Goal: Task Accomplishment & Management: Complete application form

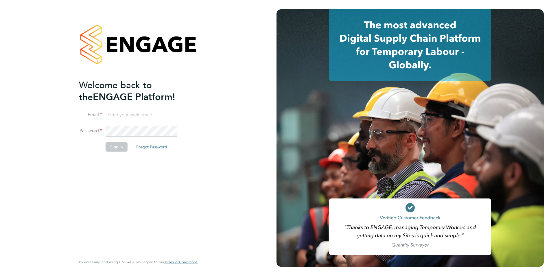
type input "[PERSON_NAME][EMAIL_ADDRESS][DOMAIN_NAME]"
click at [116, 145] on button "Sign In" at bounding box center [117, 146] width 22 height 9
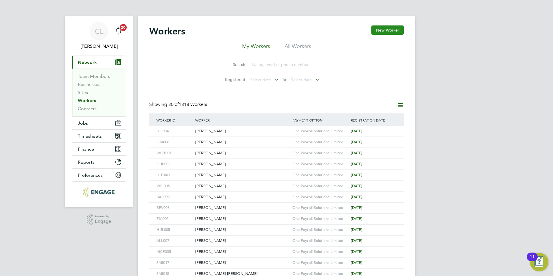
click at [389, 30] on button "New Worker" at bounding box center [387, 29] width 32 height 9
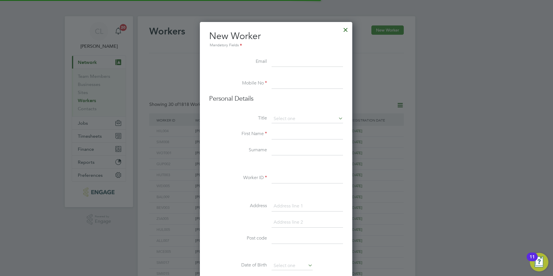
scroll to position [492, 153]
type input "A"
type input "a"
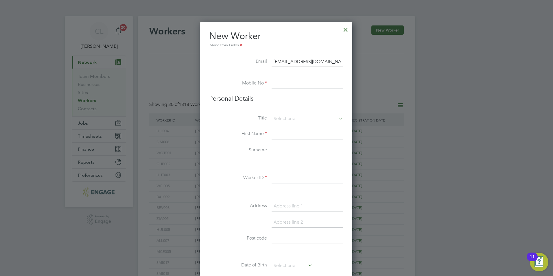
type input "sbyron066@gmail.com"
click at [296, 87] on input at bounding box center [307, 83] width 71 height 10
type input "07387806737"
click at [292, 117] on input at bounding box center [307, 119] width 71 height 9
click at [288, 123] on li "Mr" at bounding box center [307, 127] width 72 height 8
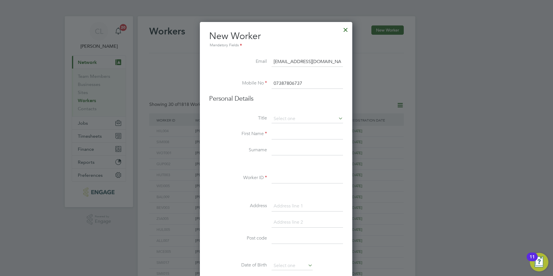
type input "Mr"
click at [284, 139] on input at bounding box center [307, 134] width 71 height 10
type input "Byron"
click at [283, 148] on input at bounding box center [307, 150] width 71 height 10
type input "Smith"
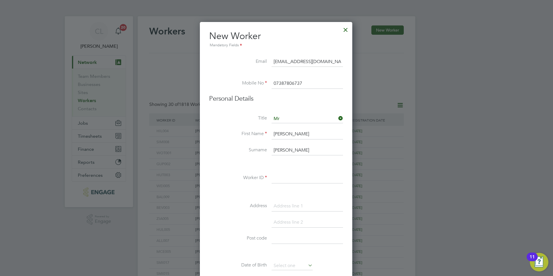
click at [278, 183] on input at bounding box center [307, 178] width 71 height 10
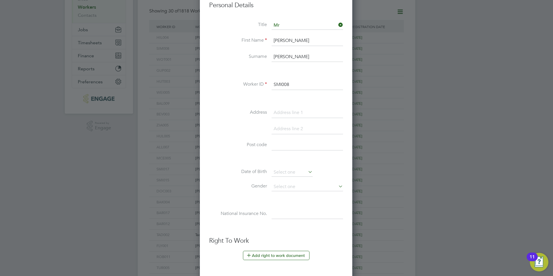
scroll to position [238, 0]
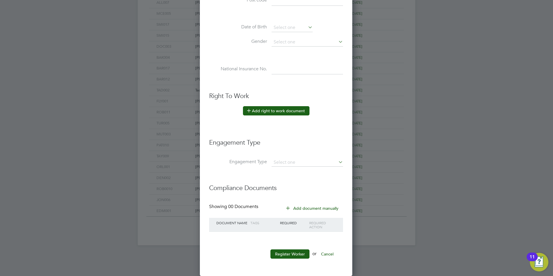
type input "SMI008"
click at [292, 109] on button "Add right to work document" at bounding box center [276, 110] width 67 height 9
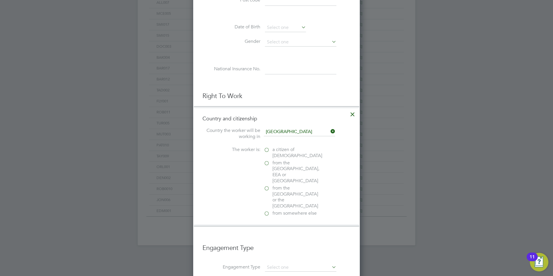
scroll to position [267, 0]
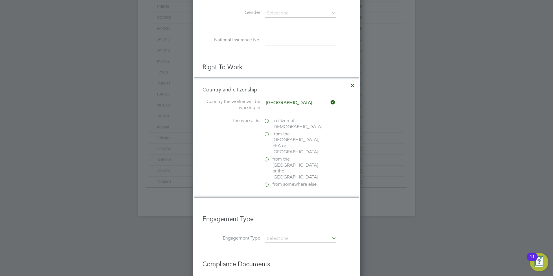
click at [267, 120] on label "a citizen of United Kingdom" at bounding box center [293, 124] width 58 height 12
click at [0, 0] on input "a citizen of United Kingdom" at bounding box center [0, 0] width 0 height 0
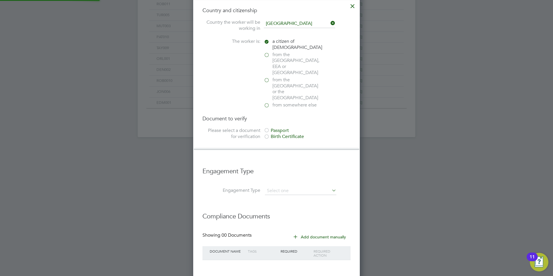
scroll to position [354, 0]
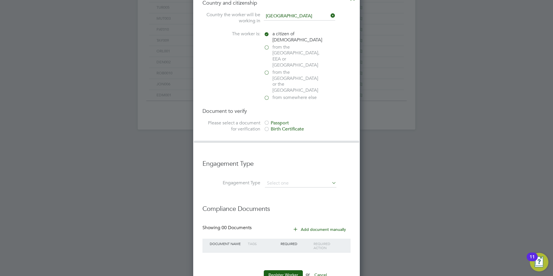
click at [268, 120] on div at bounding box center [267, 123] width 6 height 6
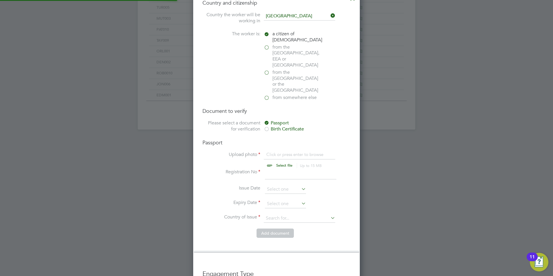
scroll to position [8, 72]
click at [278, 152] on input "file" at bounding box center [289, 160] width 91 height 17
type input "C:\fakepath\Byron Smith BP.jpg"
click at [281, 169] on input at bounding box center [300, 174] width 71 height 10
type input "10"
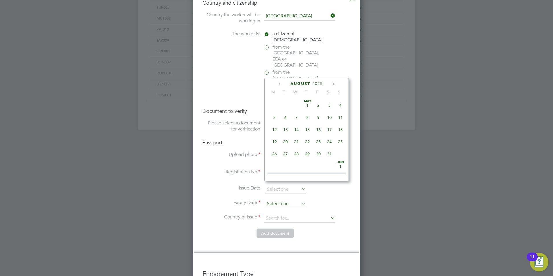
click at [277, 200] on input at bounding box center [285, 204] width 41 height 9
click at [319, 106] on span "11" at bounding box center [318, 100] width 11 height 11
type input "11 Dec 2026"
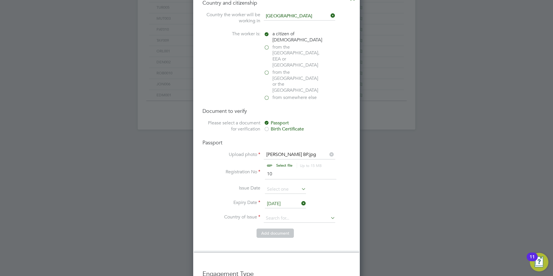
click at [282, 214] on li "Country of Issue" at bounding box center [276, 221] width 148 height 14
click at [287, 214] on input at bounding box center [299, 218] width 71 height 9
click at [292, 222] on li "United Kingdom" at bounding box center [303, 224] width 81 height 8
type input "United Kingdom"
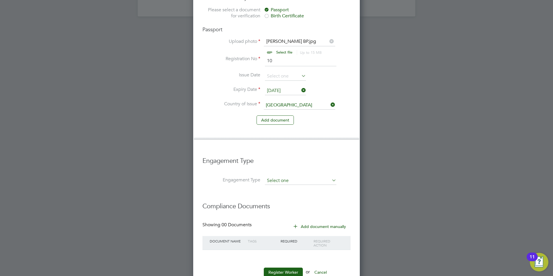
click at [282, 177] on input at bounding box center [300, 181] width 71 height 8
click at [282, 196] on li "Umbrella" at bounding box center [301, 196] width 72 height 8
type input "Umbrella"
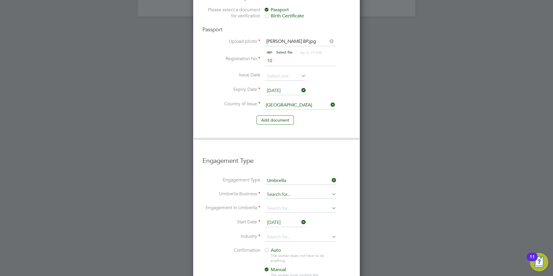
click at [280, 191] on input at bounding box center [300, 195] width 71 height 8
click at [273, 182] on b "One" at bounding box center [271, 184] width 9 height 5
type input "One Payroll Solutions Limited"
click at [268, 204] on input at bounding box center [300, 208] width 71 height 8
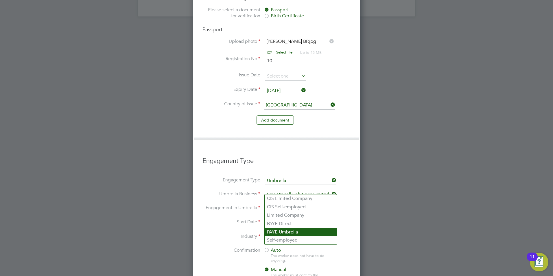
click at [298, 236] on li "PAYE Umbrella" at bounding box center [301, 232] width 72 height 8
type input "PAYE Umbrella"
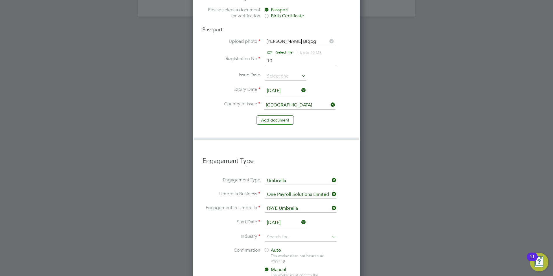
click at [281, 218] on input "[DATE]" at bounding box center [285, 222] width 41 height 9
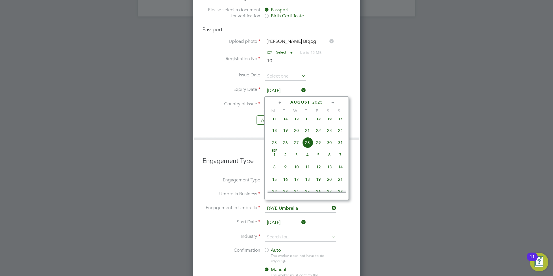
click at [271, 148] on span "25" at bounding box center [274, 142] width 11 height 11
type input "[DATE]"
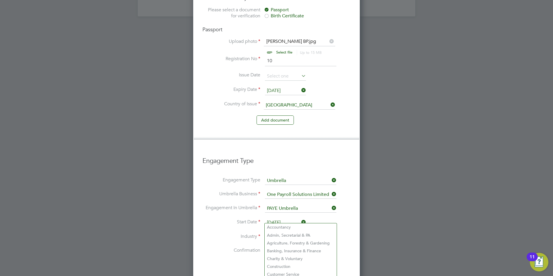
click at [277, 233] on input at bounding box center [300, 237] width 71 height 9
click at [292, 267] on li "Construction" at bounding box center [301, 267] width 72 height 8
type input "Construction"
click at [268, 248] on div at bounding box center [267, 251] width 6 height 6
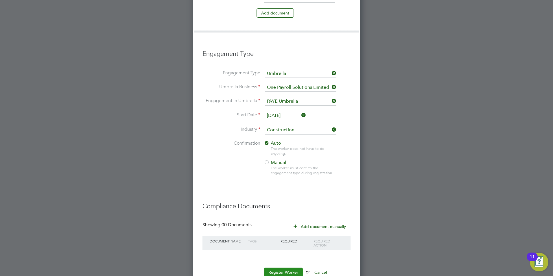
click at [285, 268] on button "Register Worker" at bounding box center [283, 272] width 39 height 9
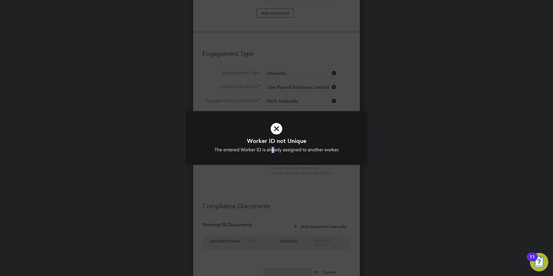
click at [271, 147] on div "The entered Worker ID is already assigned to another worker." at bounding box center [276, 150] width 150 height 6
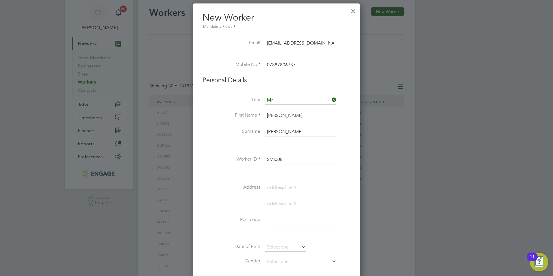
scroll to position [0, 0]
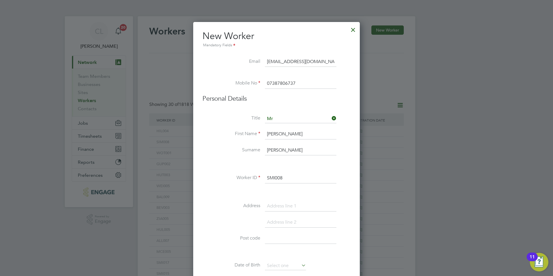
click at [290, 180] on input "SMI008" at bounding box center [300, 178] width 71 height 10
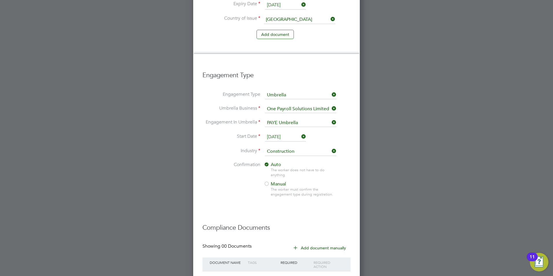
scroll to position [574, 0]
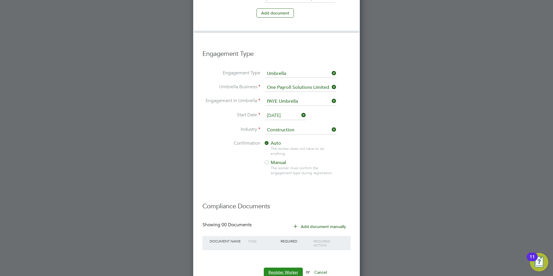
click at [277, 268] on button "Register Worker" at bounding box center [283, 272] width 39 height 9
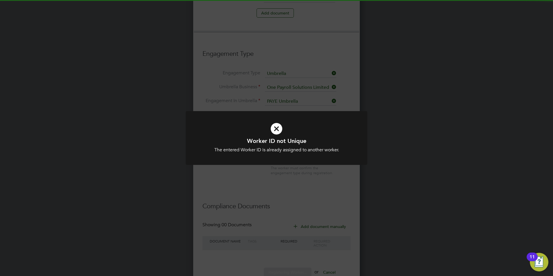
click at [276, 178] on div "Worker ID not Unique The entered Worker ID is already assigned to another worke…" at bounding box center [276, 138] width 553 height 276
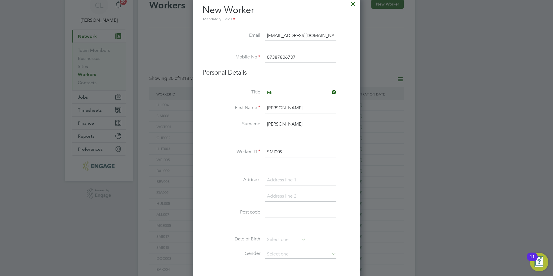
scroll to position [0, 0]
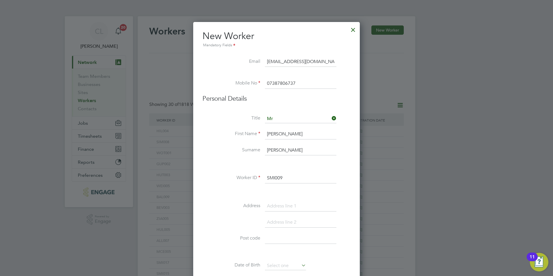
click at [285, 178] on input "SMI009" at bounding box center [300, 178] width 71 height 10
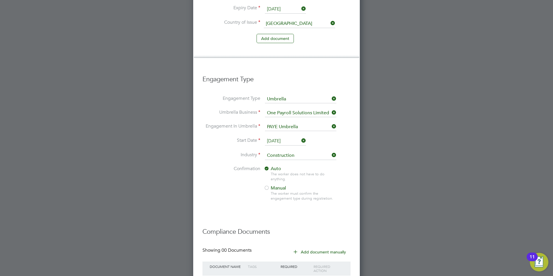
scroll to position [574, 0]
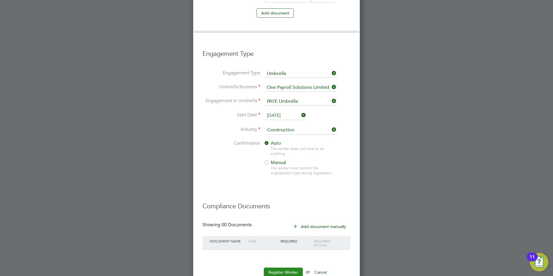
type input "SMI0010"
click at [279, 268] on button "Register Worker" at bounding box center [283, 272] width 39 height 9
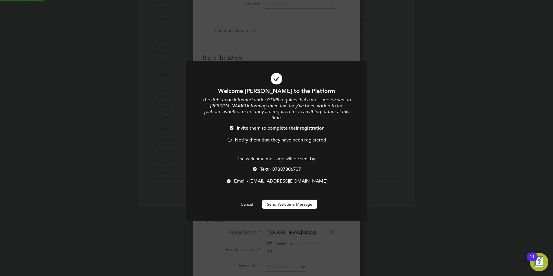
scroll to position [0, 0]
click at [250, 137] on span "Notify them that they have been registered" at bounding box center [280, 140] width 91 height 6
click at [273, 166] on span "Text - 07387806737" at bounding box center [280, 169] width 41 height 6
click at [282, 200] on button "Send Welcome Message" at bounding box center [289, 204] width 55 height 9
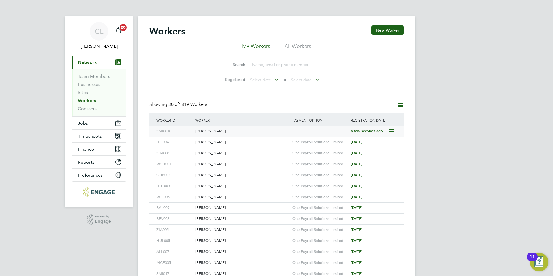
click at [256, 132] on div "[PERSON_NAME]" at bounding box center [242, 131] width 97 height 11
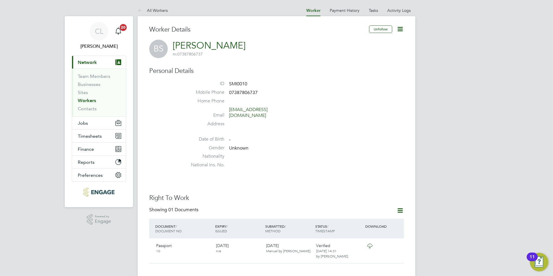
scroll to position [231, 0]
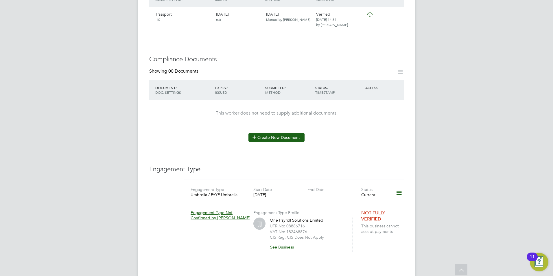
click at [277, 134] on button "Create New Document" at bounding box center [276, 137] width 56 height 9
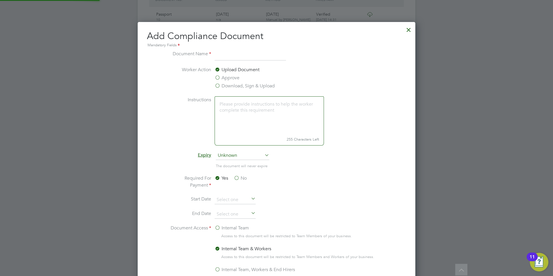
scroll to position [304, 278]
type input "CSCS"
click at [219, 86] on label "Download, Sign & Upload" at bounding box center [245, 85] width 60 height 7
click at [0, 0] on input "Download, Sign & Upload" at bounding box center [0, 0] width 0 height 0
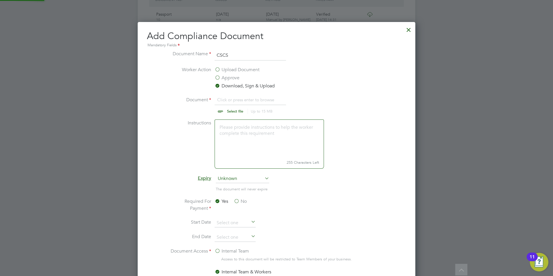
scroll to position [9, 72]
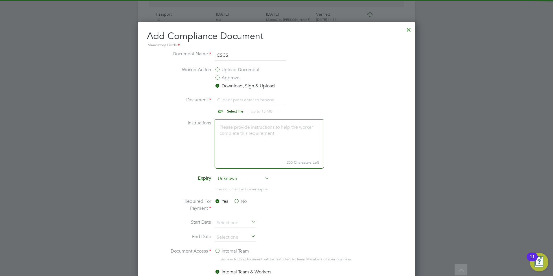
click at [235, 111] on input "file" at bounding box center [240, 104] width 91 height 17
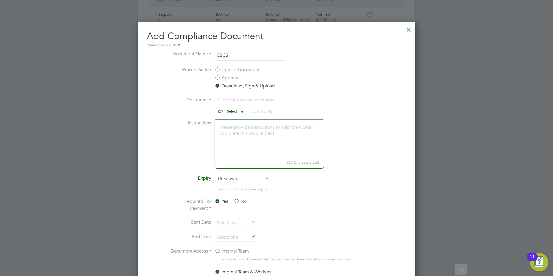
type input "C:\fakepath\Byron Smith CSCS.jpg"
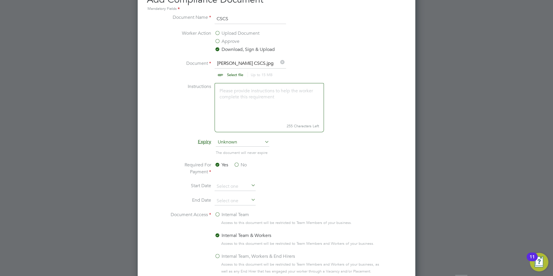
scroll to position [338, 0]
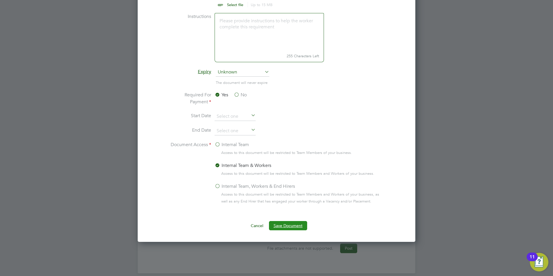
click at [281, 224] on button "Save Document" at bounding box center [288, 225] width 38 height 9
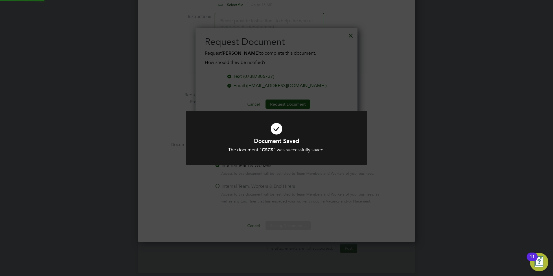
scroll to position [93, 162]
drag, startPoint x: 336, startPoint y: 95, endPoint x: 325, endPoint y: 61, distance: 35.5
click at [335, 92] on div "Document Saved The document " CSCS " was successfully saved. Cancel Okay" at bounding box center [276, 138] width 553 height 276
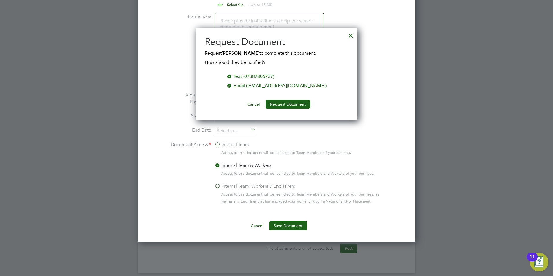
click at [351, 37] on div at bounding box center [351, 34] width 10 height 10
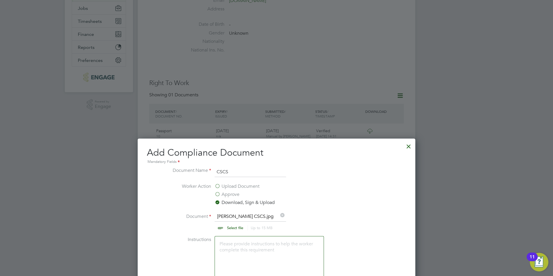
scroll to position [0, 0]
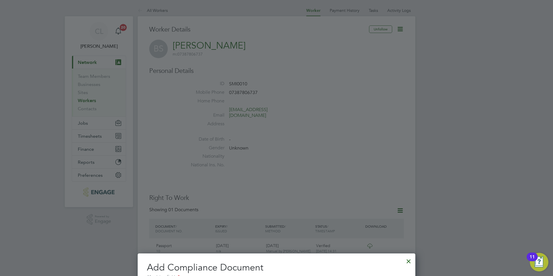
click at [409, 260] on div at bounding box center [408, 260] width 10 height 10
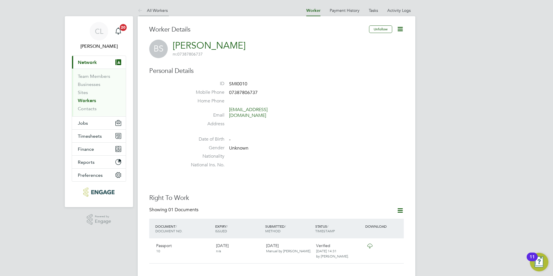
click at [159, 11] on link "All Workers" at bounding box center [153, 10] width 30 height 5
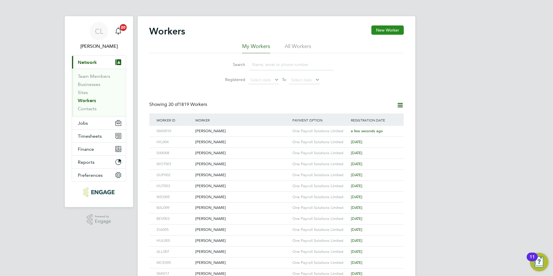
click at [385, 27] on button "New Worker" at bounding box center [387, 29] width 32 height 9
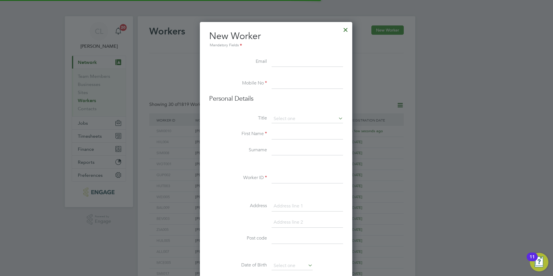
scroll to position [492, 153]
type input "lopeman2407"
click at [301, 88] on input at bounding box center [307, 83] width 71 height 10
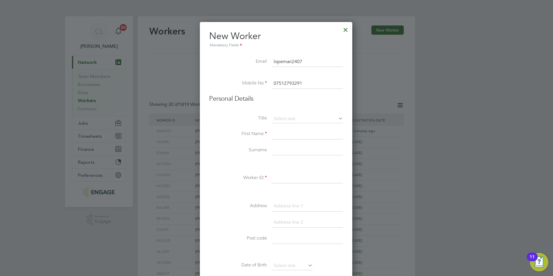
type input "07512793291"
click at [308, 60] on input "lopeman2407" at bounding box center [307, 62] width 71 height 10
type input "lopeman2407@yahoo.com"
click at [303, 117] on input at bounding box center [307, 119] width 71 height 9
click at [292, 126] on li "Mr" at bounding box center [307, 127] width 72 height 8
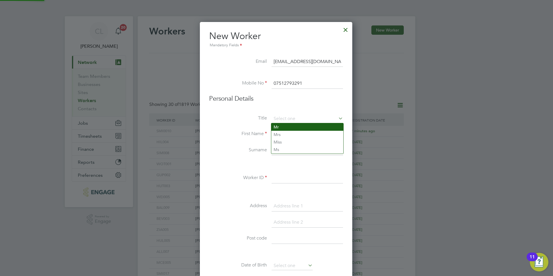
type input "Mr"
click at [286, 132] on input at bounding box center [307, 134] width 71 height 10
type input "Marcus"
click at [273, 154] on input at bounding box center [307, 150] width 71 height 10
type input "Lopeman"
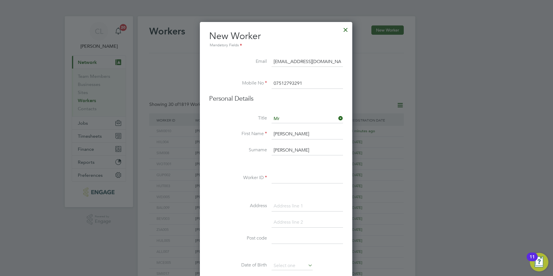
click at [278, 188] on li "Worker ID" at bounding box center [276, 181] width 134 height 16
click at [284, 179] on input at bounding box center [307, 178] width 71 height 10
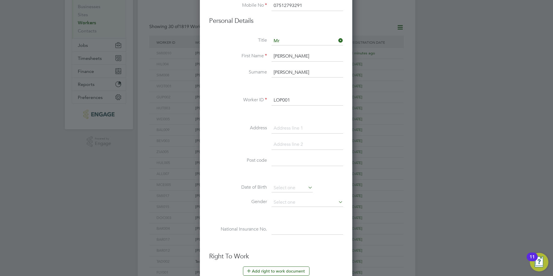
scroll to position [151, 0]
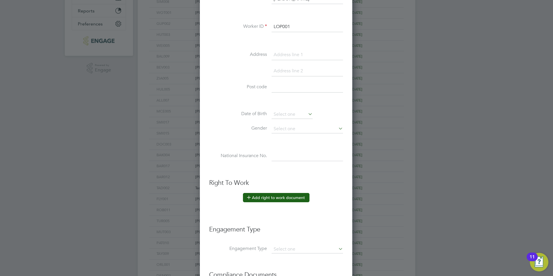
type input "LOP001"
click at [281, 196] on button "Add right to work document" at bounding box center [276, 197] width 67 height 9
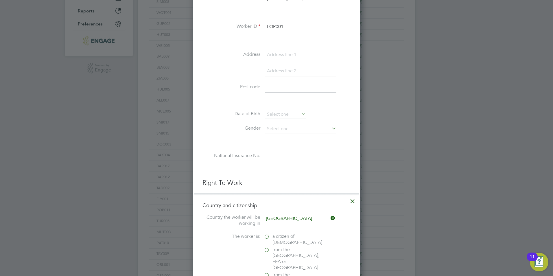
click at [276, 237] on span "a citizen of United Kingdom" at bounding box center [297, 239] width 50 height 12
click at [0, 0] on input "a citizen of United Kingdom" at bounding box center [0, 0] width 0 height 0
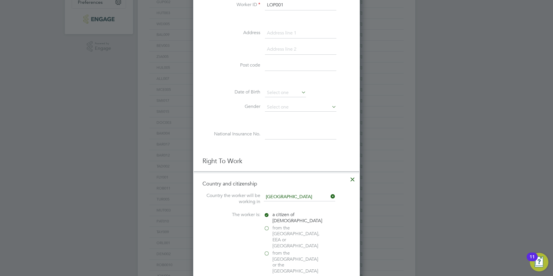
scroll to position [238, 0]
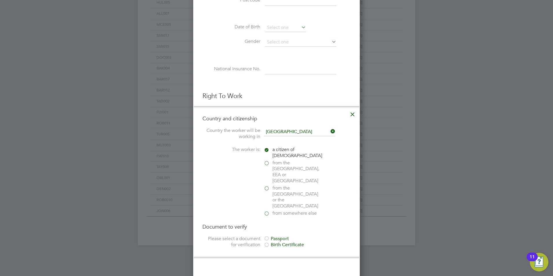
click at [267, 236] on div at bounding box center [267, 239] width 6 height 6
click at [278, 267] on input "file" at bounding box center [289, 275] width 91 height 17
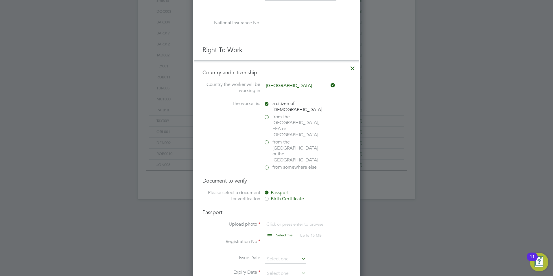
scroll to position [238, 0]
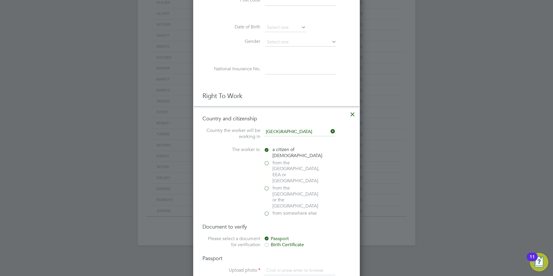
click at [329, 130] on icon at bounding box center [329, 131] width 0 height 8
click at [351, 112] on icon at bounding box center [352, 113] width 10 height 10
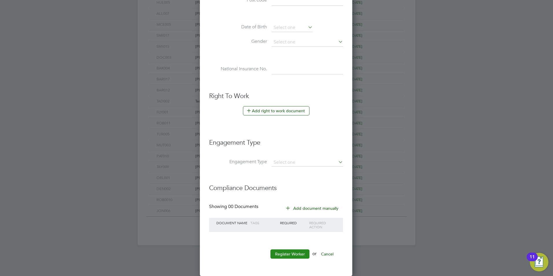
click at [288, 255] on button "Register Worker" at bounding box center [289, 253] width 39 height 9
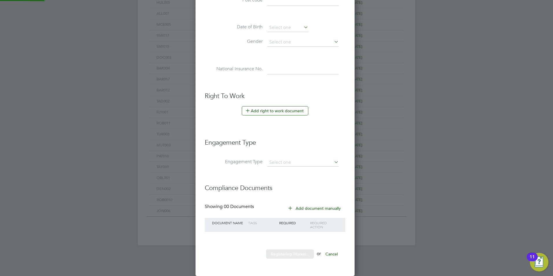
scroll to position [0, 0]
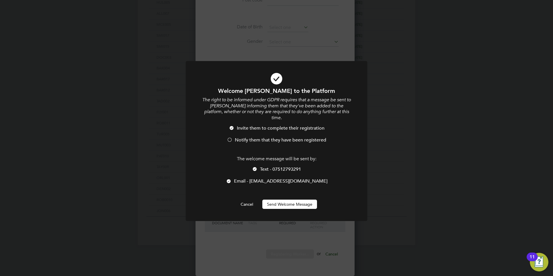
click at [243, 137] on span "Notify them that they have been registered" at bounding box center [280, 140] width 91 height 6
drag, startPoint x: 263, startPoint y: 161, endPoint x: 263, endPoint y: 167, distance: 6.1
click at [263, 166] on span "Text - 07512793291" at bounding box center [280, 169] width 41 height 6
click at [270, 200] on button "Send Welcome Message" at bounding box center [289, 204] width 55 height 9
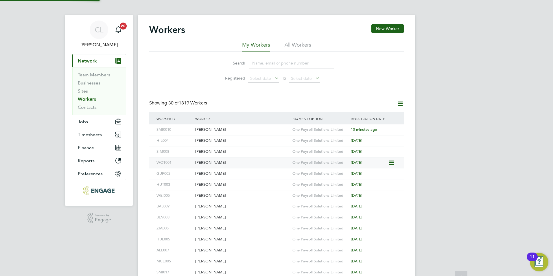
scroll to position [0, 0]
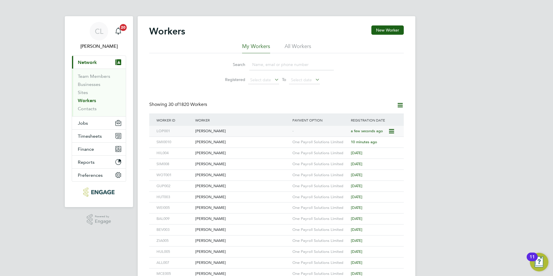
click at [243, 134] on div "Marcus Lopeman" at bounding box center [242, 131] width 97 height 11
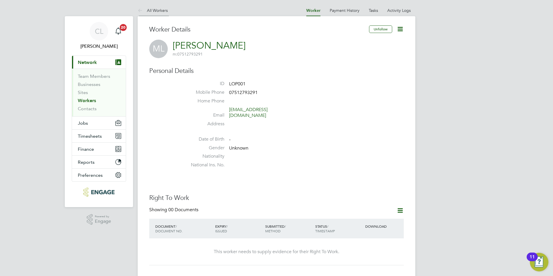
click at [156, 11] on link "All Workers" at bounding box center [153, 10] width 30 height 5
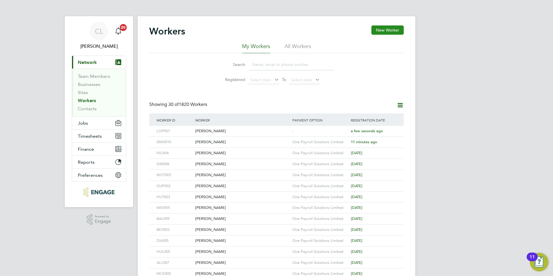
click at [380, 27] on button "New Worker" at bounding box center [387, 29] width 32 height 9
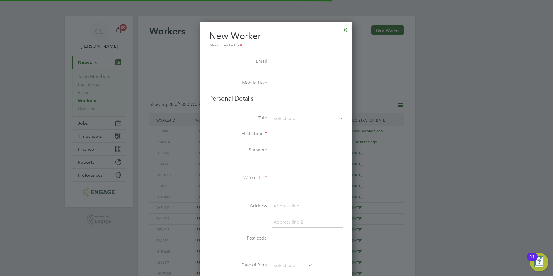
scroll to position [492, 153]
type input "J"
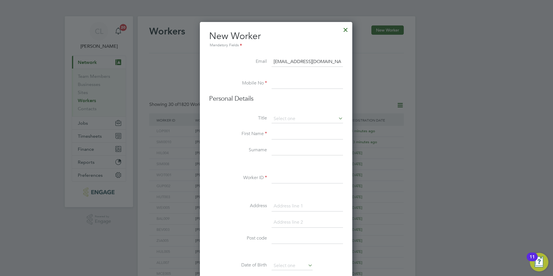
type input "[EMAIL_ADDRESS][DOMAIN_NAME]"
click at [320, 86] on input at bounding box center [307, 83] width 71 height 10
type input "07879215539"
drag, startPoint x: 307, startPoint y: 120, endPoint x: 300, endPoint y: 124, distance: 7.6
click at [306, 121] on input at bounding box center [307, 119] width 71 height 9
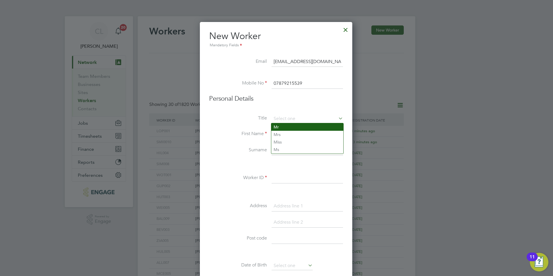
click at [293, 128] on li "Mr" at bounding box center [307, 127] width 72 height 8
type input "Mr"
click at [292, 134] on input at bounding box center [307, 134] width 71 height 10
type input "Jeremi"
click at [294, 146] on input at bounding box center [307, 150] width 71 height 10
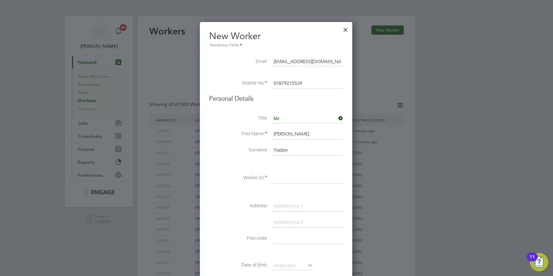
type input "Yiadon"
click at [298, 177] on input at bounding box center [307, 178] width 71 height 10
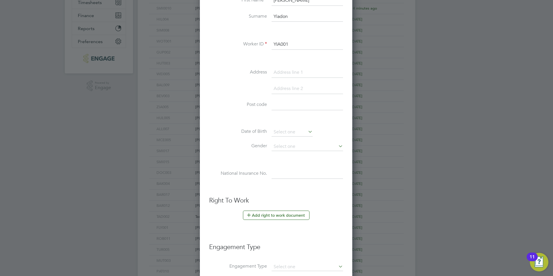
scroll to position [145, 0]
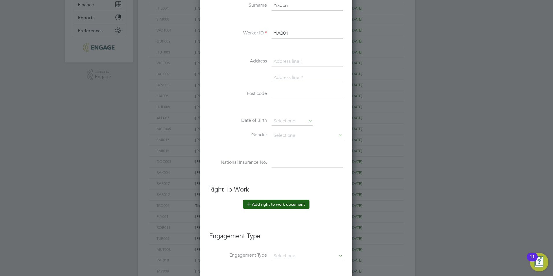
type input "YIA001"
click at [272, 201] on button "Add right to work document" at bounding box center [276, 204] width 67 height 9
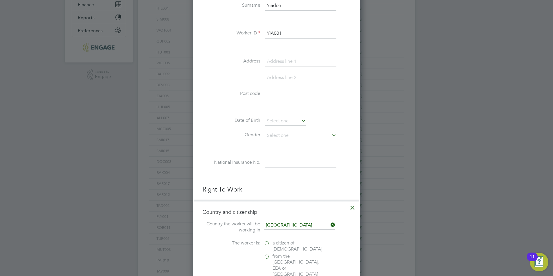
scroll to position [579, 167]
click at [270, 246] on label "a citizen of United Kingdom" at bounding box center [293, 246] width 58 height 12
click at [0, 0] on input "a citizen of United Kingdom" at bounding box center [0, 0] width 0 height 0
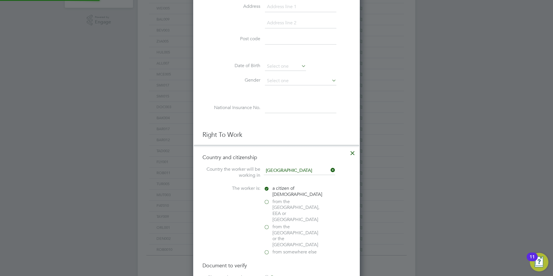
scroll to position [289, 0]
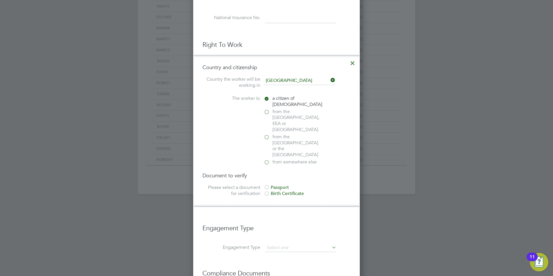
click at [276, 185] on div "Passport" at bounding box center [307, 188] width 87 height 6
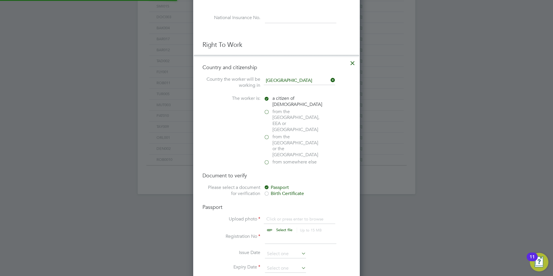
scroll to position [8, 72]
click at [279, 216] on input "file" at bounding box center [289, 224] width 91 height 17
type input "C:\fakepath\Jeremi Yiadom PRO.pdf"
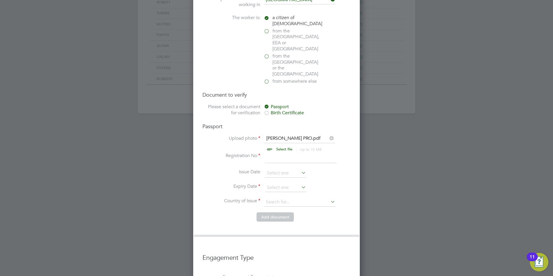
scroll to position [376, 0]
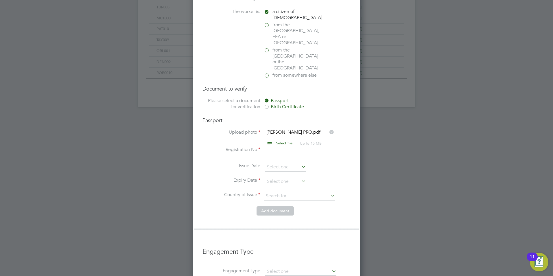
click at [276, 147] on input at bounding box center [300, 152] width 71 height 10
type input "10"
drag, startPoint x: 270, startPoint y: 152, endPoint x: 274, endPoint y: 153, distance: 3.2
click at [272, 163] on input at bounding box center [285, 167] width 41 height 9
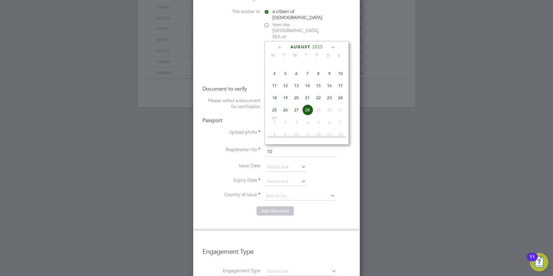
scroll to position [231, 0]
click at [273, 87] on span "25" at bounding box center [274, 81] width 11 height 11
type input "25 Aug 2025"
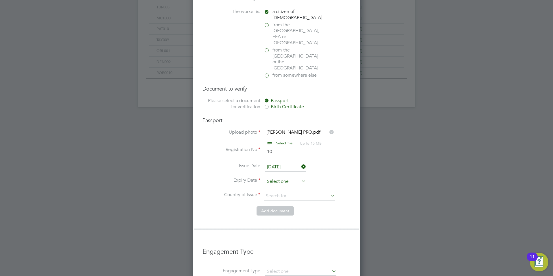
click at [272, 177] on input at bounding box center [285, 181] width 41 height 9
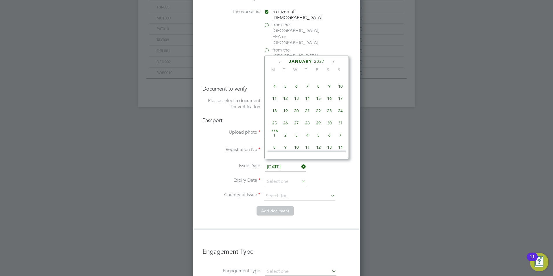
scroll to position [1258, 0]
click at [308, 75] on span "24" at bounding box center [307, 69] width 11 height 11
type input "24 Dec 2026"
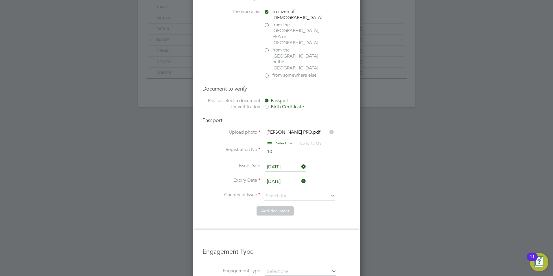
click at [300, 177] on icon at bounding box center [300, 181] width 0 height 8
click at [278, 177] on input at bounding box center [285, 181] width 41 height 9
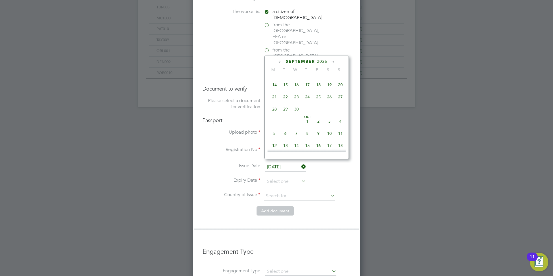
scroll to position [1115, 0]
click at [307, 84] on span "22" at bounding box center [307, 78] width 11 height 11
type input "[DATE]"
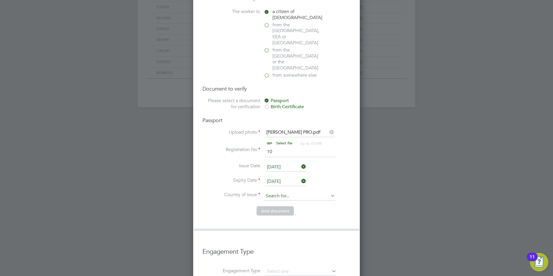
click at [271, 175] on ul "Upload photo Jeremi Yiadom PRO.pdf Select file Up to 15 MB Drop your file here …" at bounding box center [276, 167] width 148 height 77
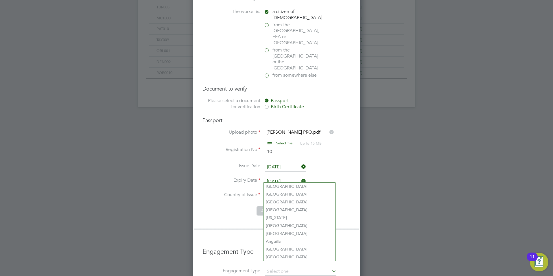
drag, startPoint x: 273, startPoint y: 176, endPoint x: 275, endPoint y: 180, distance: 4.4
click at [274, 192] on input at bounding box center [299, 196] width 71 height 9
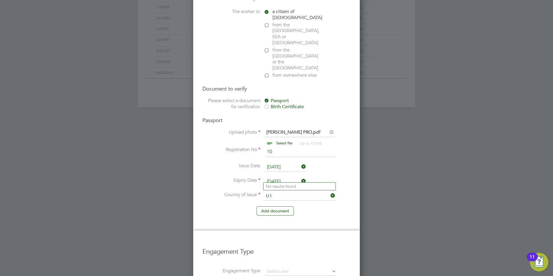
type input "U"
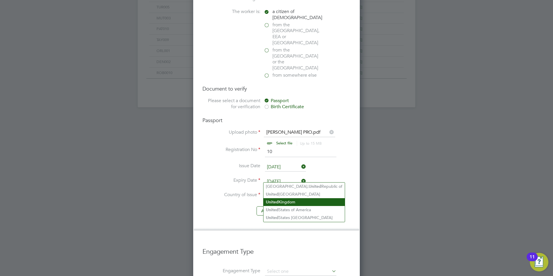
click at [281, 203] on li "[GEOGRAPHIC_DATA]" at bounding box center [303, 202] width 81 height 8
type input "[GEOGRAPHIC_DATA]"
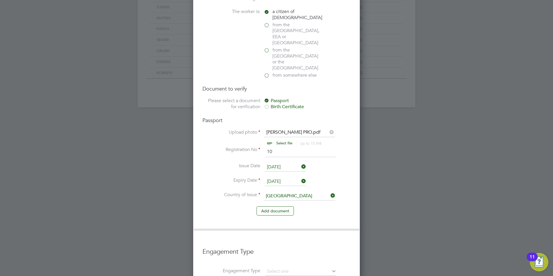
scroll to position [467, 0]
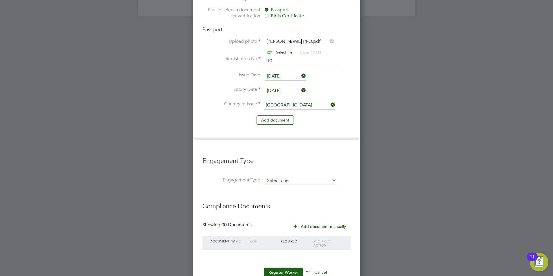
click at [273, 177] on input at bounding box center [300, 181] width 71 height 8
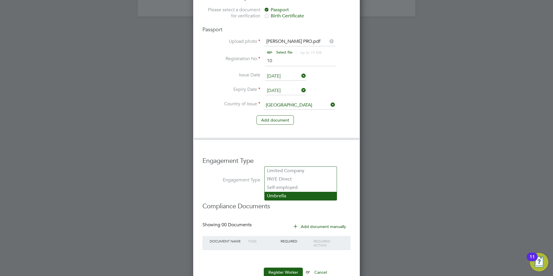
click at [283, 193] on li "Umbrella" at bounding box center [301, 196] width 72 height 8
type input "Umbrella"
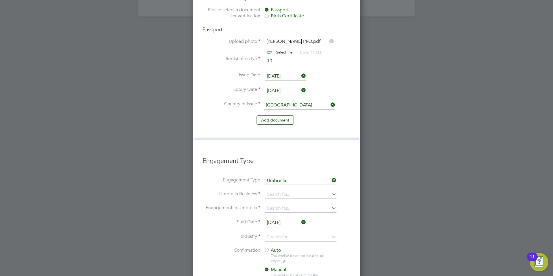
scroll to position [828, 167]
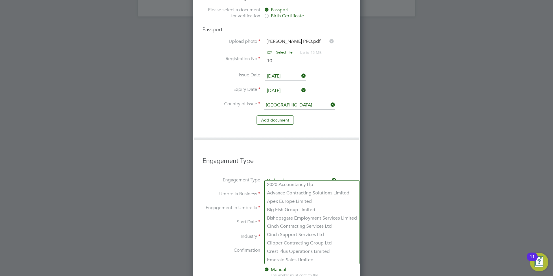
click at [281, 191] on input at bounding box center [300, 195] width 71 height 8
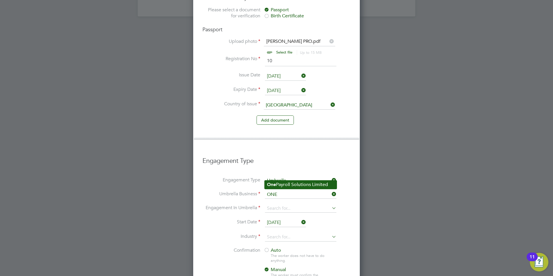
click at [270, 185] on b "One" at bounding box center [271, 184] width 9 height 5
type input "One Payroll Solutions Limited"
click at [272, 204] on input at bounding box center [300, 208] width 71 height 8
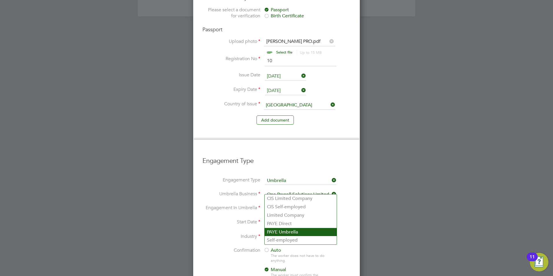
click at [289, 233] on li "PAYE Umbrella" at bounding box center [301, 232] width 72 height 8
type input "PAYE Umbrella"
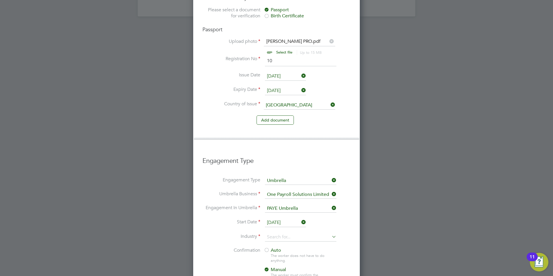
click at [287, 218] on input "[DATE]" at bounding box center [285, 222] width 41 height 9
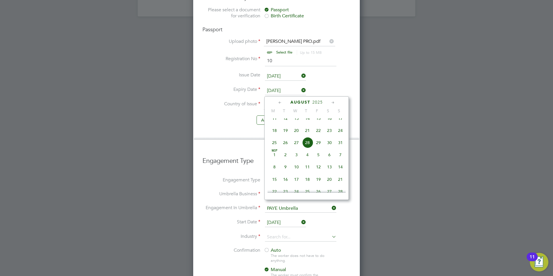
click at [274, 148] on span "25" at bounding box center [274, 142] width 11 height 11
type input "[DATE]"
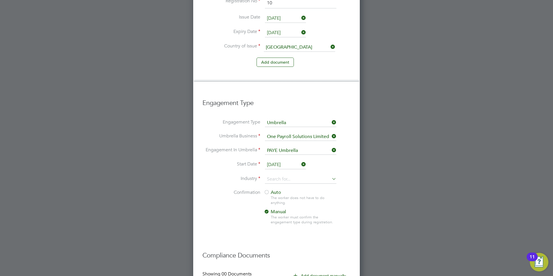
scroll to position [409, 0]
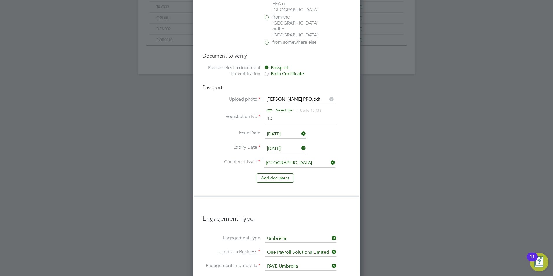
click at [300, 130] on icon at bounding box center [300, 134] width 0 height 8
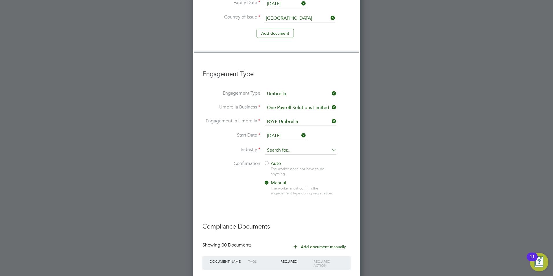
click at [275, 146] on input at bounding box center [300, 150] width 71 height 9
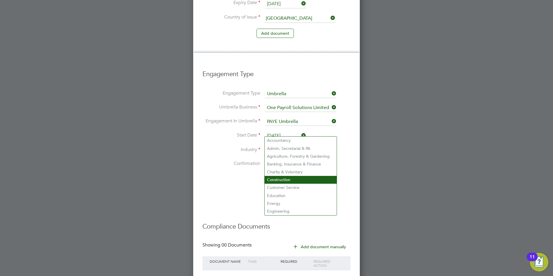
click at [285, 178] on li "Construction" at bounding box center [301, 180] width 72 height 8
type input "Construction"
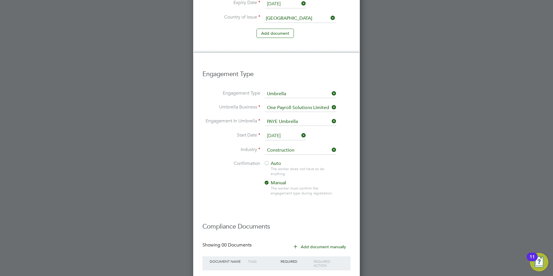
click at [274, 161] on span "Auto" at bounding box center [272, 164] width 17 height 6
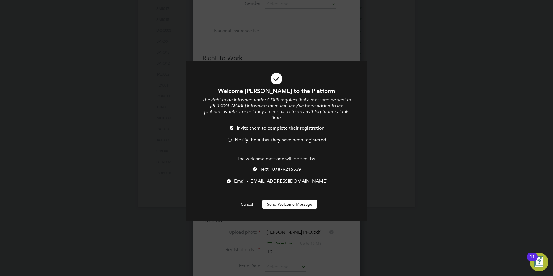
click at [241, 137] on span "Notify them that they have been registered" at bounding box center [280, 140] width 91 height 6
click at [266, 166] on span "Text - 07879215539" at bounding box center [280, 169] width 41 height 6
click at [273, 200] on button "Send Welcome Message" at bounding box center [289, 204] width 55 height 9
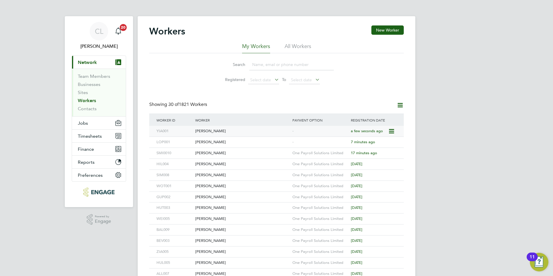
click at [233, 135] on div "[PERSON_NAME]" at bounding box center [242, 131] width 97 height 11
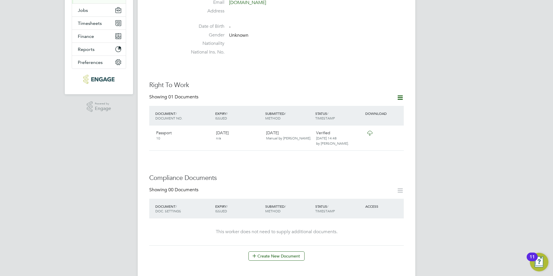
scroll to position [116, 0]
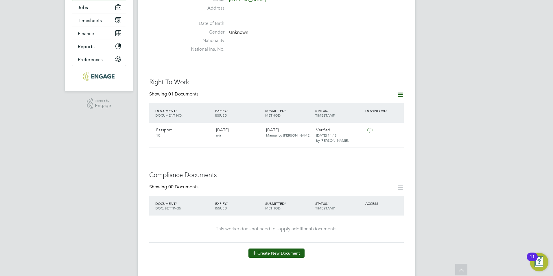
click at [274, 248] on button "Create New Document" at bounding box center [276, 252] width 56 height 9
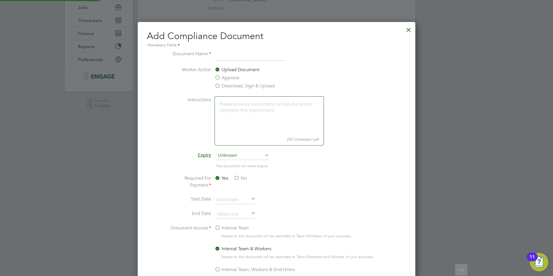
scroll to position [304, 278]
drag, startPoint x: 235, startPoint y: 79, endPoint x: 235, endPoint y: 83, distance: 4.1
click at [235, 80] on label "Approve" at bounding box center [227, 77] width 25 height 7
click at [0, 0] on input "Approve" at bounding box center [0, 0] width 0 height 0
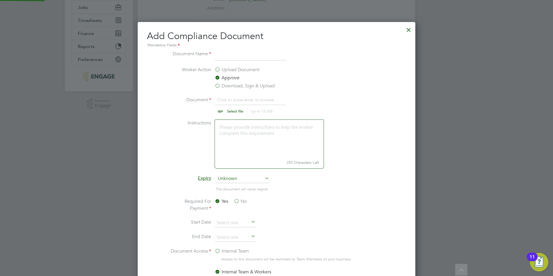
scroll to position [9, 72]
click at [234, 86] on label "Download, Sign & Upload" at bounding box center [245, 85] width 60 height 7
click at [0, 0] on input "Download, Sign & Upload" at bounding box center [0, 0] width 0 height 0
click at [230, 109] on input "file" at bounding box center [240, 104] width 91 height 17
type input "C:\fakepath\Jeremi Yiadom CSCS.jpg"
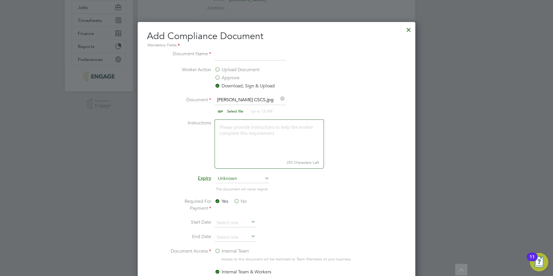
click at [241, 58] on input at bounding box center [250, 55] width 71 height 10
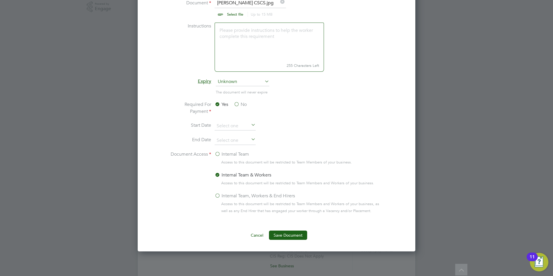
scroll to position [289, 0]
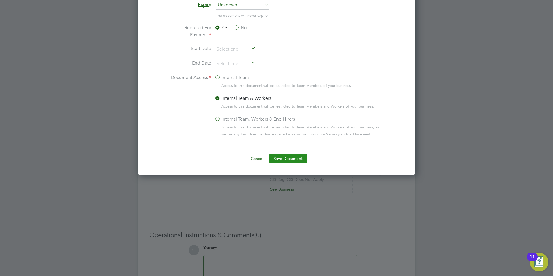
type input "CSCS"
click at [273, 155] on button "Save Document" at bounding box center [288, 158] width 38 height 9
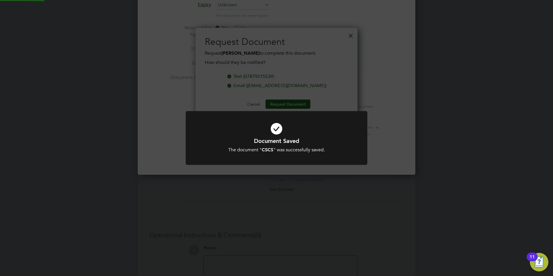
scroll to position [93, 162]
click at [331, 62] on div "Document Saved The document " CSCS " was successfully saved. Cancel Okay" at bounding box center [276, 138] width 553 height 276
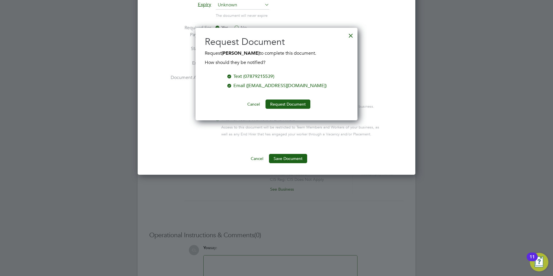
click at [353, 35] on div at bounding box center [351, 34] width 10 height 10
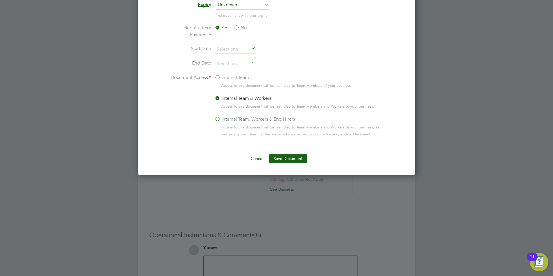
scroll to position [145, 0]
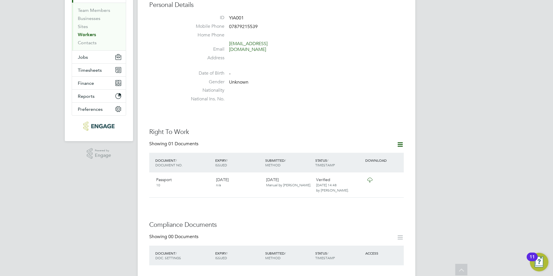
scroll to position [0, 0]
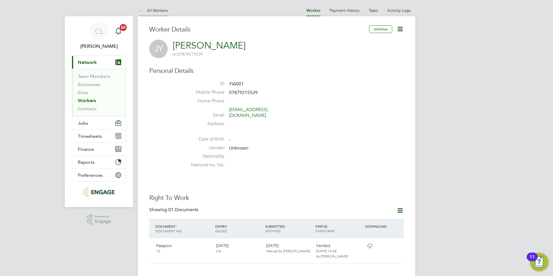
click at [156, 8] on link "All Workers" at bounding box center [153, 10] width 30 height 5
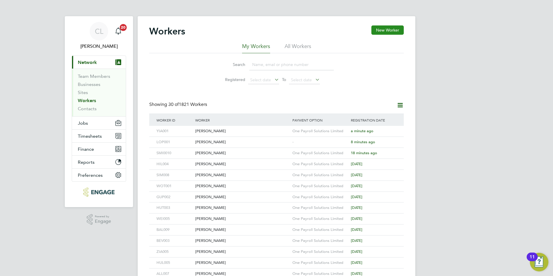
click at [387, 28] on button "New Worker" at bounding box center [387, 29] width 32 height 9
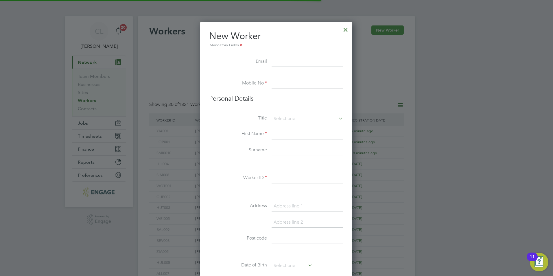
scroll to position [492, 153]
type input "O"
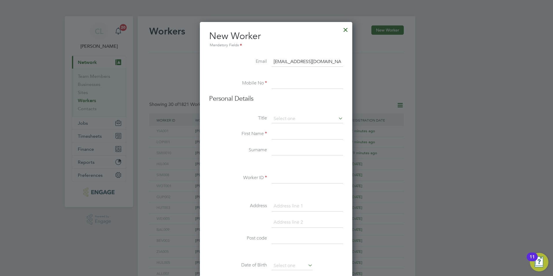
type input "orlandosamuelsoo@gmail.com"
click at [293, 82] on input at bounding box center [307, 83] width 71 height 10
type input "07585953543"
drag, startPoint x: 304, startPoint y: 117, endPoint x: 303, endPoint y: 120, distance: 3.2
click at [304, 117] on input at bounding box center [307, 119] width 71 height 9
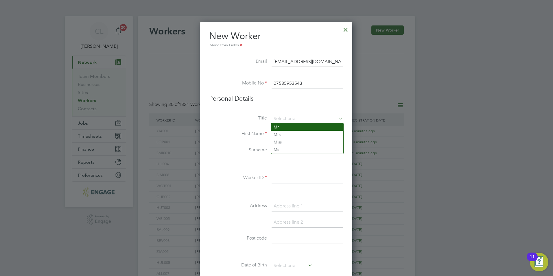
click at [295, 130] on li "Mr" at bounding box center [307, 127] width 72 height 8
type input "Mr"
click at [295, 132] on input at bounding box center [307, 134] width 71 height 10
type input "Orlando"
click at [276, 152] on input at bounding box center [307, 150] width 71 height 10
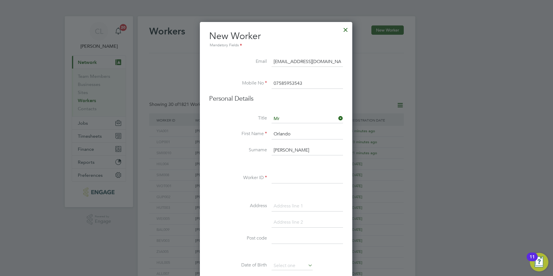
type input "Taylor"
click at [296, 186] on li "Worker ID" at bounding box center [276, 181] width 134 height 16
click at [298, 181] on input at bounding box center [307, 178] width 71 height 10
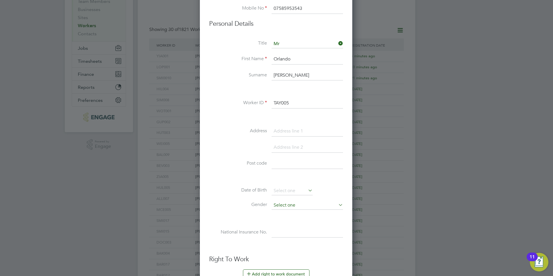
scroll to position [174, 0]
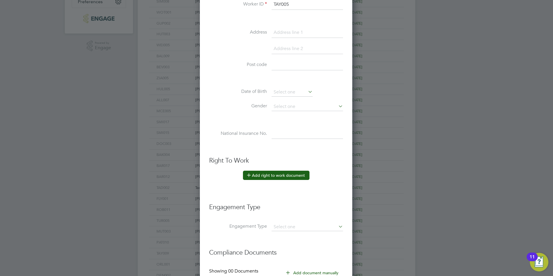
type input "TAY005"
click at [275, 176] on button "Add right to work document" at bounding box center [276, 175] width 67 height 9
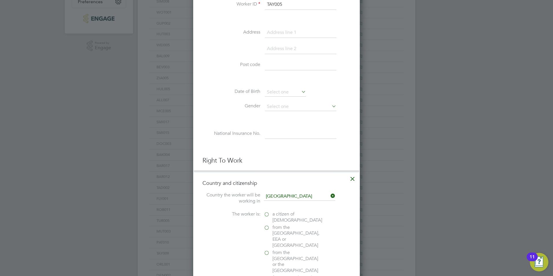
scroll to position [579, 167]
click at [272, 219] on span "a citizen of [DEMOGRAPHIC_DATA]" at bounding box center [297, 217] width 50 height 12
click at [0, 0] on input "a citizen of [DEMOGRAPHIC_DATA]" at bounding box center [0, 0] width 0 height 0
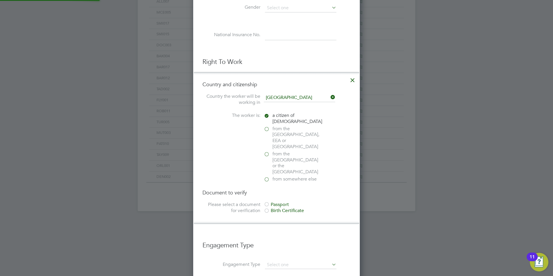
scroll to position [318, 0]
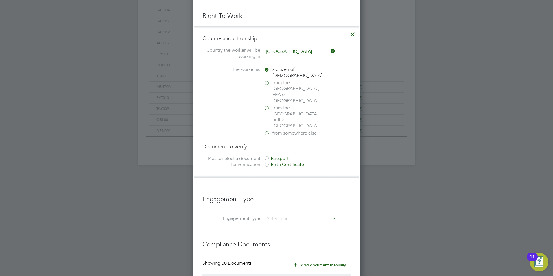
click at [279, 156] on div "Passport" at bounding box center [307, 159] width 87 height 6
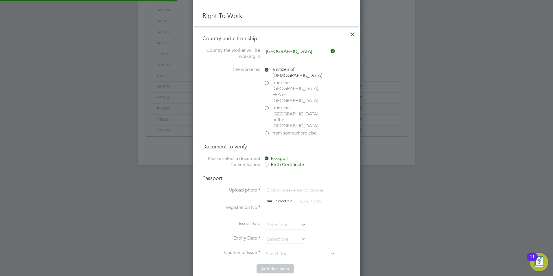
scroll to position [8, 72]
click at [279, 187] on input "file" at bounding box center [289, 195] width 91 height 17
type input "C:\fakepath\Orlando Taylor BC.JPG"
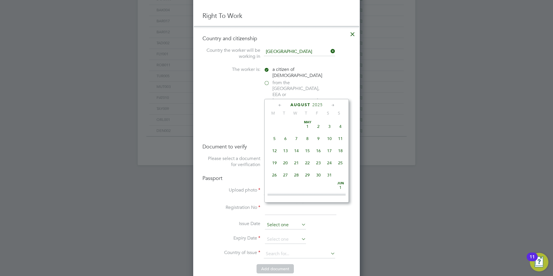
click at [285, 221] on input at bounding box center [285, 225] width 41 height 9
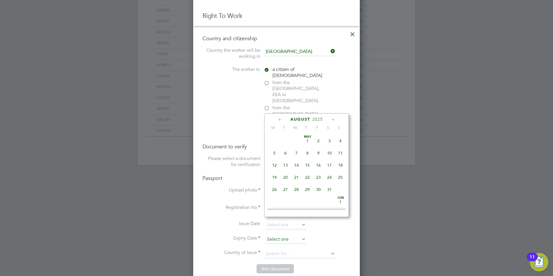
click at [281, 235] on input at bounding box center [285, 239] width 41 height 9
click at [309, 152] on span "5" at bounding box center [307, 146] width 11 height 11
type input "05 Nov 2026"
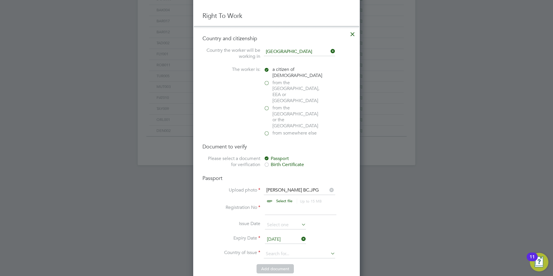
click at [283, 204] on li "Registration No" at bounding box center [276, 212] width 148 height 16
click at [270, 204] on input at bounding box center [300, 209] width 71 height 10
type input "10"
click at [277, 250] on input at bounding box center [299, 254] width 71 height 9
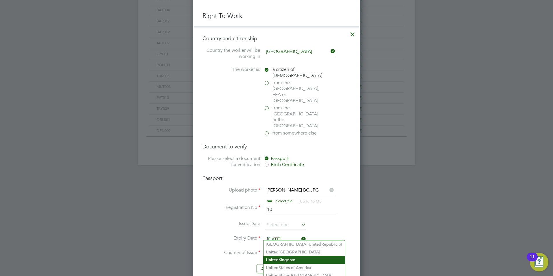
click at [298, 261] on li "United Kingdom" at bounding box center [303, 260] width 81 height 8
type input "United Kingdom"
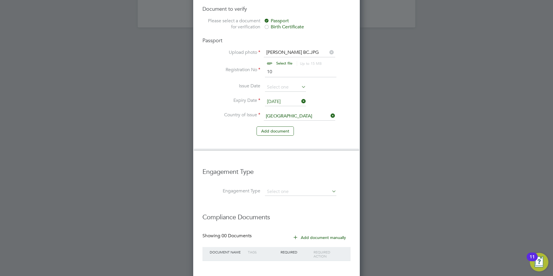
scroll to position [467, 0]
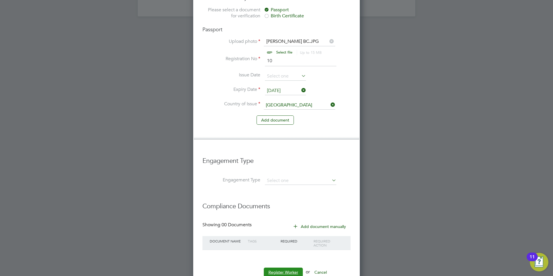
click at [285, 268] on button "Register Worker" at bounding box center [283, 272] width 39 height 9
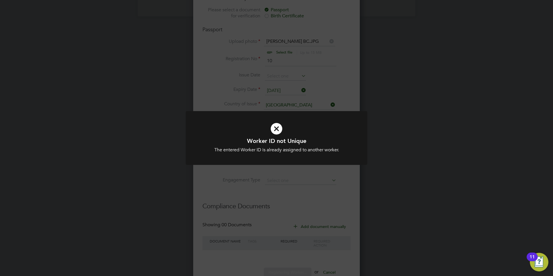
click at [280, 154] on div at bounding box center [277, 138] width 182 height 54
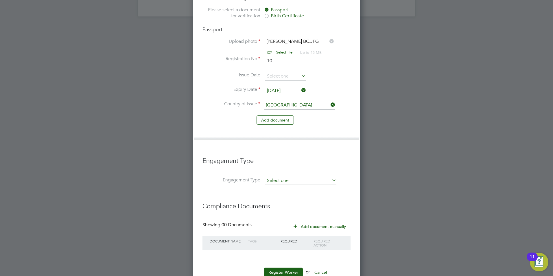
click at [290, 177] on input at bounding box center [300, 181] width 71 height 8
click at [286, 194] on li "Umbrella" at bounding box center [301, 196] width 72 height 8
type input "Umbrella"
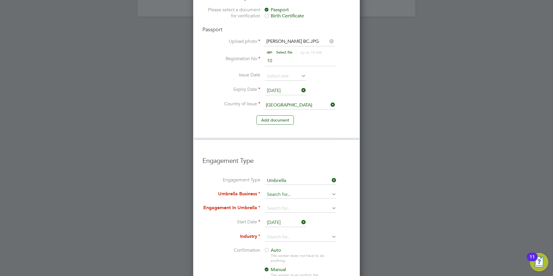
click at [283, 191] on input at bounding box center [300, 195] width 71 height 8
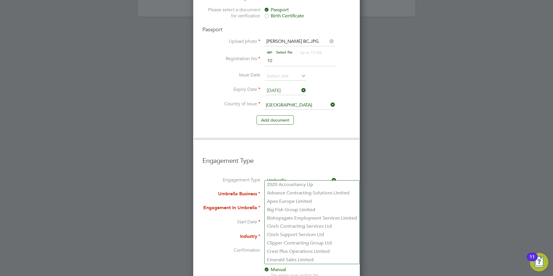
type input "One Payroll Solutions Limited"
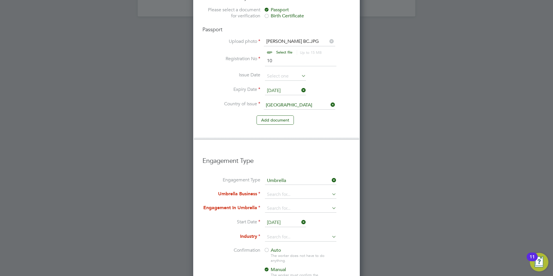
type input "One Payroll Solutions Limited"
click at [281, 204] on input at bounding box center [300, 208] width 71 height 8
click at [285, 233] on li "PAYE Umbrella" at bounding box center [301, 232] width 72 height 8
type input "PAYE Umbrella"
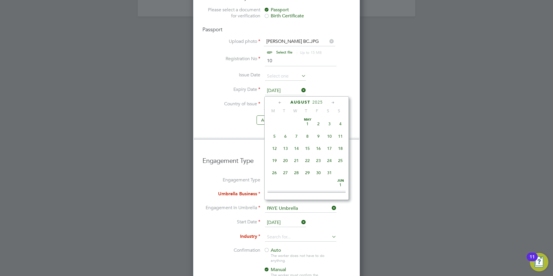
click at [282, 218] on input "[DATE]" at bounding box center [285, 222] width 41 height 9
click at [274, 148] on span "25" at bounding box center [274, 142] width 11 height 11
type input "[DATE]"
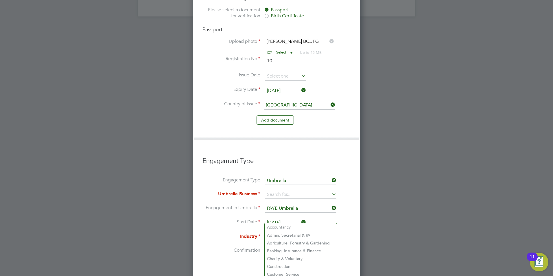
click at [276, 233] on input at bounding box center [300, 237] width 71 height 9
click at [273, 264] on li "Construction" at bounding box center [301, 267] width 72 height 8
type input "Construction"
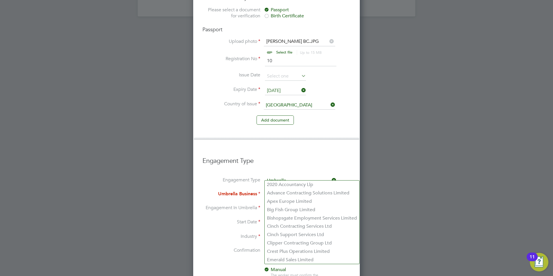
click at [276, 191] on input at bounding box center [300, 195] width 71 height 8
type input "One Payroll Solutions Limited"
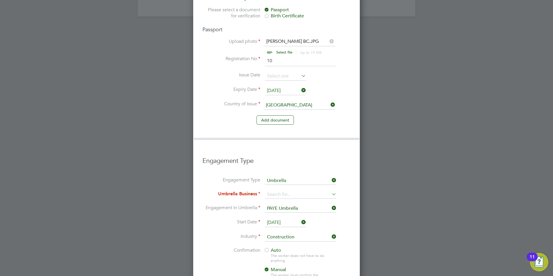
type input "One Payroll Solutions Limited"
click at [273, 185] on b "One" at bounding box center [271, 184] width 9 height 5
type input "One Payroll Solutions Limited"
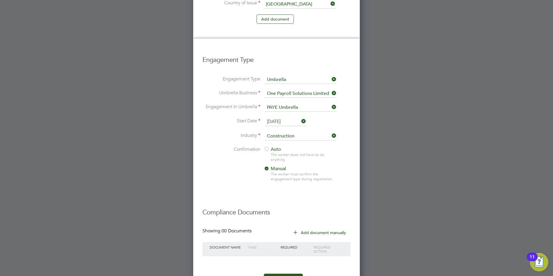
scroll to position [574, 0]
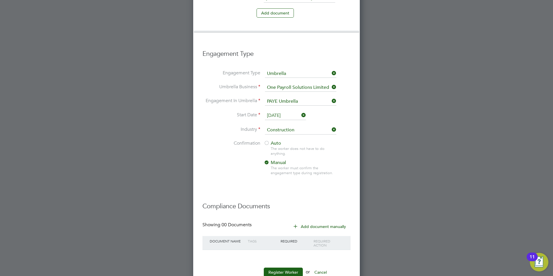
click at [274, 140] on span "Auto" at bounding box center [272, 143] width 17 height 6
click at [287, 268] on button "Register Worker" at bounding box center [283, 272] width 39 height 9
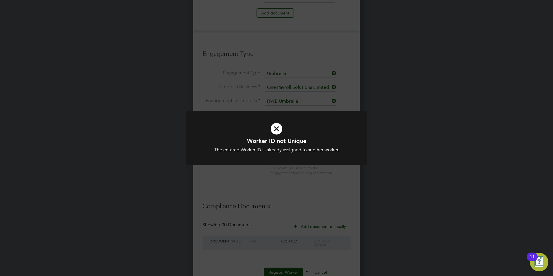
click at [279, 164] on div at bounding box center [277, 138] width 182 height 54
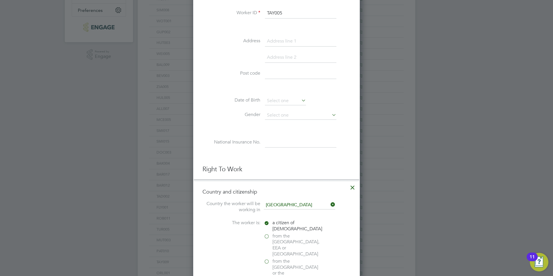
scroll to position [82, 0]
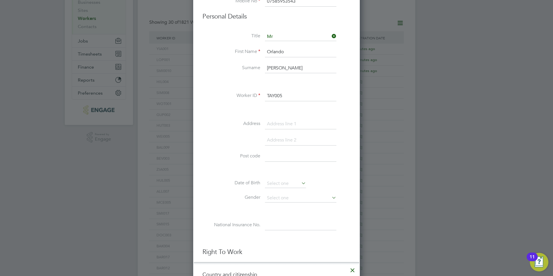
click at [294, 94] on input "TAY005" at bounding box center [300, 96] width 71 height 10
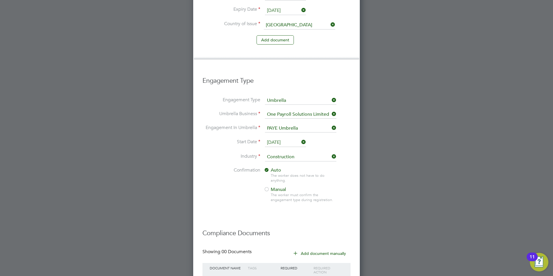
scroll to position [574, 0]
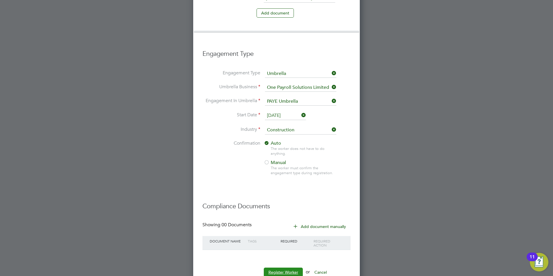
click at [282, 268] on button "Register Worker" at bounding box center [283, 272] width 39 height 9
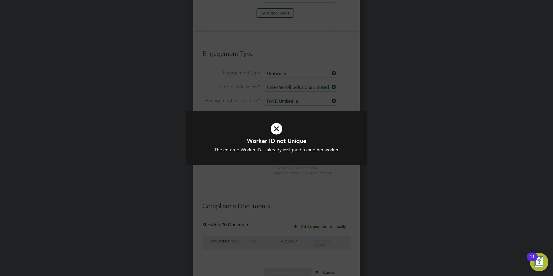
click at [284, 151] on div "The entered Worker ID is already assigned to another worker." at bounding box center [276, 150] width 150 height 6
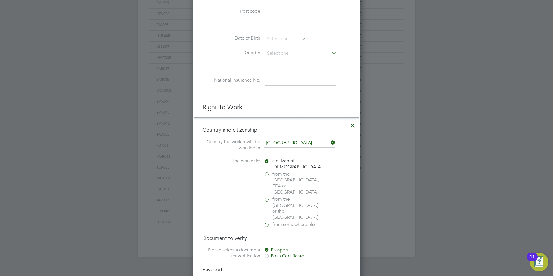
scroll to position [53, 0]
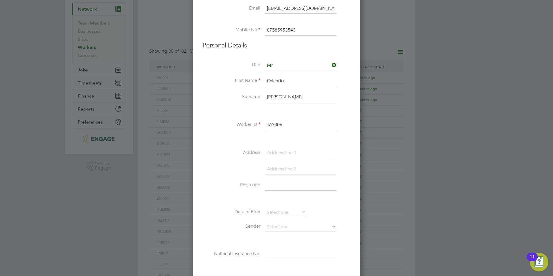
click at [296, 127] on input "TAY006" at bounding box center [300, 125] width 71 height 10
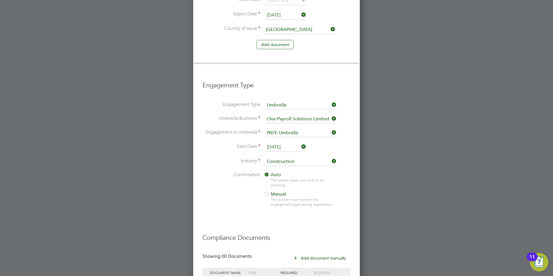
scroll to position [574, 0]
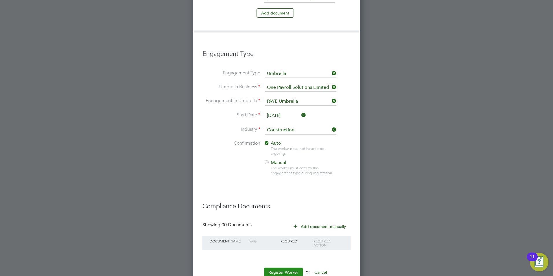
type input "TAY007"
click at [295, 268] on button "Register Worker" at bounding box center [283, 272] width 39 height 9
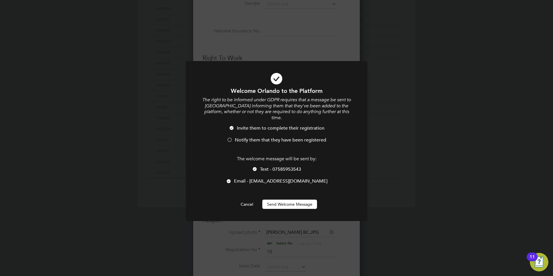
click at [237, 137] on span "Notify them that they have been registered" at bounding box center [280, 140] width 91 height 6
click at [270, 166] on span "Text - 07585953543" at bounding box center [280, 169] width 41 height 6
click at [277, 200] on button "Send Welcome Message" at bounding box center [289, 204] width 55 height 9
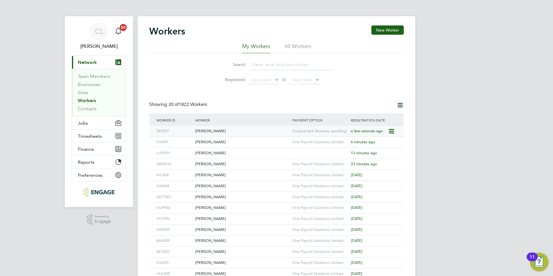
click at [262, 133] on div "[PERSON_NAME]" at bounding box center [242, 131] width 97 height 11
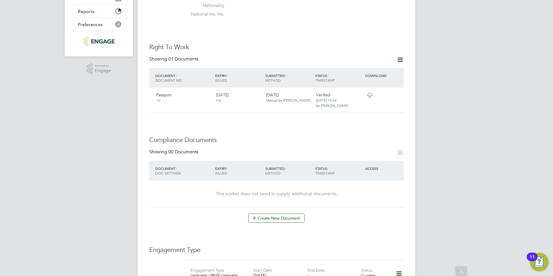
scroll to position [174, 0]
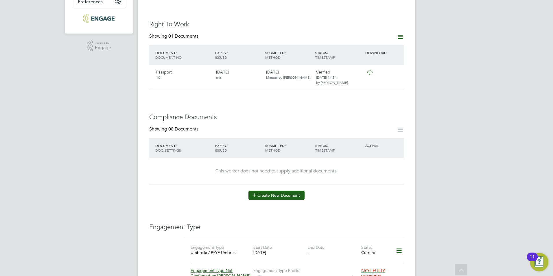
click at [291, 193] on button "Create New Document" at bounding box center [276, 195] width 56 height 9
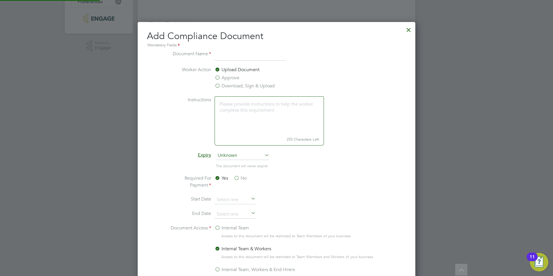
scroll to position [304, 278]
type input "CSCS"
click at [228, 86] on label "Download, Sign & Upload" at bounding box center [245, 85] width 60 height 7
click at [0, 0] on input "Download, Sign & Upload" at bounding box center [0, 0] width 0 height 0
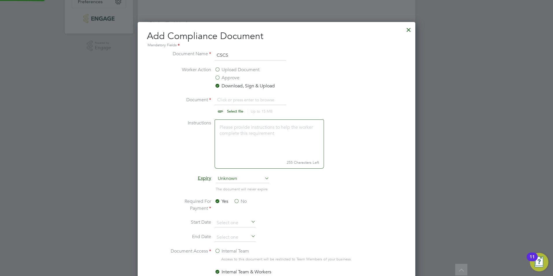
scroll to position [9, 72]
click at [231, 110] on input "file" at bounding box center [240, 104] width 91 height 17
type input "C:\fakepath\[PERSON_NAME] CSCS.JPG"
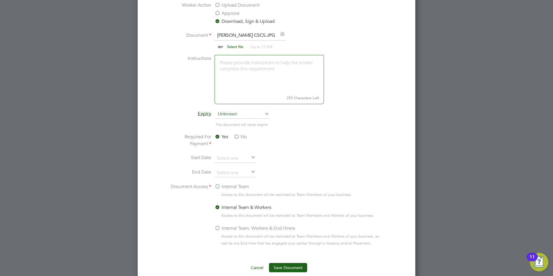
scroll to position [318, 0]
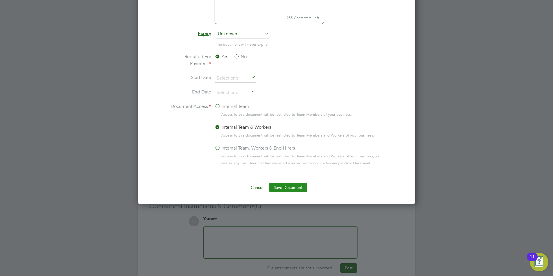
click at [283, 189] on button "Save Document" at bounding box center [288, 187] width 38 height 9
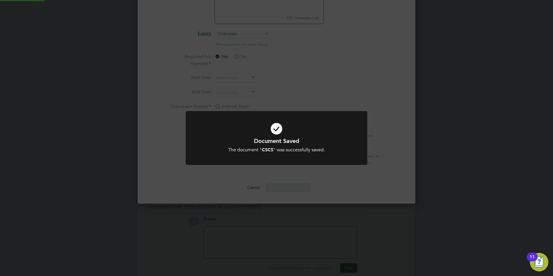
scroll to position [93, 162]
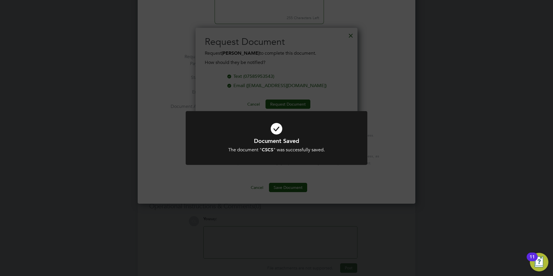
click at [314, 90] on div "Document Saved The document " CSCS " was successfully saved. Cancel Okay" at bounding box center [276, 138] width 553 height 276
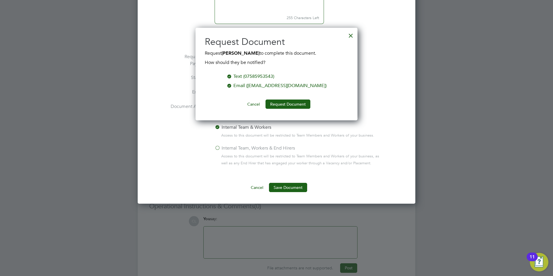
click at [351, 35] on div at bounding box center [351, 34] width 10 height 10
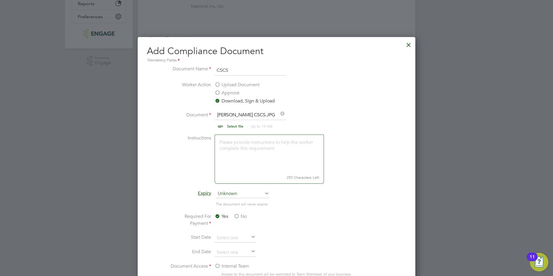
scroll to position [151, 0]
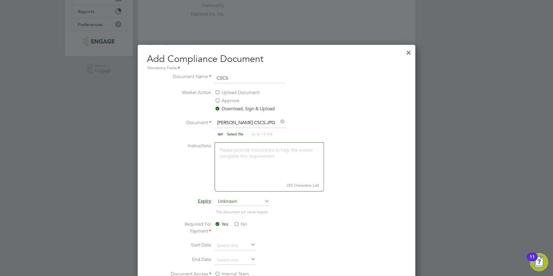
click at [241, 78] on input "CSCS" at bounding box center [250, 78] width 71 height 10
type input "C"
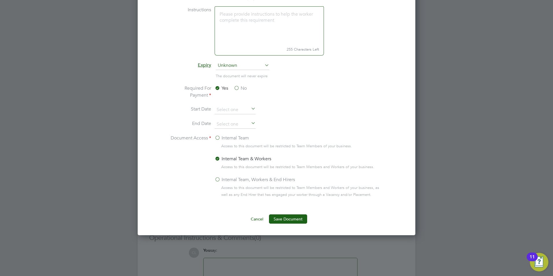
scroll to position [180, 0]
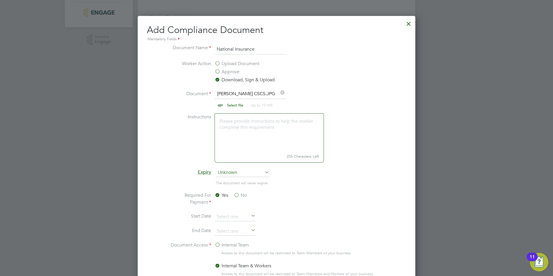
type input "National Insurance"
click at [235, 101] on input "file" at bounding box center [240, 98] width 91 height 17
type input "C:\fakepath\[PERSON_NAME] NI.JPG"
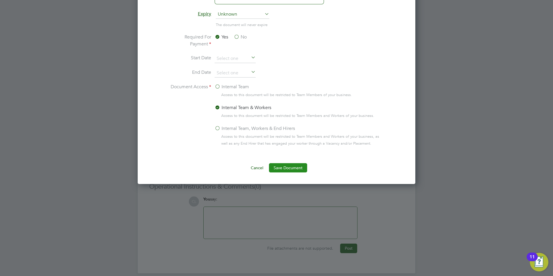
click at [288, 167] on button "Save Document" at bounding box center [288, 167] width 38 height 9
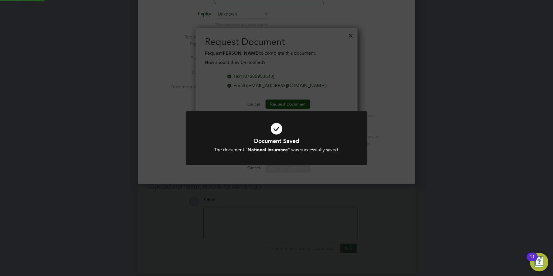
scroll to position [93, 162]
click at [334, 73] on div "Document Saved The document " National Insurance " was successfully saved. Canc…" at bounding box center [276, 138] width 553 height 276
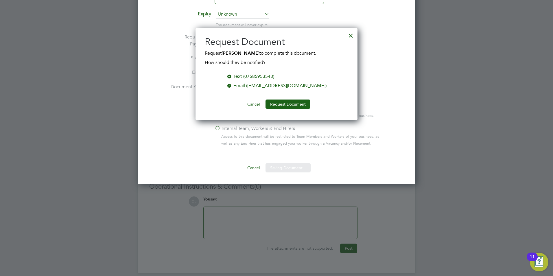
click at [353, 36] on div at bounding box center [351, 34] width 10 height 10
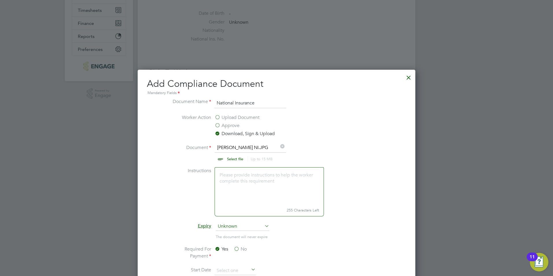
scroll to position [42, 0]
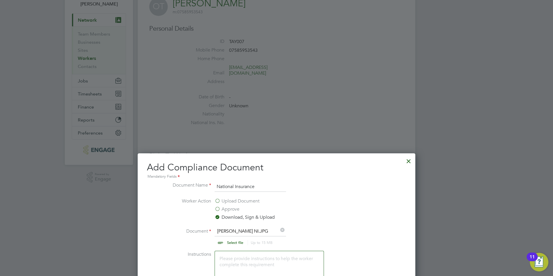
click at [411, 158] on div at bounding box center [408, 159] width 10 height 10
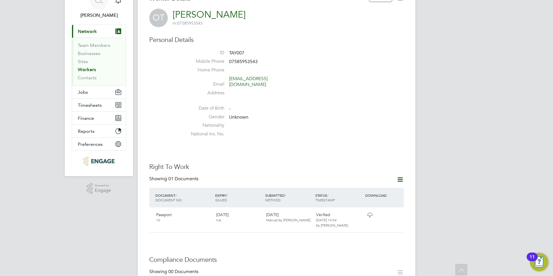
scroll to position [0, 0]
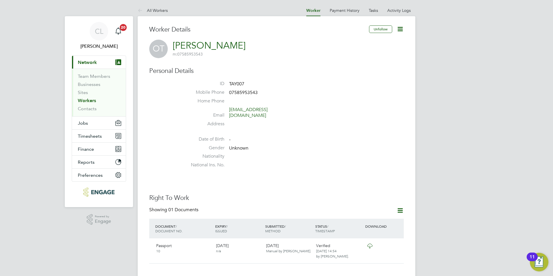
click at [161, 11] on link "All Workers" at bounding box center [153, 10] width 30 height 5
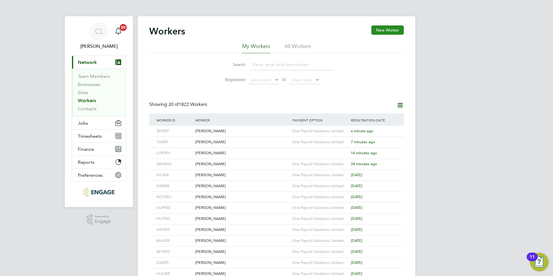
click at [388, 29] on button "New Worker" at bounding box center [387, 29] width 32 height 9
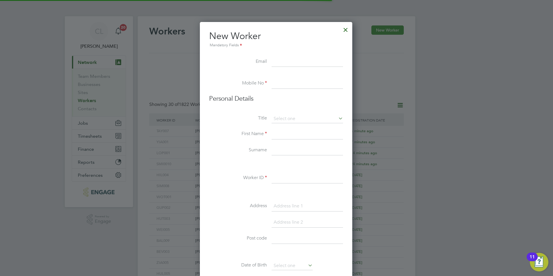
scroll to position [492, 153]
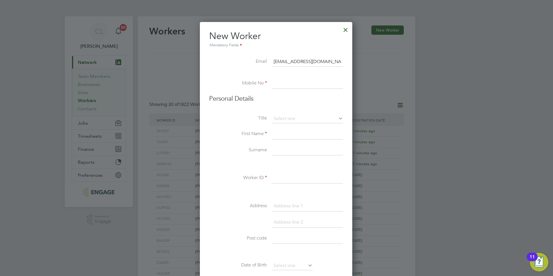
type input "[EMAIL_ADDRESS][DOMAIN_NAME]"
click at [278, 88] on input at bounding box center [307, 83] width 71 height 10
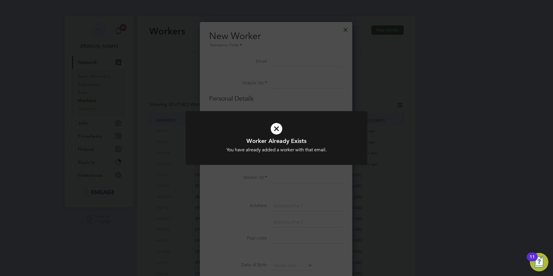
click at [279, 132] on icon at bounding box center [276, 128] width 150 height 23
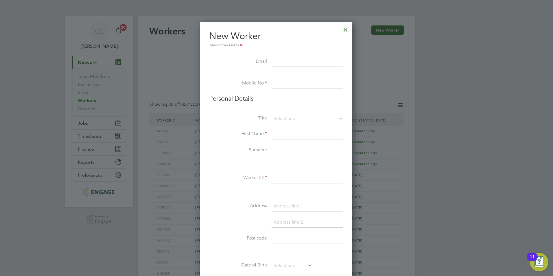
click at [288, 86] on input at bounding box center [307, 83] width 71 height 10
click at [303, 66] on input at bounding box center [307, 62] width 71 height 10
type input "rob_rook@hotmail.com"
click at [278, 85] on div "Workers New Worker My Workers All Workers Search Registered Select date To Sele…" at bounding box center [277, 249] width 278 height 467
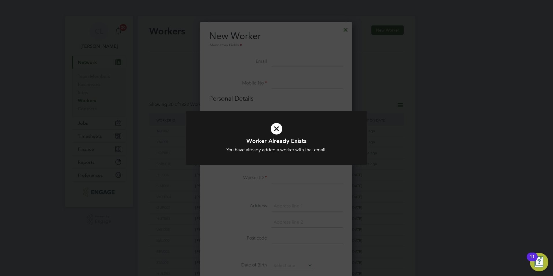
click at [267, 126] on icon at bounding box center [276, 128] width 150 height 23
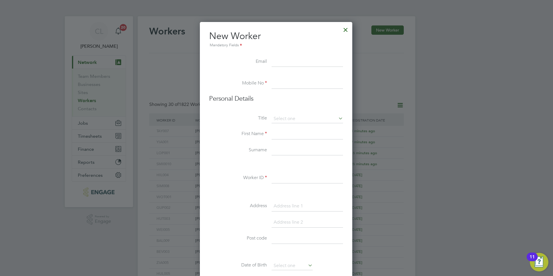
click at [301, 60] on input at bounding box center [307, 62] width 71 height 10
type input "[EMAIL_ADDRESS][DOMAIN_NAME]"
click at [302, 81] on input at bounding box center [307, 83] width 71 height 10
type input "07871025266"
click at [309, 116] on input at bounding box center [307, 119] width 71 height 9
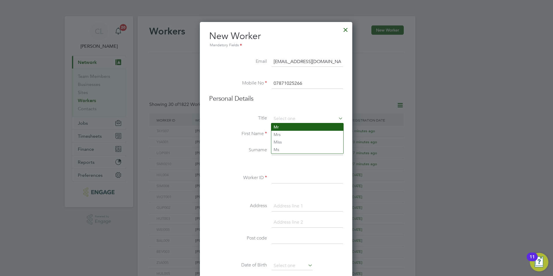
click at [304, 129] on li "Mr" at bounding box center [307, 127] width 72 height 8
type input "Mr"
click at [304, 129] on input at bounding box center [307, 134] width 71 height 10
type input "David"
click at [279, 151] on input at bounding box center [307, 150] width 71 height 10
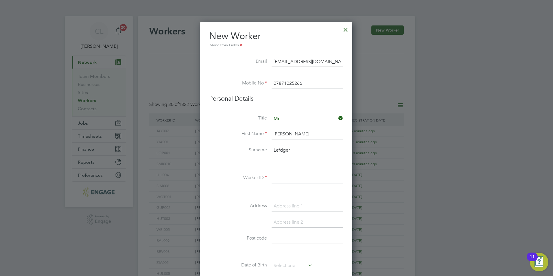
type input "Lefdger"
click at [292, 180] on input at bounding box center [307, 178] width 71 height 10
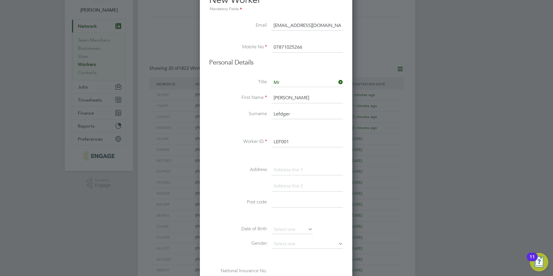
scroll to position [116, 0]
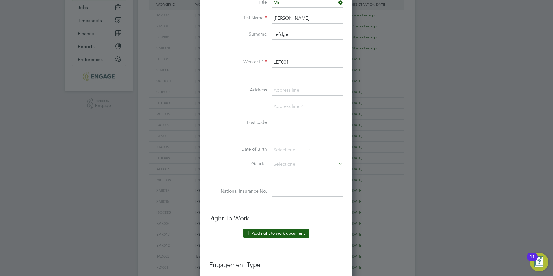
type input "LEF001"
click at [276, 233] on button "Add right to work document" at bounding box center [276, 232] width 67 height 9
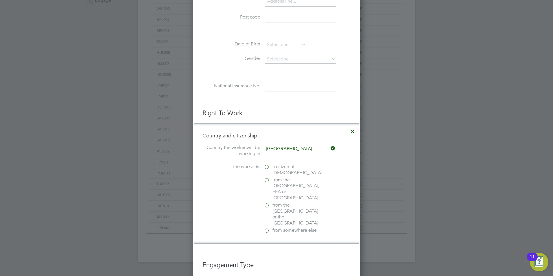
scroll to position [231, 0]
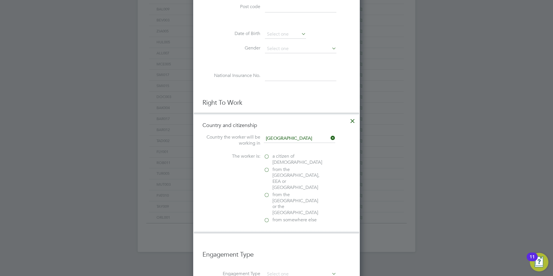
click at [293, 158] on span "a citizen of [DEMOGRAPHIC_DATA]" at bounding box center [297, 159] width 50 height 12
click at [0, 0] on input "a citizen of [DEMOGRAPHIC_DATA]" at bounding box center [0, 0] width 0 height 0
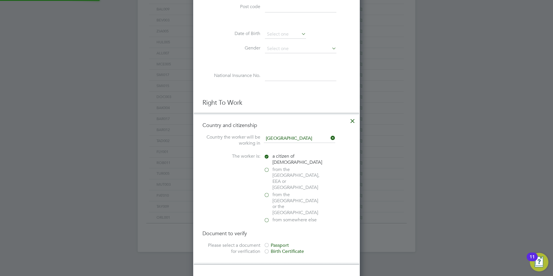
scroll to position [611, 167]
click at [281, 242] on div "Passport" at bounding box center [307, 245] width 87 height 6
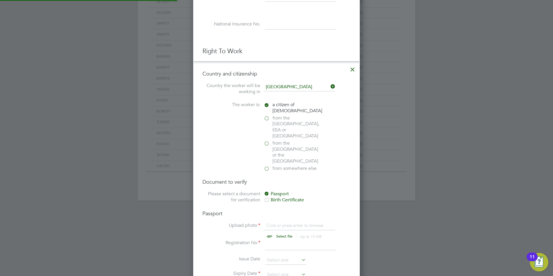
scroll to position [289, 0]
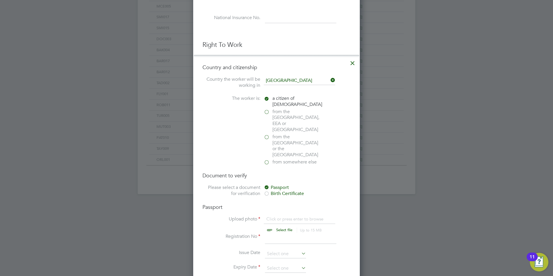
click at [284, 216] on input "file" at bounding box center [289, 224] width 91 height 17
type input "C:\fakepath\David Ledger B CERT .jpg"
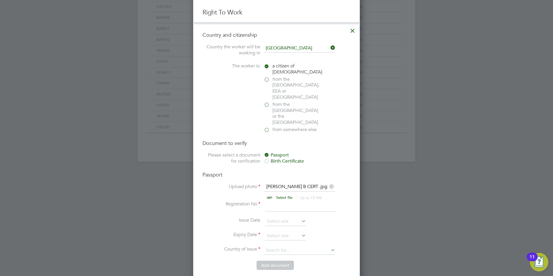
scroll to position [434, 0]
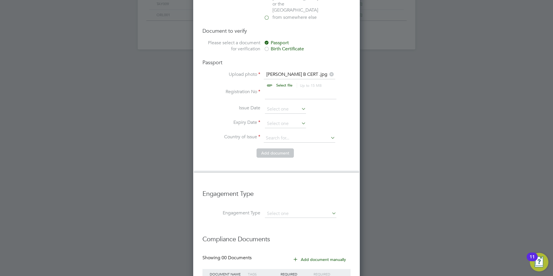
click at [274, 89] on input at bounding box center [300, 94] width 71 height 10
type input "10"
click at [277, 119] on input at bounding box center [285, 123] width 41 height 9
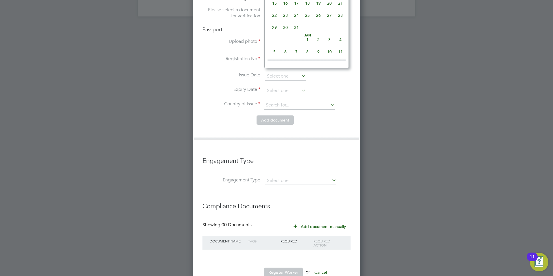
scroll to position [377, 0]
drag, startPoint x: 344, startPoint y: 81, endPoint x: 349, endPoint y: 112, distance: 31.0
click at [348, 111] on ng-form "Passport Upload photo David Ledger B CERT .jpg Select file Up to 15 MB Drop you…" at bounding box center [276, 78] width 148 height 104
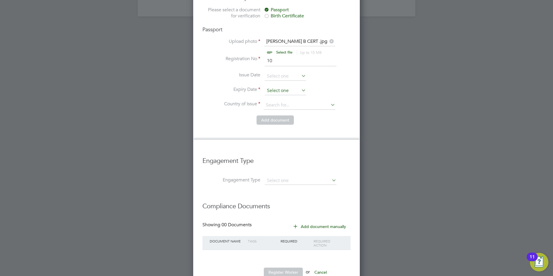
click at [283, 86] on input at bounding box center [285, 90] width 41 height 9
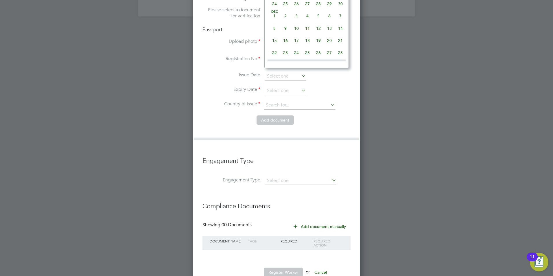
scroll to position [414, 0]
click at [308, 23] on span "4" at bounding box center [307, 17] width 11 height 11
type input "04 Dec 2025"
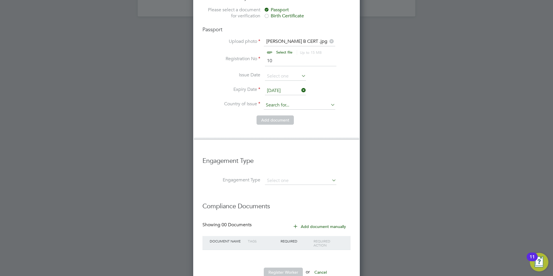
click at [283, 101] on input at bounding box center [299, 105] width 71 height 9
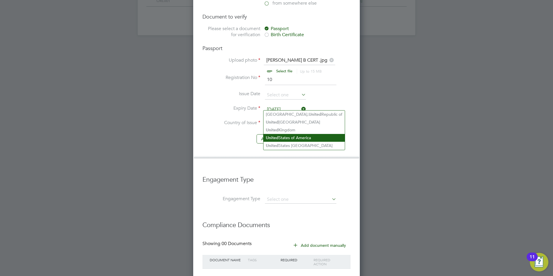
scroll to position [438, 0]
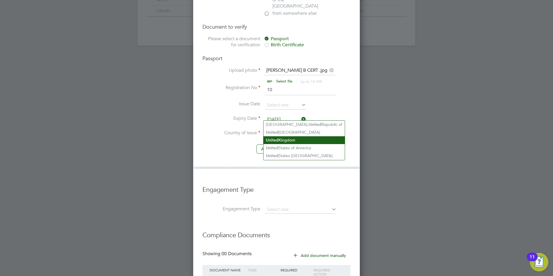
click at [287, 139] on li "United Kingdom" at bounding box center [303, 140] width 81 height 8
type input "[GEOGRAPHIC_DATA]"
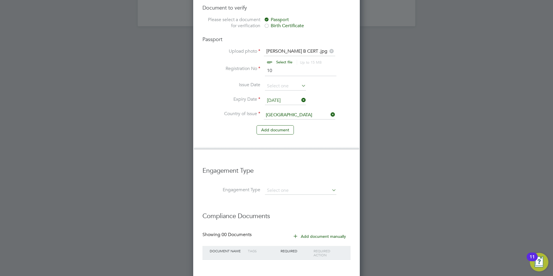
scroll to position [467, 0]
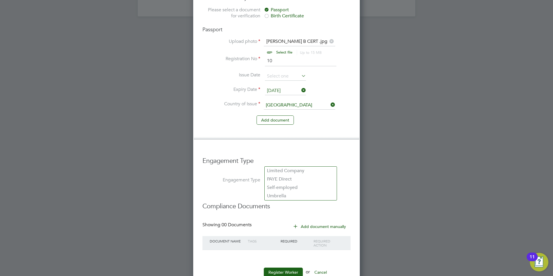
click at [281, 177] on input at bounding box center [300, 181] width 71 height 8
click at [276, 197] on li "Umbrella" at bounding box center [301, 196] width 72 height 8
type input "Umbrella"
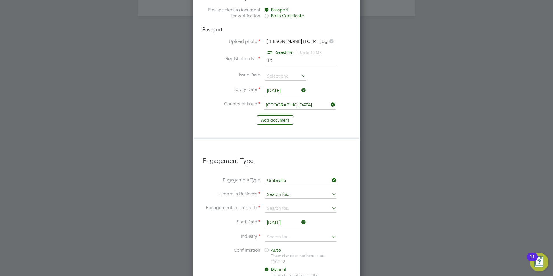
click at [283, 191] on input at bounding box center [300, 195] width 71 height 8
drag, startPoint x: 274, startPoint y: 184, endPoint x: 273, endPoint y: 188, distance: 3.8
click at [274, 184] on b "One" at bounding box center [271, 184] width 9 height 5
type input "One Payroll Solutions Limited"
click at [274, 204] on input at bounding box center [300, 208] width 71 height 8
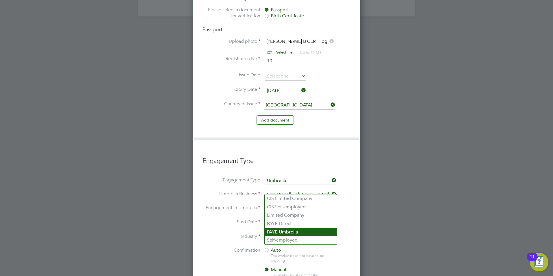
click at [297, 231] on li "PAYE Umbrella" at bounding box center [301, 232] width 72 height 8
type input "PAYE Umbrella"
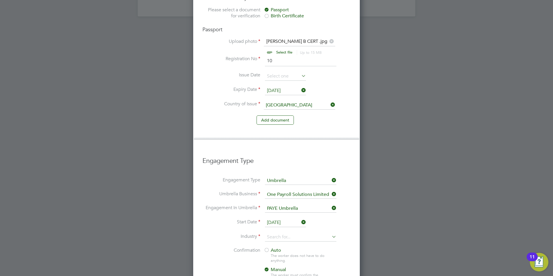
click at [292, 218] on input "[DATE]" at bounding box center [285, 222] width 41 height 9
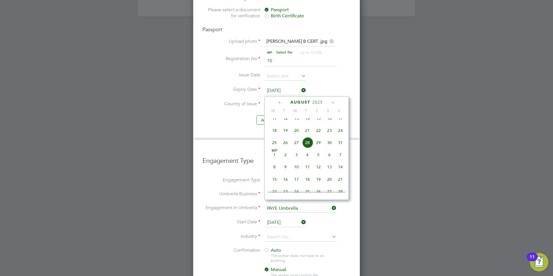
click at [275, 148] on span "25" at bounding box center [274, 142] width 11 height 11
type input "[DATE]"
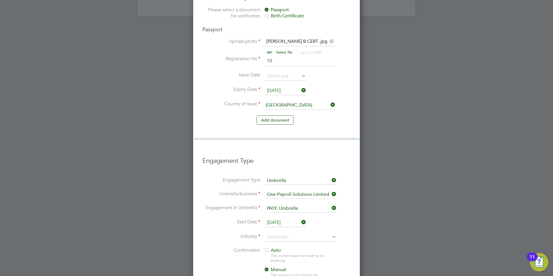
click at [282, 233] on li "Industry" at bounding box center [276, 240] width 148 height 14
click at [284, 233] on input at bounding box center [300, 237] width 71 height 9
click at [275, 263] on li "Construction" at bounding box center [301, 267] width 72 height 8
type input "Construction"
click at [270, 247] on span "Auto" at bounding box center [272, 250] width 17 height 6
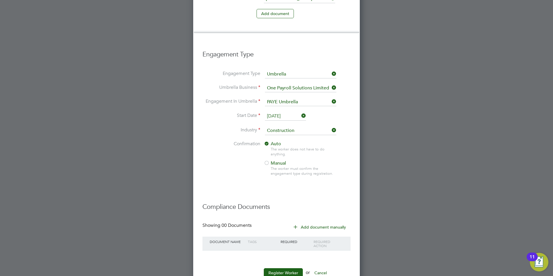
scroll to position [574, 0]
click at [275, 268] on button "Register Worker" at bounding box center [283, 272] width 39 height 9
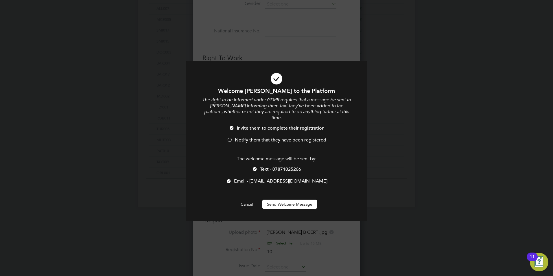
click at [239, 137] on span "Notify them that they have been registered" at bounding box center [280, 140] width 91 height 6
click at [254, 157] on div "The welcome message will be sent by: Text - 07871025266 Email - davidledger20@g…" at bounding box center [276, 173] width 150 height 34
click at [259, 166] on li "Text - 07871025266" at bounding box center [276, 172] width 150 height 12
click at [274, 200] on button "Send Welcome Message" at bounding box center [289, 204] width 55 height 9
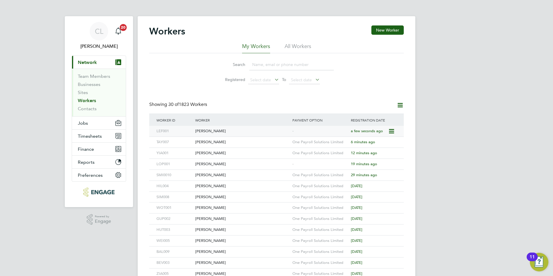
click at [259, 127] on div "[PERSON_NAME]" at bounding box center [242, 131] width 97 height 11
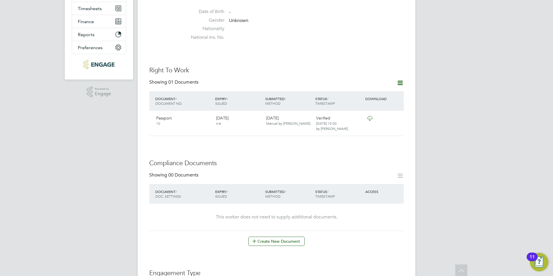
scroll to position [145, 0]
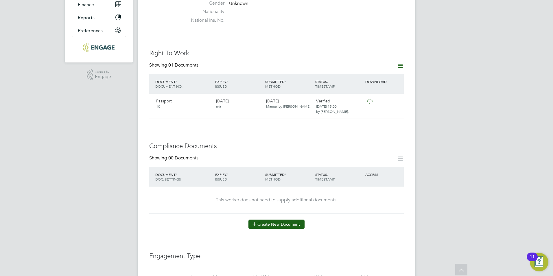
click at [263, 220] on button "Create New Document" at bounding box center [276, 224] width 56 height 9
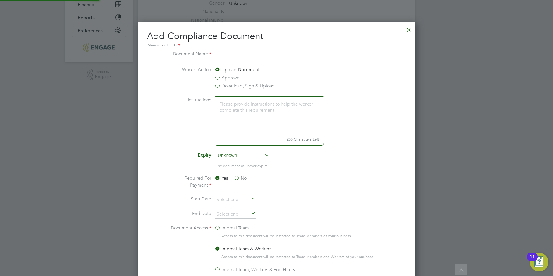
scroll to position [304, 278]
click at [227, 84] on label "Download, Sign & Upload" at bounding box center [245, 85] width 60 height 7
click at [0, 0] on input "Download, Sign & Upload" at bounding box center [0, 0] width 0 height 0
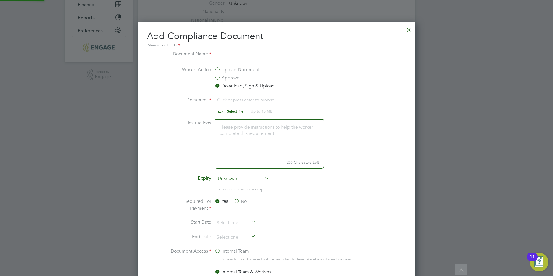
scroll to position [9, 72]
click at [240, 53] on input at bounding box center [250, 55] width 71 height 10
type input "CSCS"
click at [233, 108] on input "file" at bounding box center [240, 104] width 91 height 17
type input "C:\fakepath\David Ledger CSCS#.jpg"
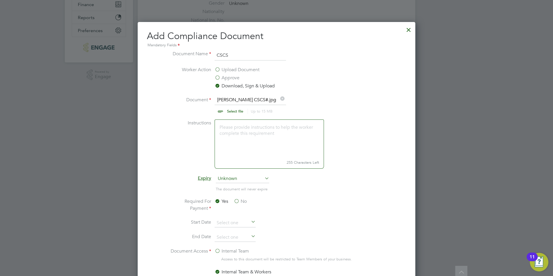
scroll to position [338, 0]
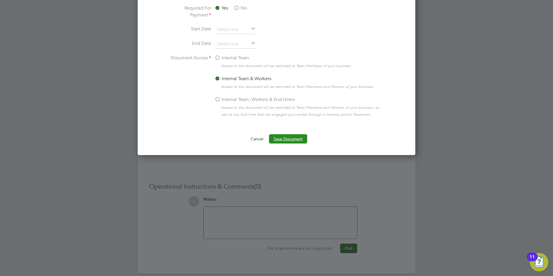
click at [285, 142] on button "Save Document" at bounding box center [288, 138] width 38 height 9
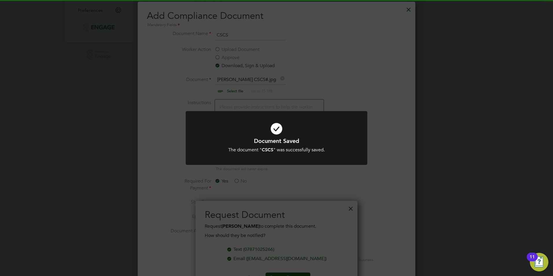
scroll to position [164, 0]
click at [309, 95] on div "Document Saved The document " CSCS " was successfully saved. Cancel Okay" at bounding box center [276, 138] width 553 height 276
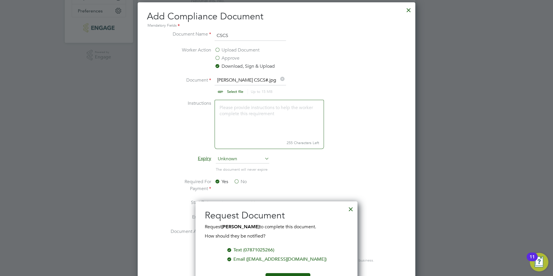
drag, startPoint x: 247, startPoint y: 34, endPoint x: 250, endPoint y: 34, distance: 2.9
click at [250, 34] on input "CSCS" at bounding box center [250, 36] width 71 height 10
type input "C"
type input "National Insurance"
click at [239, 89] on input "file" at bounding box center [240, 85] width 91 height 17
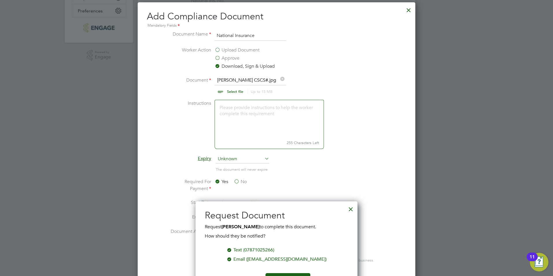
type input "C:\fakepath\David Ledger NI.jpg"
click at [348, 209] on div at bounding box center [351, 207] width 10 height 10
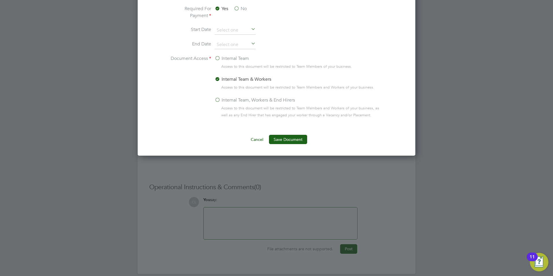
scroll to position [338, 0]
click at [287, 139] on button "Save Document" at bounding box center [288, 138] width 38 height 9
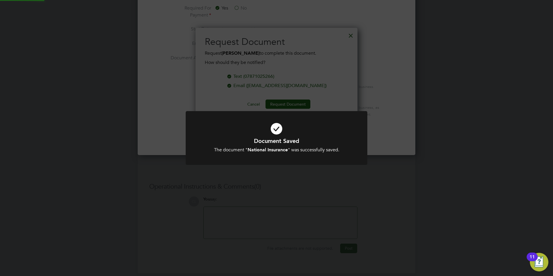
scroll to position [93, 162]
click at [339, 60] on div "Document Saved The document " National Insurance " was successfully saved. Canc…" at bounding box center [276, 138] width 553 height 276
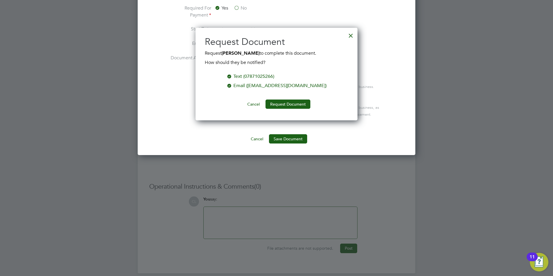
click at [351, 33] on div at bounding box center [351, 34] width 10 height 10
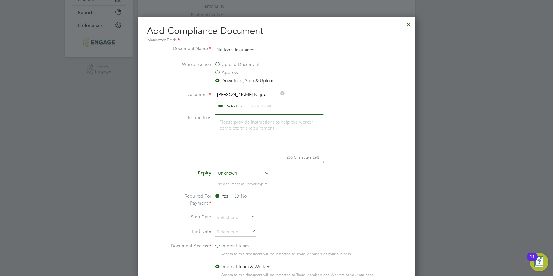
scroll to position [280, 0]
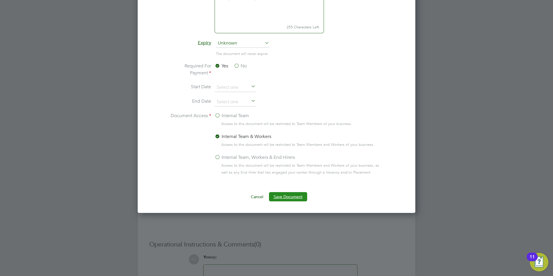
click at [287, 195] on button "Save Document" at bounding box center [288, 196] width 38 height 9
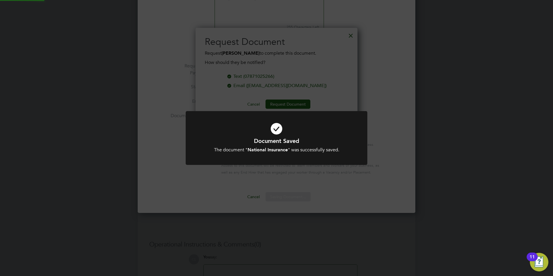
scroll to position [93, 162]
click at [294, 64] on div "Document Saved The document " National Insurance " was successfully saved. Canc…" at bounding box center [276, 138] width 553 height 276
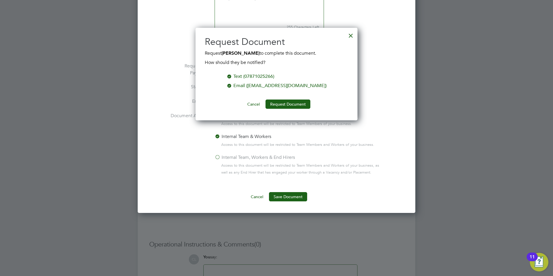
click at [350, 34] on div at bounding box center [351, 34] width 10 height 10
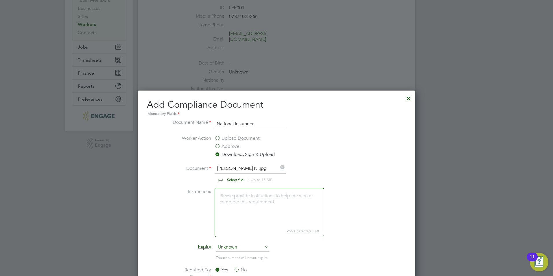
scroll to position [73, 0]
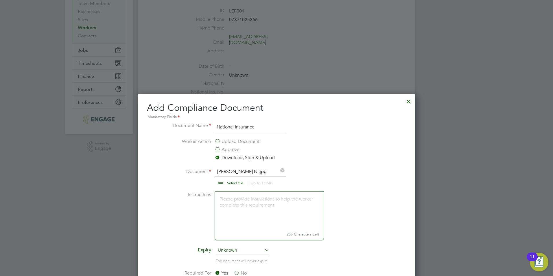
click at [409, 100] on div at bounding box center [408, 100] width 10 height 10
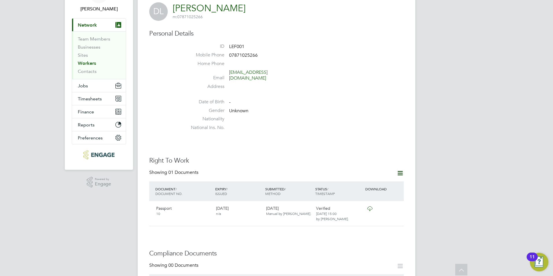
scroll to position [0, 0]
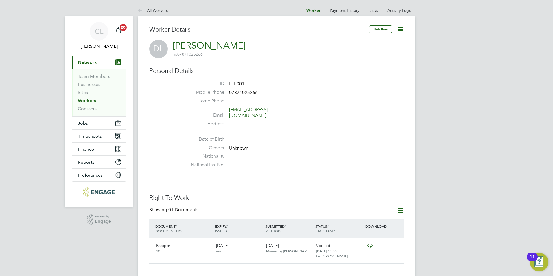
click at [145, 8] on link "All Workers" at bounding box center [153, 10] width 30 height 5
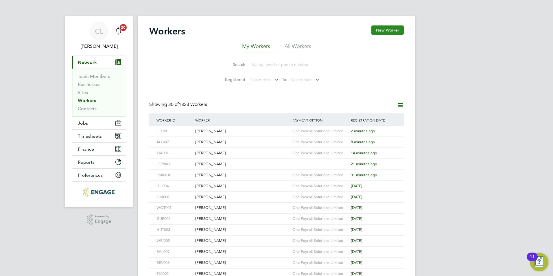
click at [381, 32] on button "New Worker" at bounding box center [387, 29] width 32 height 9
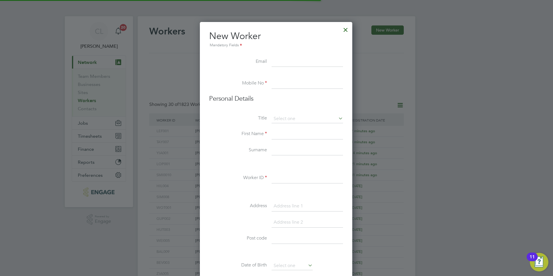
scroll to position [492, 153]
type input "richard.eleanya3@yahoo.com"
click at [285, 83] on input at bounding box center [307, 83] width 71 height 10
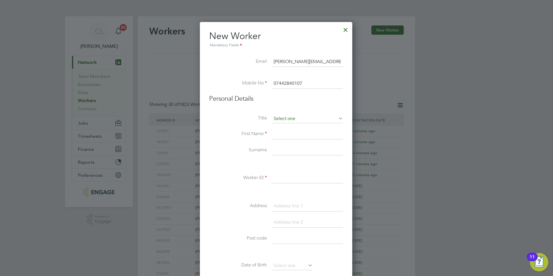
type input "07442840107"
drag, startPoint x: 283, startPoint y: 118, endPoint x: 278, endPoint y: 132, distance: 14.5
click at [283, 119] on input at bounding box center [307, 119] width 71 height 9
click at [277, 129] on li "Mr" at bounding box center [307, 127] width 72 height 8
type input "Mr"
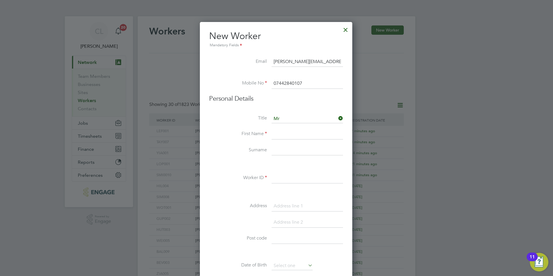
click at [279, 137] on input at bounding box center [307, 134] width 71 height 10
type input "Richard"
click at [285, 153] on input at bounding box center [307, 150] width 71 height 10
click at [276, 170] on div "Title Mr First Name Richard Surname Eleeanya Worker ID Address Post code Date o…" at bounding box center [276, 220] width 134 height 210
click at [279, 182] on input at bounding box center [307, 178] width 71 height 10
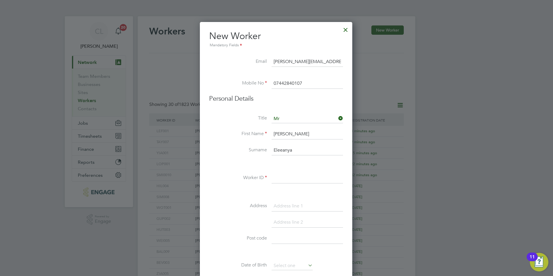
click at [285, 150] on input "Eleeanya" at bounding box center [307, 150] width 71 height 10
click at [280, 150] on input "Eleeanya" at bounding box center [307, 150] width 71 height 10
type input "Eleanya"
click at [287, 179] on input at bounding box center [307, 178] width 71 height 10
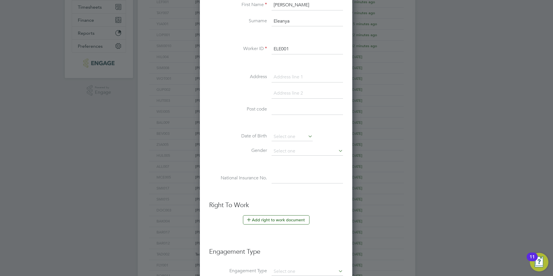
scroll to position [174, 0]
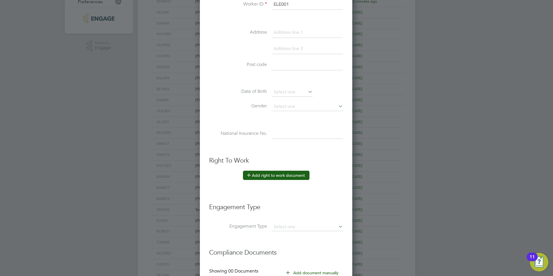
type input "ELE001"
click at [276, 173] on button "Add right to work document" at bounding box center [276, 175] width 67 height 9
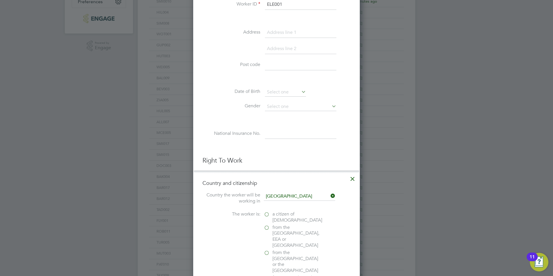
click at [270, 211] on at-rtw-residence "Country the worker will be working in United Kingdom The worker is: a citizen o…" at bounding box center [276, 237] width 148 height 90
click at [270, 214] on label "a citizen of United Kingdom" at bounding box center [293, 217] width 58 height 12
click at [0, 0] on input "a citizen of United Kingdom" at bounding box center [0, 0] width 0 height 0
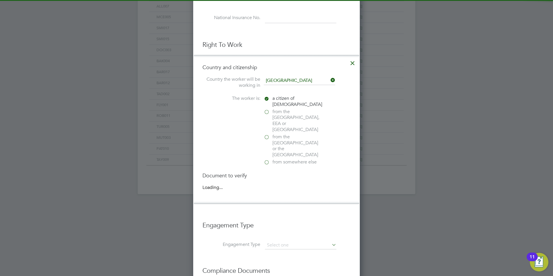
scroll to position [611, 167]
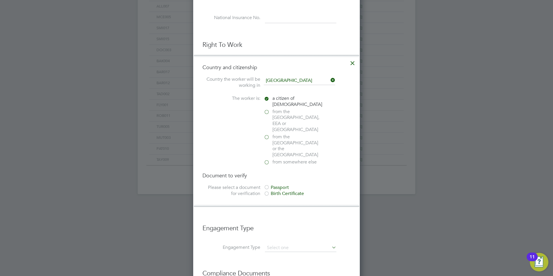
click at [272, 185] on div "Passport" at bounding box center [307, 188] width 87 height 6
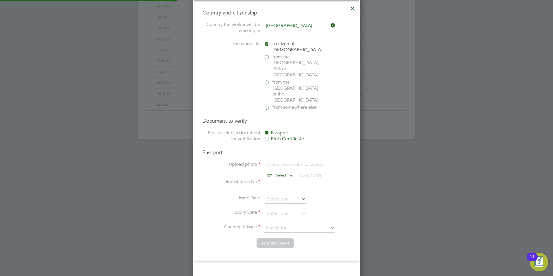
scroll to position [347, 0]
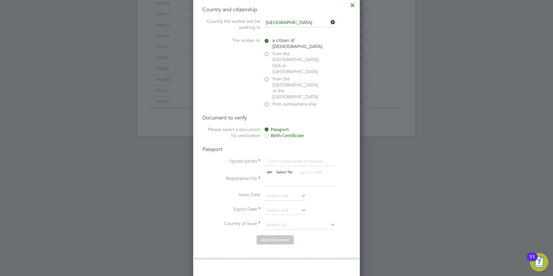
click at [274, 158] on input "file" at bounding box center [289, 166] width 91 height 17
type input "C:\fakepath\Richard Eleanya PRO.pdf"
click at [271, 176] on input at bounding box center [300, 181] width 71 height 10
type input "10"
click at [274, 206] on input at bounding box center [285, 210] width 41 height 9
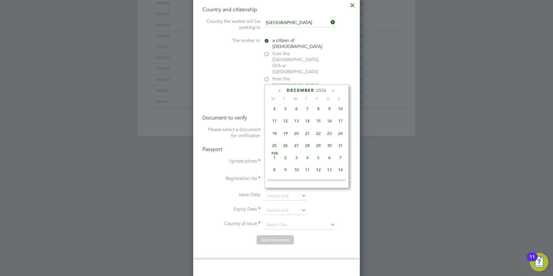
scroll to position [1226, 0]
click at [308, 111] on span "10" at bounding box center [307, 105] width 11 height 11
type input "10 Dec 2026"
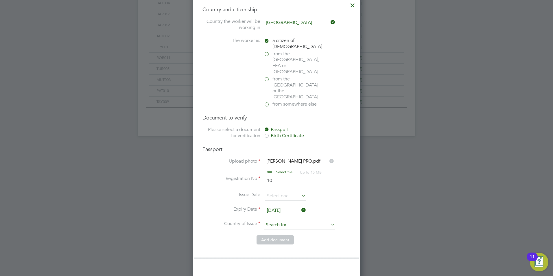
click at [276, 221] on input at bounding box center [299, 225] width 71 height 9
click at [287, 228] on li "United Kingdom" at bounding box center [303, 231] width 81 height 8
type input "United Kingdom"
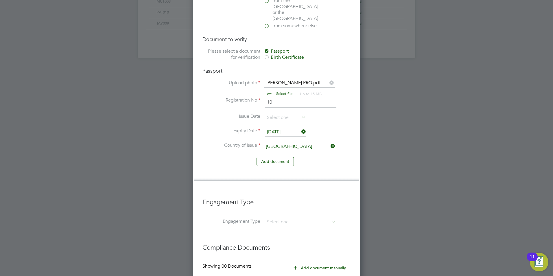
scroll to position [467, 0]
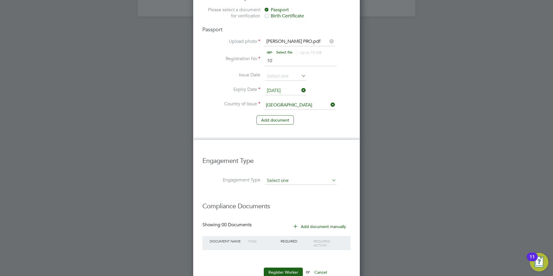
click at [274, 177] on input at bounding box center [300, 181] width 71 height 8
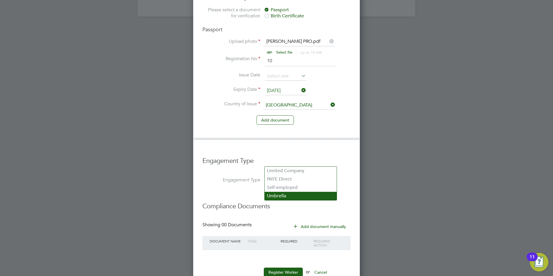
click at [275, 196] on li "Umbrella" at bounding box center [301, 196] width 72 height 8
type input "Umbrella"
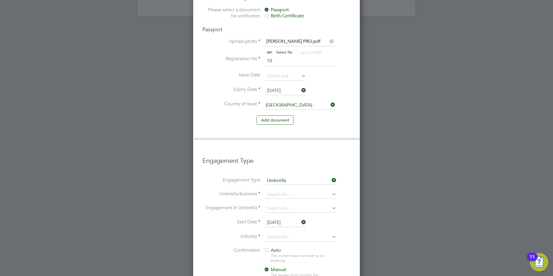
scroll to position [828, 167]
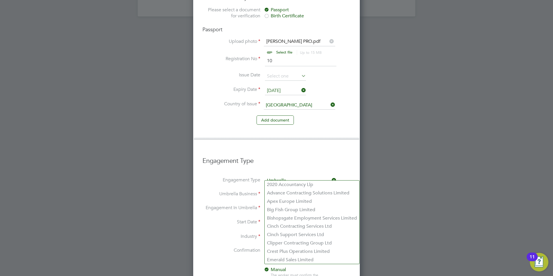
click at [279, 191] on input at bounding box center [300, 195] width 71 height 8
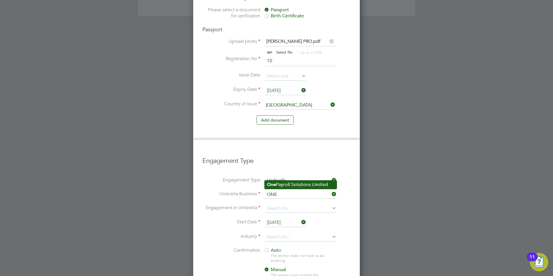
drag, startPoint x: 275, startPoint y: 182, endPoint x: 273, endPoint y: 186, distance: 4.5
click at [275, 182] on b "One" at bounding box center [271, 184] width 9 height 5
type input "One Payroll Solutions Limited"
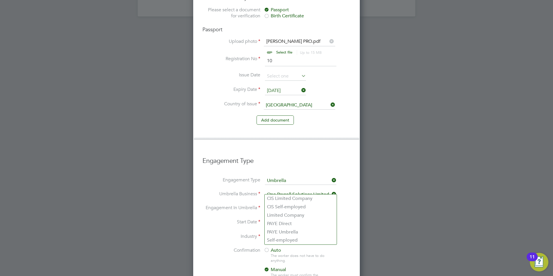
click at [271, 204] on input at bounding box center [300, 208] width 71 height 8
click at [284, 237] on li "Self-employed" at bounding box center [301, 240] width 72 height 8
type input "Self-employed"
click at [331, 204] on icon at bounding box center [331, 208] width 0 height 8
click at [285, 204] on input at bounding box center [300, 208] width 71 height 8
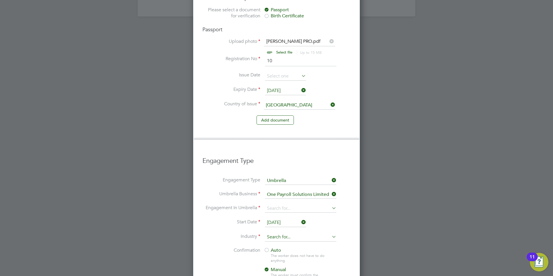
drag, startPoint x: 279, startPoint y: 227, endPoint x: 284, endPoint y: 223, distance: 6.7
click at [290, 204] on input at bounding box center [300, 208] width 71 height 8
click at [280, 228] on li "PAYE Umbrella" at bounding box center [301, 232] width 72 height 8
type input "PAYE Umbrella"
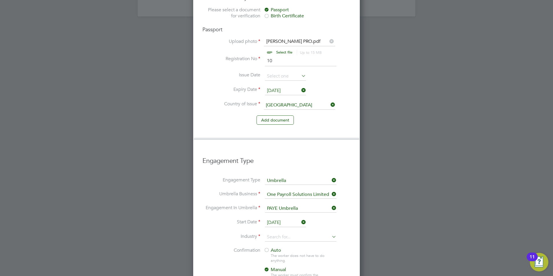
click at [276, 218] on input "[DATE]" at bounding box center [285, 222] width 41 height 9
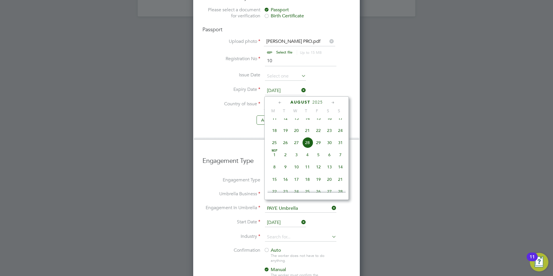
click at [276, 147] on span "25" at bounding box center [274, 142] width 11 height 11
type input "25 Aug 2025"
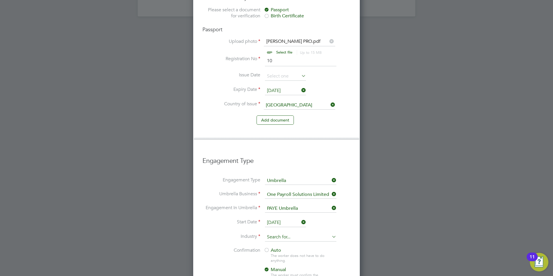
click at [279, 233] on input at bounding box center [300, 237] width 71 height 9
click at [270, 263] on li "Construction" at bounding box center [301, 267] width 72 height 8
type input "Construction"
click at [271, 247] on span "Auto" at bounding box center [272, 250] width 17 height 6
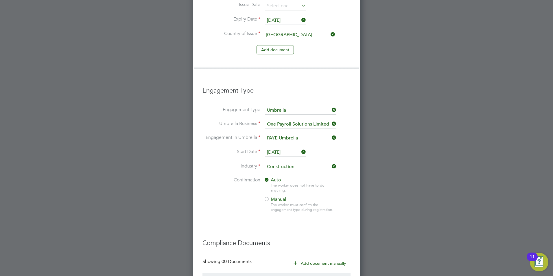
scroll to position [574, 0]
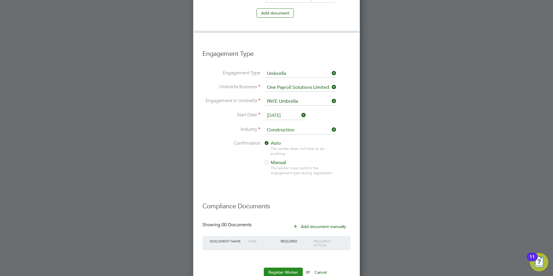
click at [280, 268] on button "Register Worker" at bounding box center [283, 272] width 39 height 9
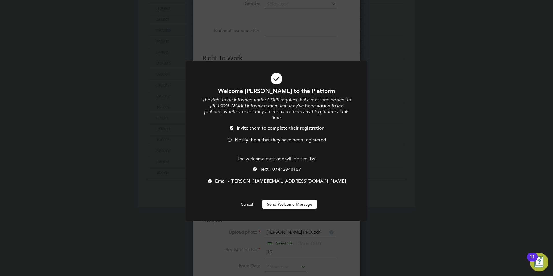
click at [235, 137] on li "Notify them that they have been registered" at bounding box center [276, 143] width 150 height 12
click at [262, 166] on span "Text - 07442840107" at bounding box center [280, 169] width 41 height 6
click at [274, 200] on button "Send Welcome Message" at bounding box center [289, 204] width 55 height 9
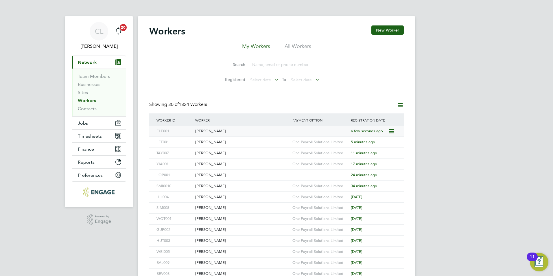
click at [271, 130] on div "[PERSON_NAME]" at bounding box center [242, 131] width 97 height 11
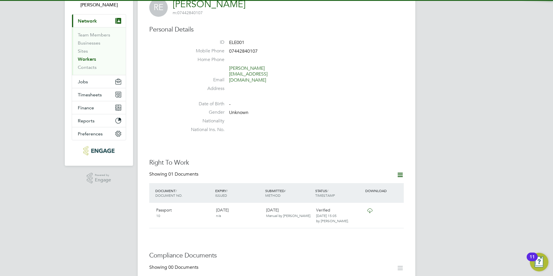
scroll to position [116, 0]
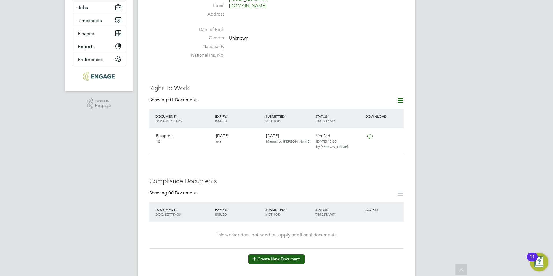
click at [270, 254] on button "Create New Document" at bounding box center [276, 258] width 56 height 9
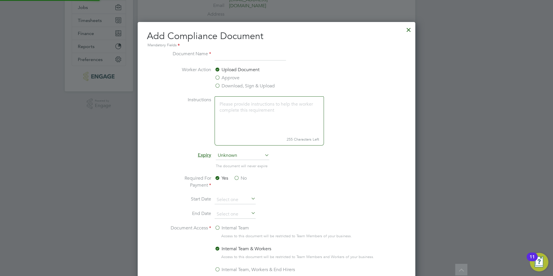
scroll to position [304, 278]
click at [230, 86] on label "Download, Sign & Upload" at bounding box center [245, 85] width 60 height 7
click at [0, 0] on input "Download, Sign & Upload" at bounding box center [0, 0] width 0 height 0
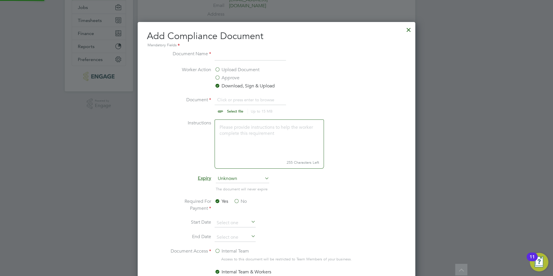
scroll to position [9, 72]
click at [236, 57] on input at bounding box center [250, 55] width 71 height 10
type input "CSCS"
click at [234, 113] on input "file" at bounding box center [240, 104] width 91 height 17
type input "C:\fakepath\[PERSON_NAME] CSCS.jpg"
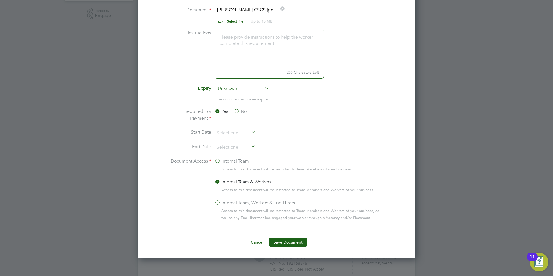
scroll to position [318, 0]
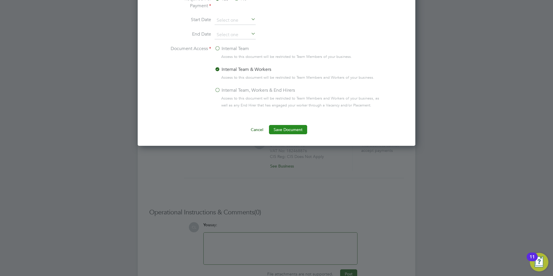
click at [278, 130] on button "Save Document" at bounding box center [288, 129] width 38 height 9
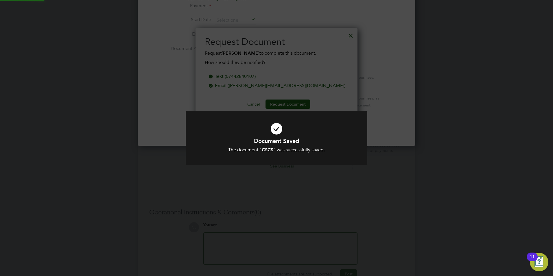
scroll to position [93, 162]
click at [337, 44] on div "Document Saved The document " CSCS " was successfully saved. Cancel Okay" at bounding box center [276, 138] width 553 height 276
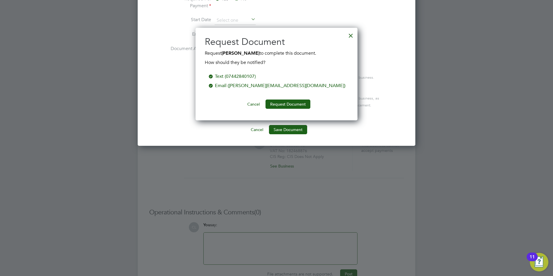
click at [351, 34] on div at bounding box center [351, 34] width 10 height 10
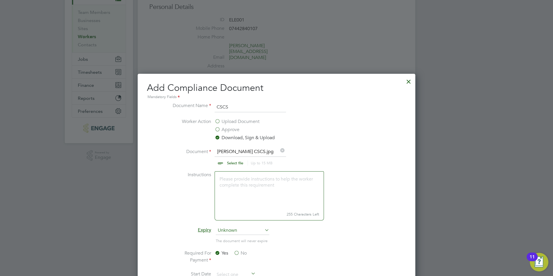
scroll to position [29, 0]
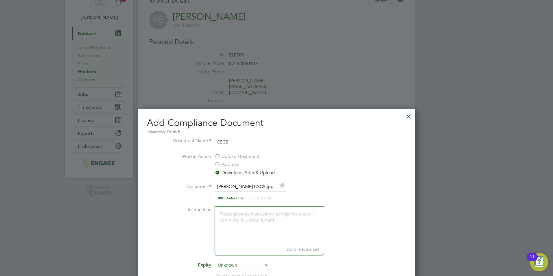
click at [409, 115] on div at bounding box center [408, 115] width 10 height 10
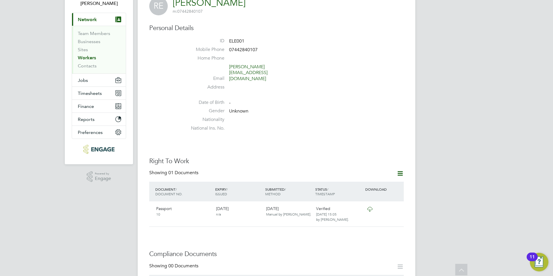
scroll to position [0, 0]
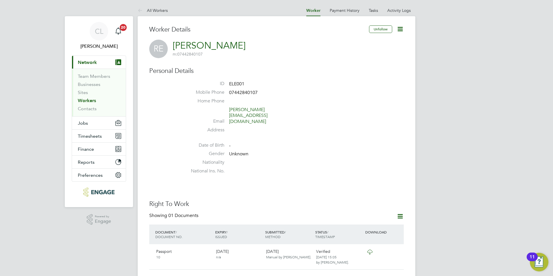
click at [161, 11] on link "All Workers" at bounding box center [153, 10] width 30 height 5
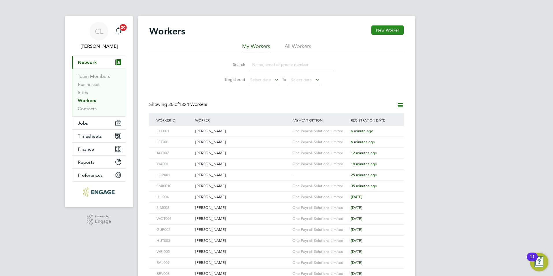
click at [379, 29] on button "New Worker" at bounding box center [387, 29] width 32 height 9
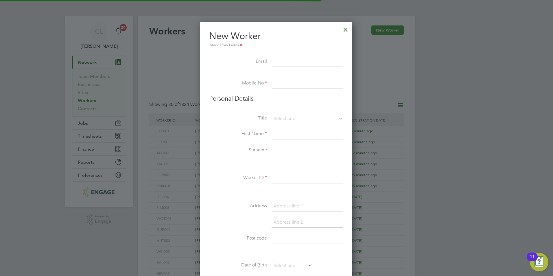
scroll to position [492, 153]
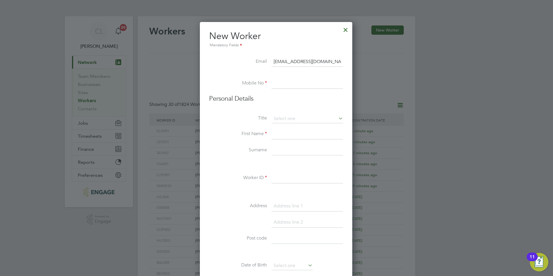
type input "[EMAIL_ADDRESS][DOMAIN_NAME]"
click at [320, 87] on input at bounding box center [307, 83] width 71 height 10
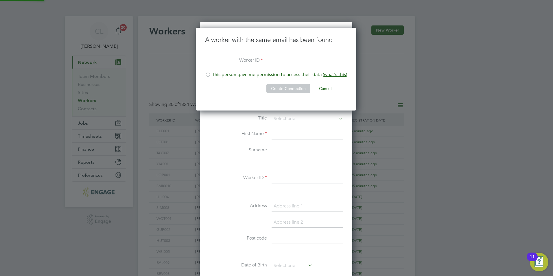
scroll to position [83, 161]
type input "0"
click at [289, 91] on button "Create Connection" at bounding box center [288, 88] width 44 height 9
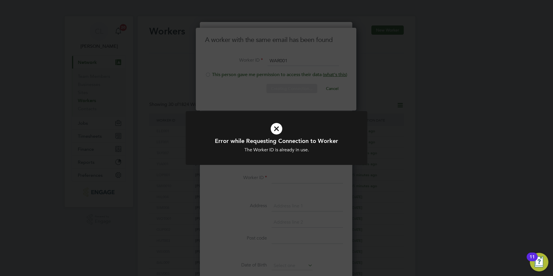
drag, startPoint x: 285, startPoint y: 123, endPoint x: 288, endPoint y: 114, distance: 9.0
click at [285, 122] on icon at bounding box center [276, 128] width 150 height 23
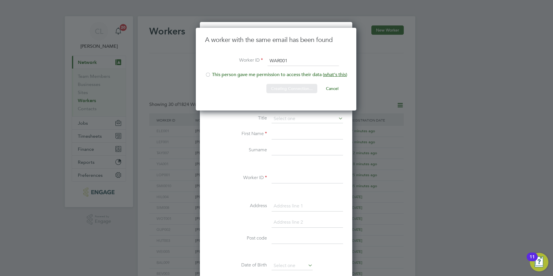
click at [290, 65] on div "Sorry, we are having problems connecting to our services." at bounding box center [277, 249] width 278 height 467
click at [290, 62] on input "WAR001" at bounding box center [303, 61] width 71 height 10
click at [287, 90] on button "Create Connection" at bounding box center [288, 88] width 44 height 9
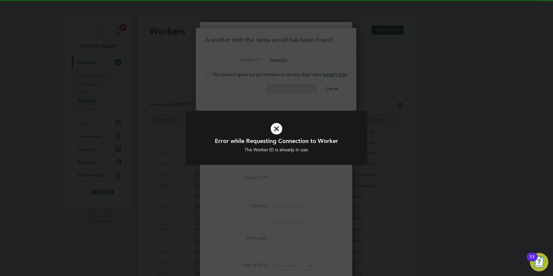
click at [298, 129] on icon at bounding box center [276, 128] width 150 height 23
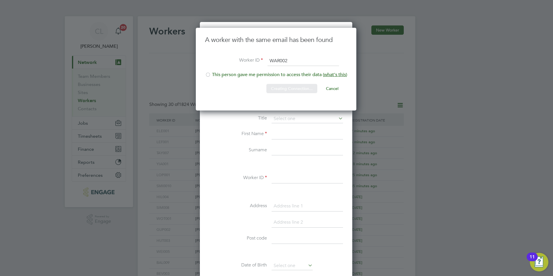
click at [293, 58] on div "Sorry, we are having problems connecting to our services." at bounding box center [277, 249] width 278 height 467
click at [234, 73] on li "This person gave me permission to access their data ( what's this )" at bounding box center [276, 78] width 142 height 12
click at [296, 63] on input "WAR002" at bounding box center [303, 61] width 71 height 10
click at [301, 85] on button "Create Connection" at bounding box center [288, 88] width 44 height 9
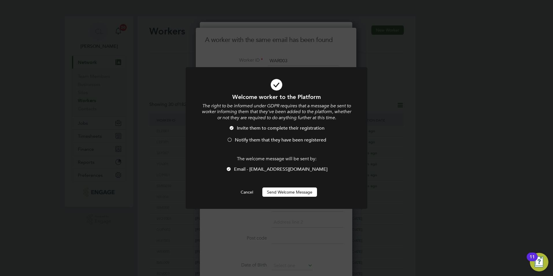
drag, startPoint x: 253, startPoint y: 141, endPoint x: 253, endPoint y: 145, distance: 4.0
click at [253, 141] on span "Notify them that they have been registered" at bounding box center [280, 140] width 91 height 6
click at [279, 191] on button "Send Welcome Message" at bounding box center [289, 191] width 55 height 9
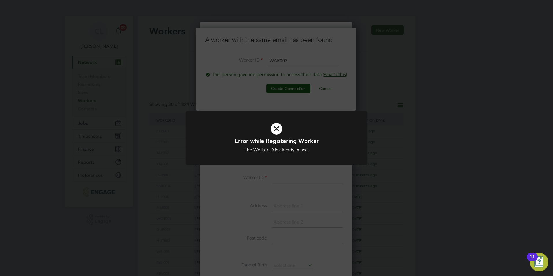
click at [276, 63] on div "Error while Registering Worker The Worker ID is already in use. Cancel Okay" at bounding box center [276, 138] width 553 height 276
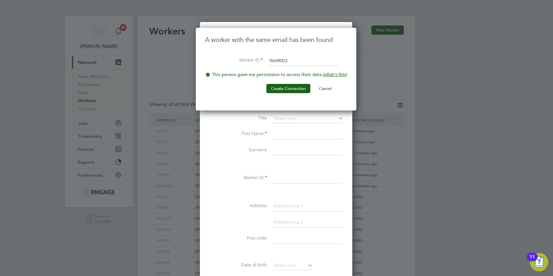
click at [289, 62] on input "WAR003" at bounding box center [303, 61] width 71 height 10
type input "WAR004"
click at [285, 85] on button "Create Connection" at bounding box center [288, 88] width 44 height 9
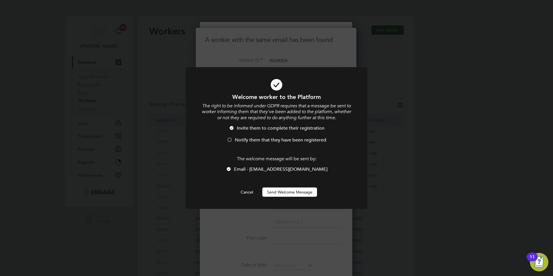
click at [252, 141] on span "Notify them that they have been registered" at bounding box center [280, 140] width 91 height 6
click at [270, 193] on button "Send Welcome Message" at bounding box center [289, 191] width 55 height 9
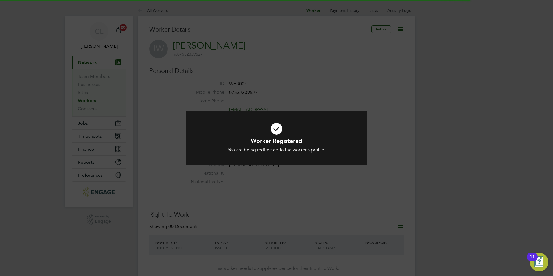
click at [291, 78] on div "Worker Registered You are being redirected to the worker's profile. Cancel Okay" at bounding box center [276, 138] width 553 height 276
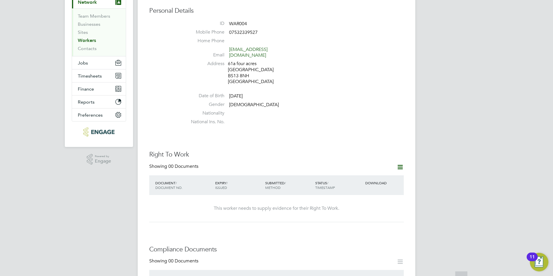
scroll to position [202, 0]
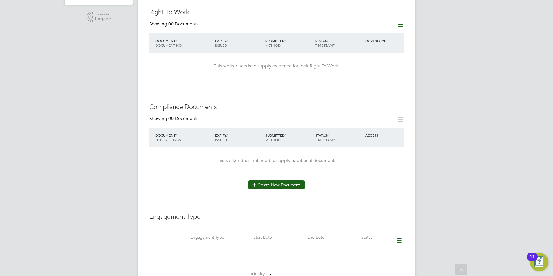
click at [273, 180] on button "Create New Document" at bounding box center [276, 184] width 56 height 9
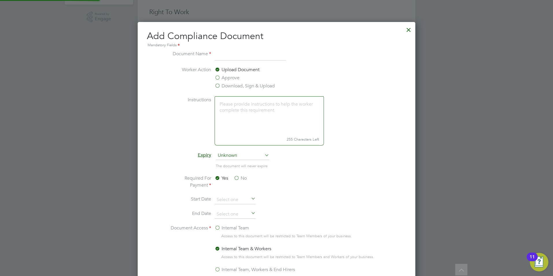
scroll to position [304, 278]
click at [234, 84] on label "Download, Sign & Upload" at bounding box center [245, 85] width 60 height 7
click at [0, 0] on input "Download, Sign & Upload" at bounding box center [0, 0] width 0 height 0
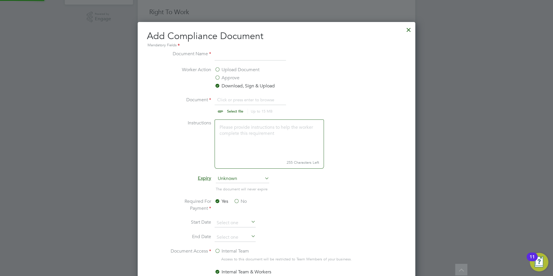
scroll to position [327, 278]
click at [233, 59] on input at bounding box center [250, 55] width 71 height 10
type input "CSCS"
click at [240, 109] on input "file" at bounding box center [240, 104] width 91 height 17
type input "C:\fakepath\[PERSON_NAME] CSCS.jpg"
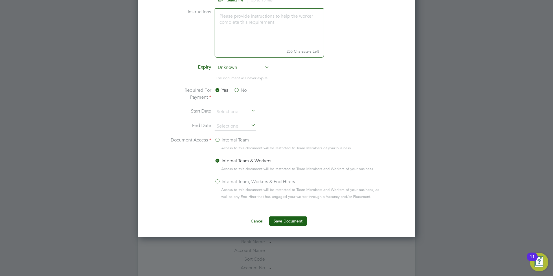
scroll to position [376, 0]
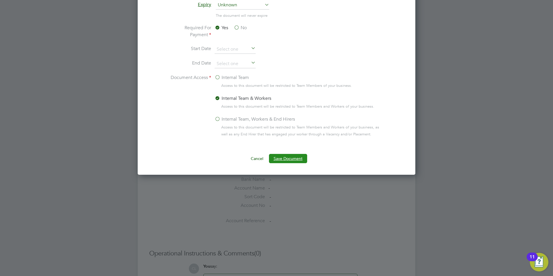
click at [294, 160] on button "Save Document" at bounding box center [288, 158] width 38 height 9
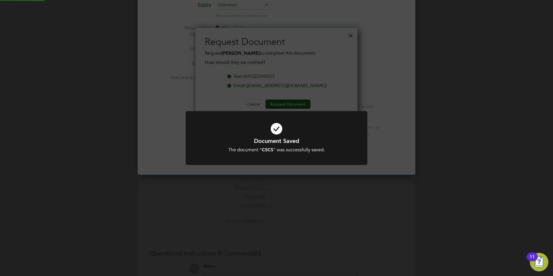
scroll to position [93, 162]
drag, startPoint x: 328, startPoint y: 81, endPoint x: 330, endPoint y: 74, distance: 7.3
click at [329, 77] on div "Document Saved The document " CSCS " was successfully saved. Cancel Okay" at bounding box center [276, 138] width 553 height 276
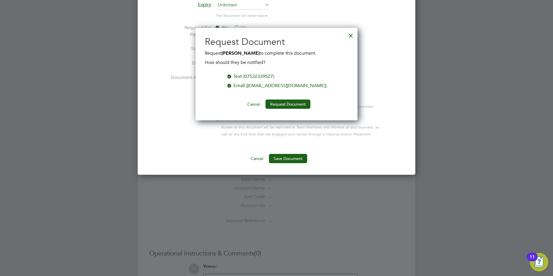
click at [349, 36] on div at bounding box center [351, 34] width 10 height 10
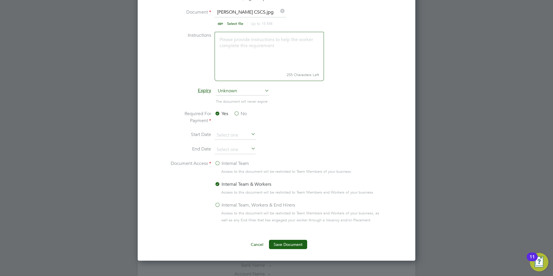
scroll to position [174, 0]
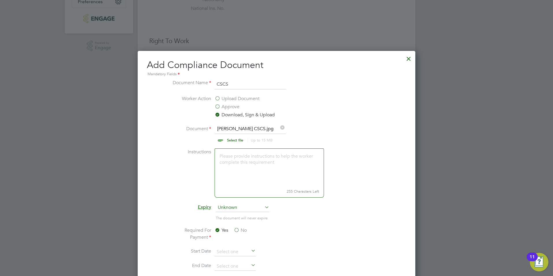
click at [258, 84] on input "CSCS" at bounding box center [250, 84] width 71 height 10
type input "C"
type input "n"
type input "National Insurance"
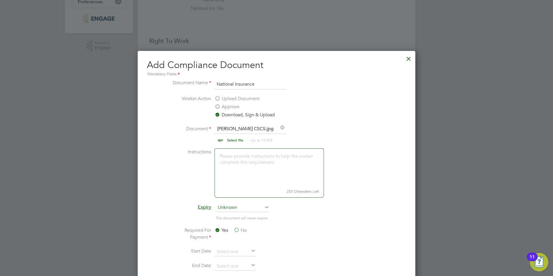
click at [235, 138] on input "file" at bounding box center [240, 133] width 91 height 17
type input "C:\fakepath\Isacc Warren NI.jpg"
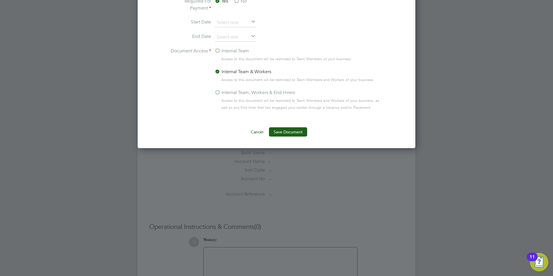
scroll to position [405, 0]
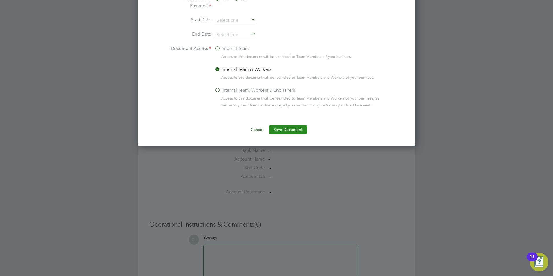
click at [287, 129] on button "Save Document" at bounding box center [288, 129] width 38 height 9
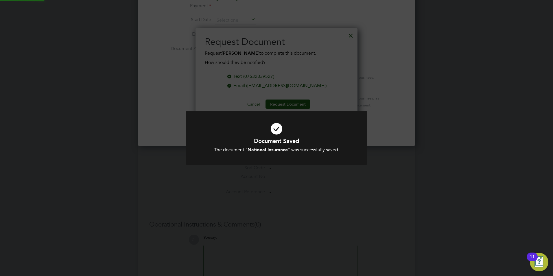
scroll to position [93, 162]
click at [305, 79] on div "Document Saved The document " National Insurance " was successfully saved. Canc…" at bounding box center [276, 138] width 553 height 276
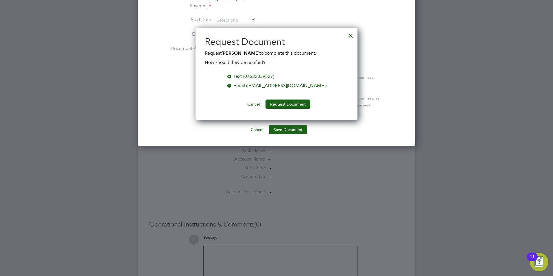
click at [351, 37] on div at bounding box center [351, 34] width 10 height 10
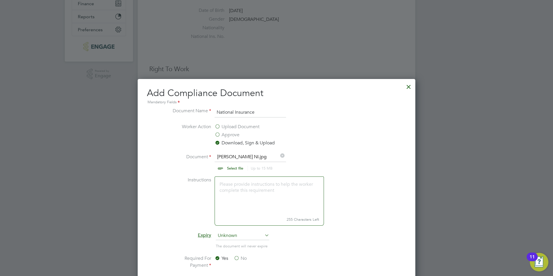
click at [408, 88] on div at bounding box center [408, 85] width 10 height 10
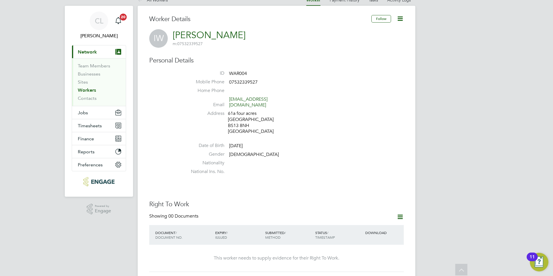
scroll to position [0, 0]
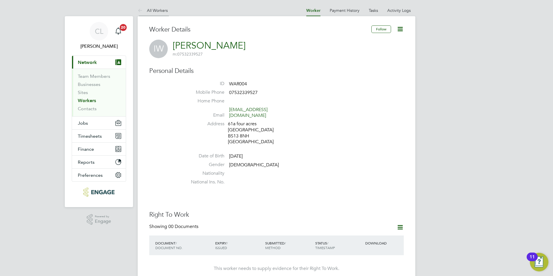
click at [161, 11] on link "All Workers" at bounding box center [153, 10] width 30 height 5
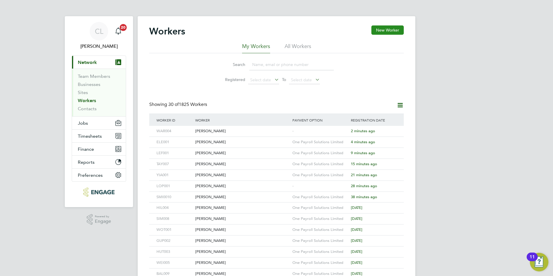
click at [391, 28] on button "New Worker" at bounding box center [387, 29] width 32 height 9
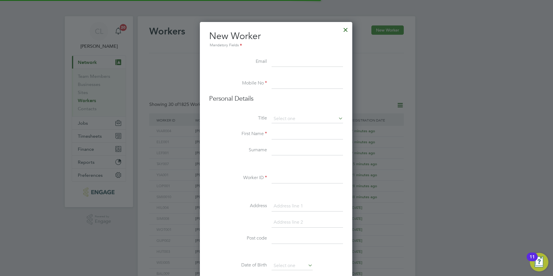
scroll to position [492, 153]
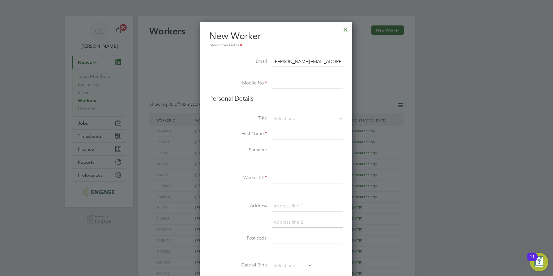
type input "[PERSON_NAME][EMAIL_ADDRESS][DOMAIN_NAME]"
click at [288, 87] on input at bounding box center [307, 83] width 71 height 10
type input "07854736298"
click at [288, 115] on input at bounding box center [307, 119] width 71 height 9
click at [283, 127] on li "Mr" at bounding box center [307, 127] width 72 height 8
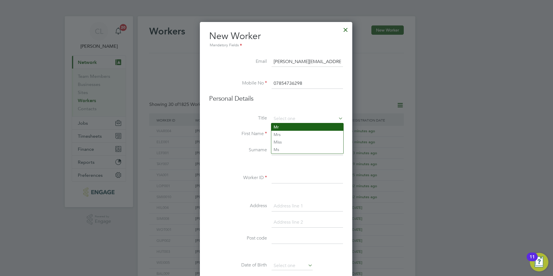
type input "Mr"
click at [273, 134] on input at bounding box center [307, 134] width 71 height 10
click at [300, 130] on input "Matthew" at bounding box center [307, 134] width 71 height 10
type input "Matthew"
click at [277, 152] on input at bounding box center [307, 150] width 71 height 10
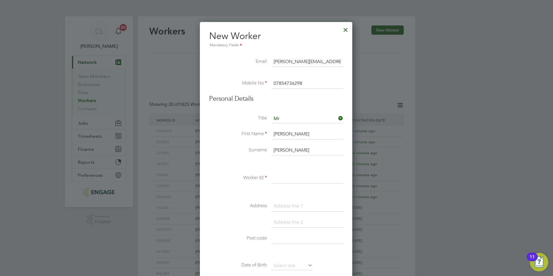
type input "Giles"
click at [290, 173] on div "Title Mr First Name Matthew Surname Giles Worker ID Address Post code Date of B…" at bounding box center [276, 220] width 134 height 210
click at [290, 178] on input at bounding box center [307, 178] width 71 height 10
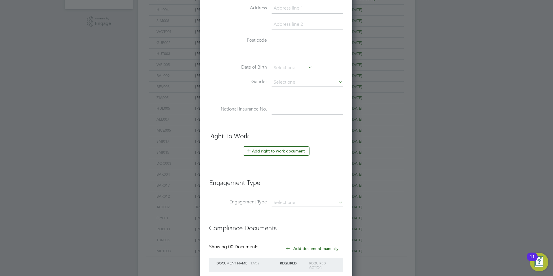
scroll to position [238, 0]
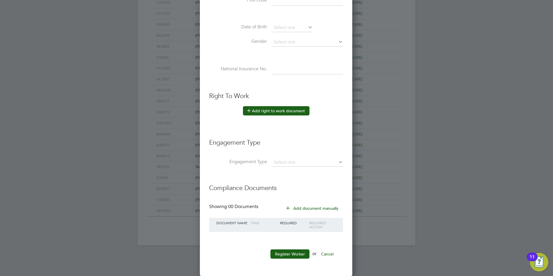
type input "GIL005"
click at [283, 107] on button "Add right to work document" at bounding box center [276, 110] width 67 height 9
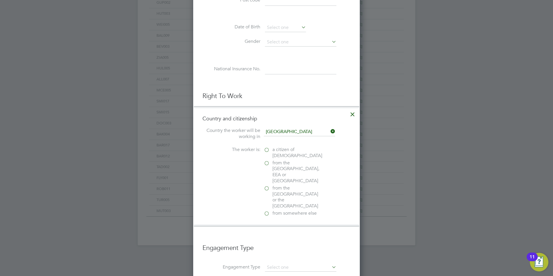
scroll to position [579, 167]
click at [272, 152] on span "a citizen of [DEMOGRAPHIC_DATA]" at bounding box center [297, 153] width 50 height 12
click at [0, 0] on input "a citizen of [DEMOGRAPHIC_DATA]" at bounding box center [0, 0] width 0 height 0
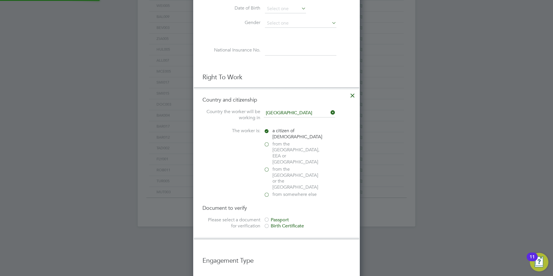
scroll to position [267, 0]
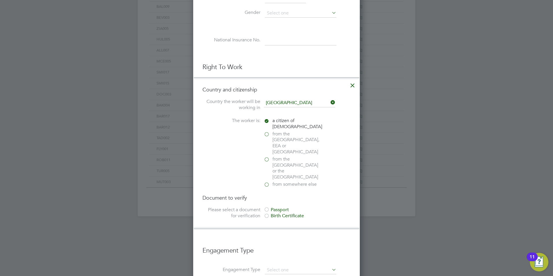
click at [276, 207] on div "Passport" at bounding box center [307, 210] width 87 height 6
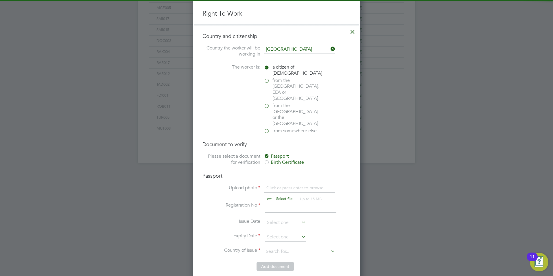
scroll to position [325, 0]
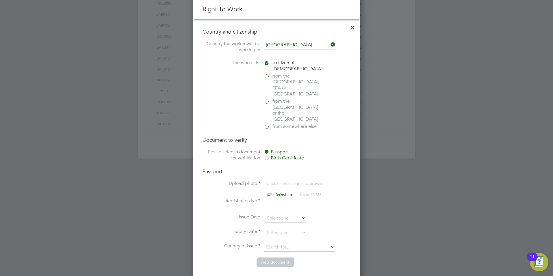
click at [279, 180] on input "file" at bounding box center [289, 188] width 91 height 17
type input "C:\fakepath\Matt Giles - UK Passport.jpg"
click at [277, 198] on input at bounding box center [300, 203] width 71 height 10
type input "10"
click at [279, 228] on input at bounding box center [285, 232] width 41 height 9
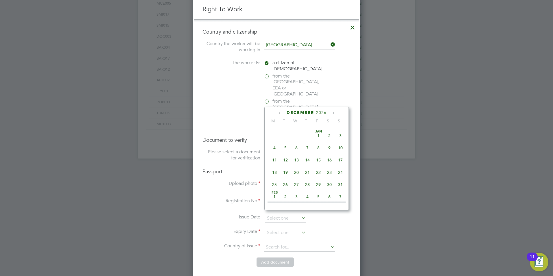
scroll to position [1258, 0]
click at [273, 126] on span "21" at bounding box center [274, 120] width 11 height 11
type input "[DATE]"
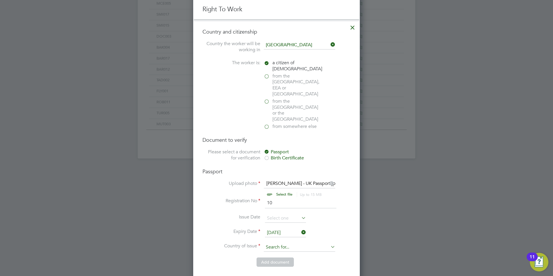
click at [276, 243] on input at bounding box center [299, 247] width 71 height 9
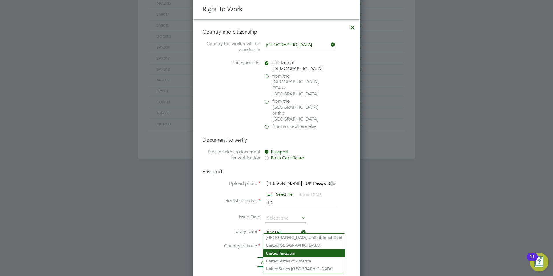
click at [277, 251] on b "United" at bounding box center [272, 253] width 13 height 5
type input "[GEOGRAPHIC_DATA]"
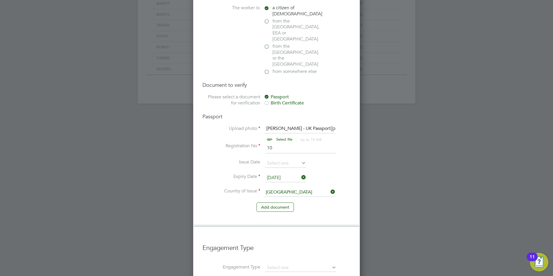
scroll to position [467, 0]
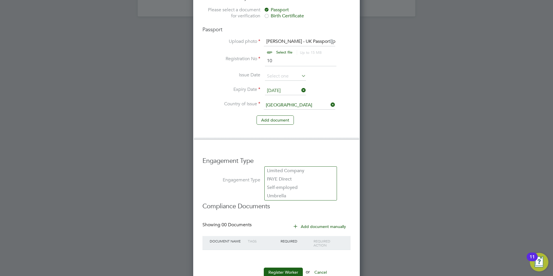
click at [270, 177] on input at bounding box center [300, 181] width 71 height 8
click at [287, 196] on li "Umbrella" at bounding box center [301, 196] width 72 height 8
type input "Umbrella"
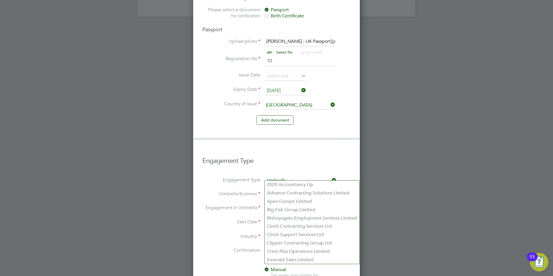
click at [277, 191] on input at bounding box center [300, 195] width 71 height 8
type input "One Payroll Solutions Limited"
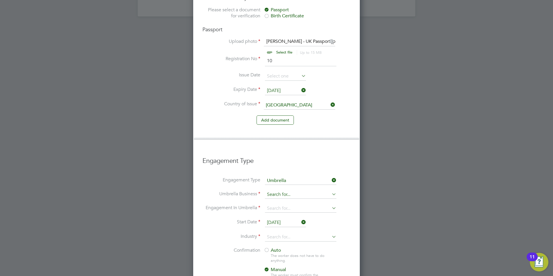
type input "One Payroll Solutions Limited"
click at [284, 204] on input at bounding box center [300, 208] width 71 height 8
click at [287, 207] on li "CIS Self-employed" at bounding box center [301, 207] width 72 height 8
type input "CIS Self-employed"
click at [278, 191] on input at bounding box center [300, 195] width 71 height 8
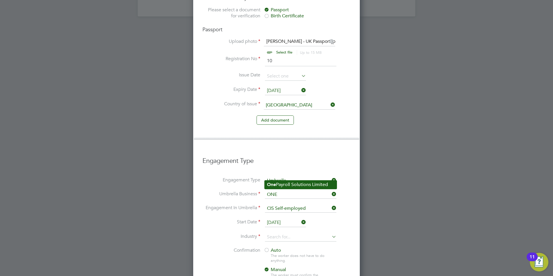
click at [274, 184] on b "One" at bounding box center [271, 184] width 9 height 5
type input "One Payroll Solutions Limited"
click at [278, 218] on input "[DATE]" at bounding box center [285, 222] width 41 height 9
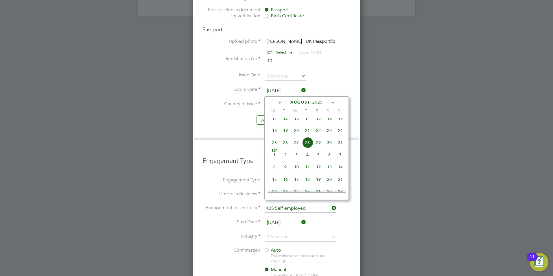
click at [275, 148] on span "25" at bounding box center [274, 142] width 11 height 11
type input "[DATE]"
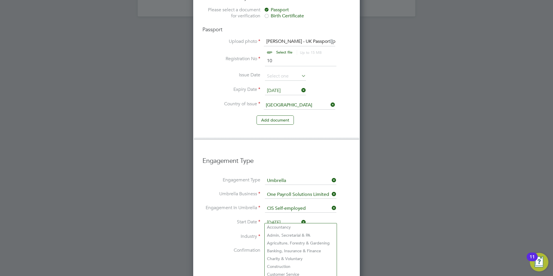
click at [278, 233] on input at bounding box center [300, 237] width 71 height 9
click at [275, 266] on li "Construction" at bounding box center [301, 267] width 72 height 8
type input "Construction"
click at [268, 248] on div at bounding box center [267, 251] width 6 height 6
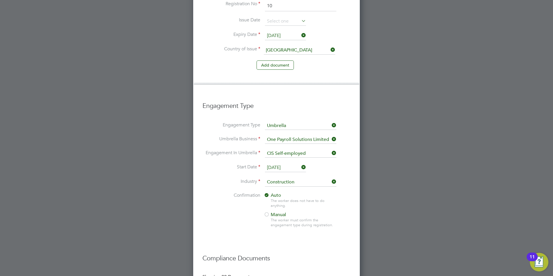
scroll to position [574, 0]
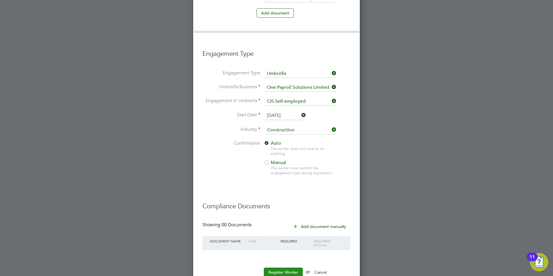
click at [280, 268] on button "Register Worker" at bounding box center [283, 272] width 39 height 9
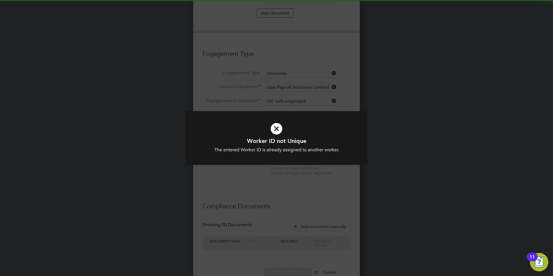
click at [275, 168] on div "Worker ID not Unique The entered Worker ID is already assigned to another worke…" at bounding box center [277, 141] width 182 height 61
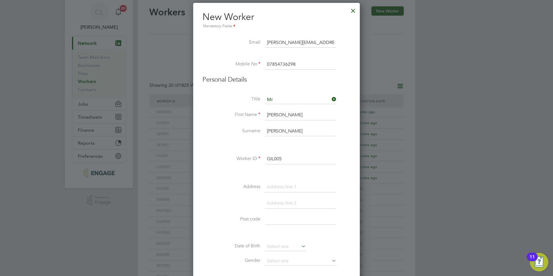
scroll to position [0, 0]
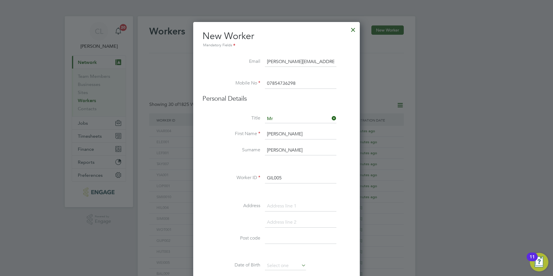
click at [283, 182] on input "GIL005" at bounding box center [300, 178] width 71 height 10
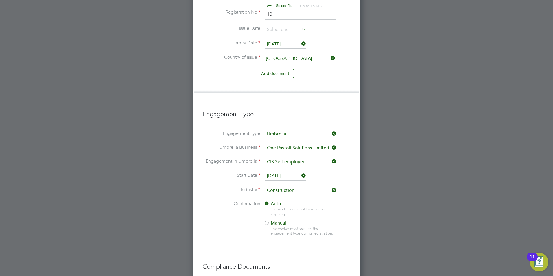
scroll to position [574, 0]
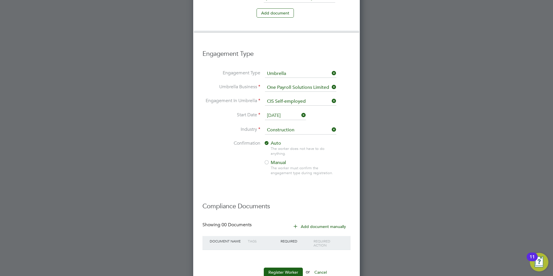
type input "GIL006"
click at [280, 268] on li "Register Worker or Cancel" at bounding box center [276, 275] width 148 height 15
drag, startPoint x: 280, startPoint y: 258, endPoint x: 282, endPoint y: 252, distance: 5.8
click at [282, 268] on button "Register Worker" at bounding box center [283, 272] width 39 height 9
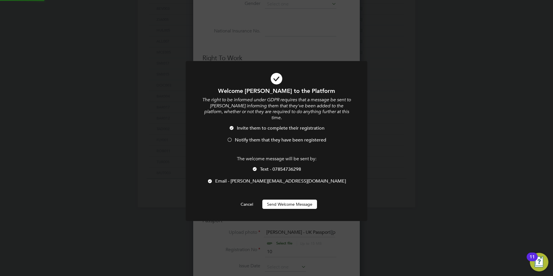
scroll to position [0, 0]
click at [231, 137] on div at bounding box center [230, 140] width 6 height 6
click at [257, 167] on div at bounding box center [255, 170] width 6 height 6
click at [277, 200] on button "Send Welcome Message" at bounding box center [289, 204] width 55 height 9
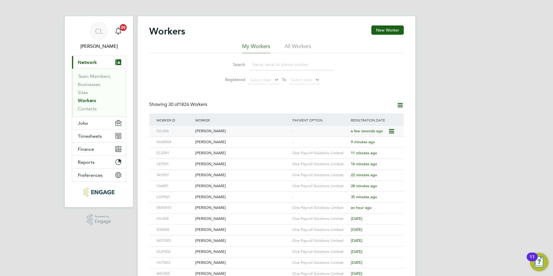
click at [245, 129] on div "[PERSON_NAME]" at bounding box center [242, 131] width 97 height 11
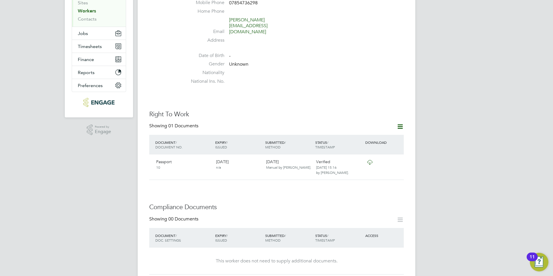
scroll to position [202, 0]
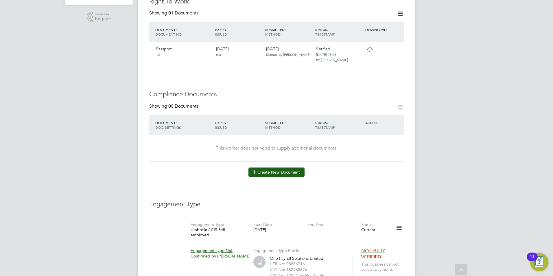
click at [270, 167] on button "Create New Document" at bounding box center [276, 171] width 56 height 9
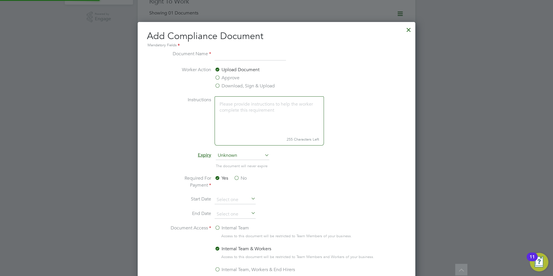
scroll to position [304, 278]
click at [222, 89] on label "Download, Sign & Upload" at bounding box center [245, 85] width 60 height 7
click at [0, 0] on input "Download, Sign & Upload" at bounding box center [0, 0] width 0 height 0
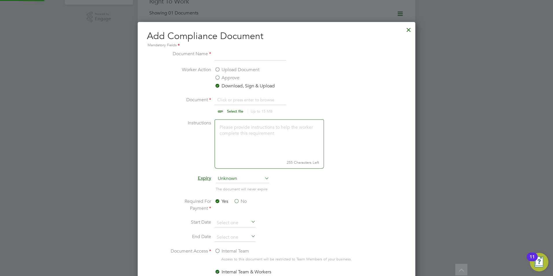
scroll to position [9, 72]
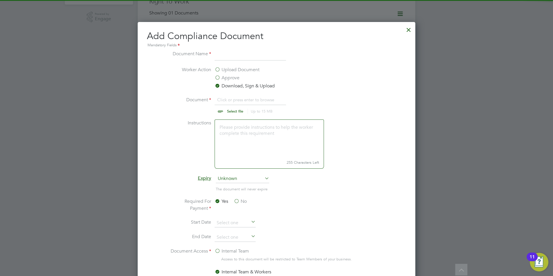
click at [226, 54] on input at bounding box center [250, 55] width 71 height 10
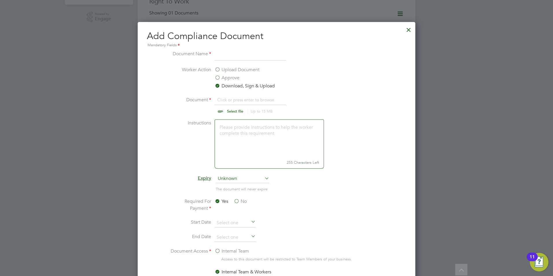
click at [221, 111] on input "file" at bounding box center [240, 104] width 91 height 17
type input "C:\fakepath\[PERSON_NAME] - CPCS Cards Fronts.jpg"
click at [228, 56] on input at bounding box center [250, 55] width 71 height 10
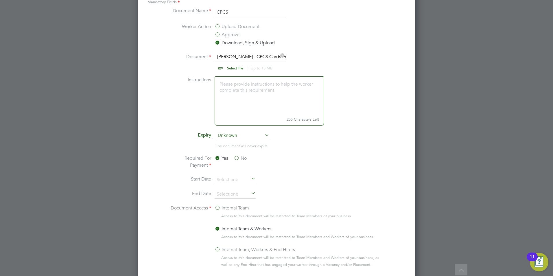
scroll to position [318, 0]
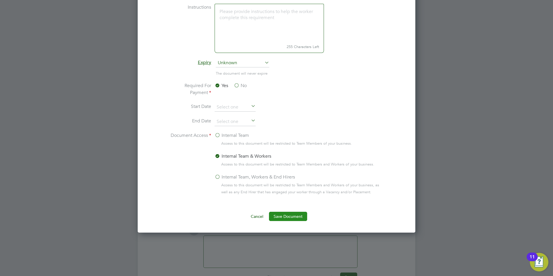
click at [283, 217] on button "Save Document" at bounding box center [288, 216] width 38 height 9
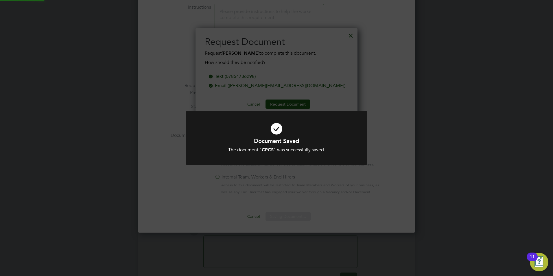
scroll to position [93, 162]
drag, startPoint x: 319, startPoint y: 77, endPoint x: 324, endPoint y: 67, distance: 10.7
click at [319, 76] on div "Document Saved The document " CPCS " was successfully saved. Cancel Okay" at bounding box center [276, 138] width 553 height 276
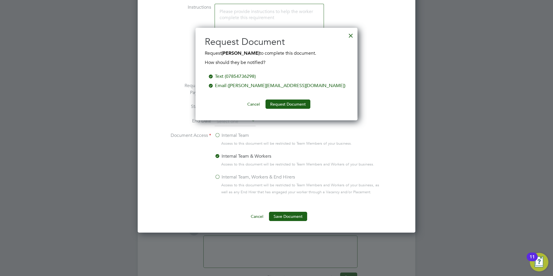
click at [347, 37] on div at bounding box center [351, 34] width 10 height 10
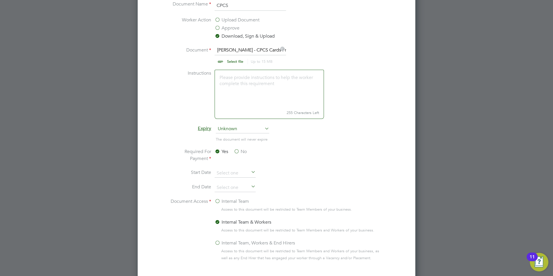
scroll to position [174, 0]
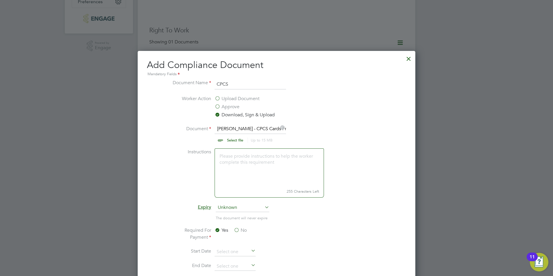
click at [269, 81] on input "CPCS" at bounding box center [250, 84] width 71 height 10
type input "C"
type input "DL"
click at [223, 109] on label "Approve" at bounding box center [227, 106] width 25 height 7
click at [0, 0] on input "Approve" at bounding box center [0, 0] width 0 height 0
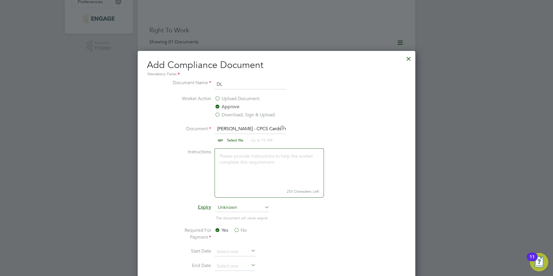
click at [241, 135] on input "file" at bounding box center [240, 133] width 91 height 17
type input "C:\fakepath\[PERSON_NAME] - UK Driving Licence - Current & Valid.jpg"
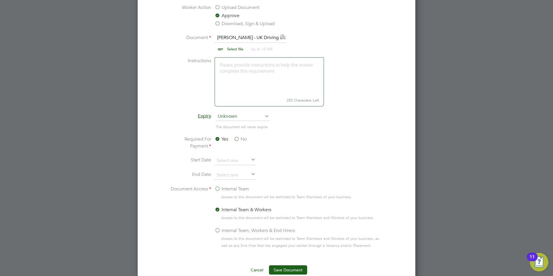
scroll to position [231, 0]
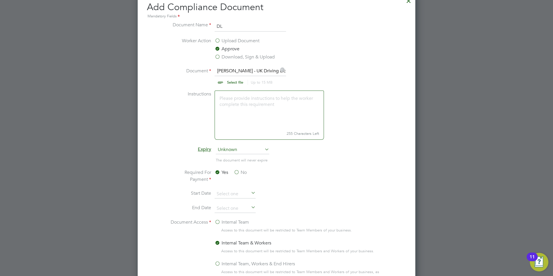
click at [230, 58] on label "Download, Sign & Upload" at bounding box center [245, 57] width 60 height 7
click at [0, 0] on input "Download, Sign & Upload" at bounding box center [0, 0] width 0 height 0
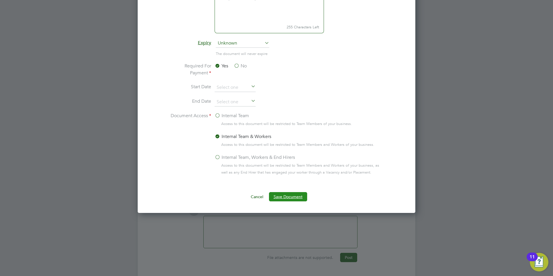
click at [286, 200] on button "Save Document" at bounding box center [288, 196] width 38 height 9
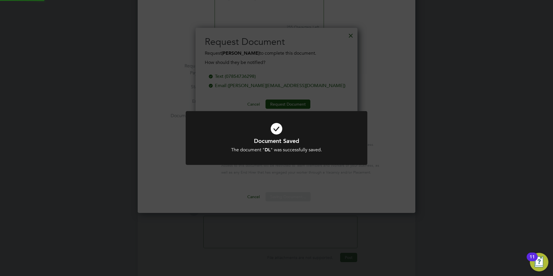
scroll to position [93, 162]
click at [344, 62] on div "Document Saved The document " DL " was successfully saved. Cancel Okay" at bounding box center [276, 138] width 553 height 276
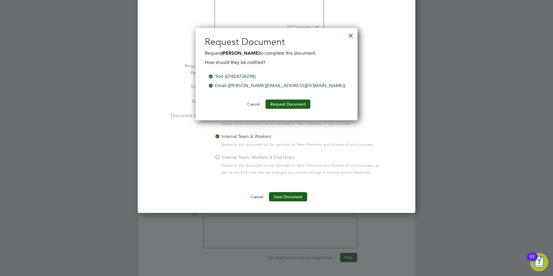
click at [349, 36] on div at bounding box center [351, 34] width 10 height 10
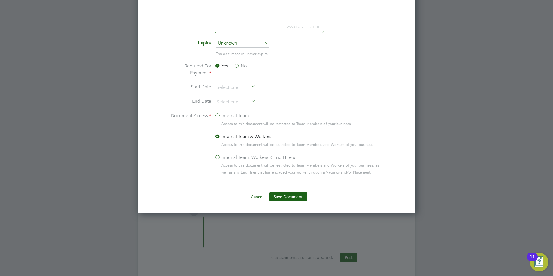
scroll to position [168, 0]
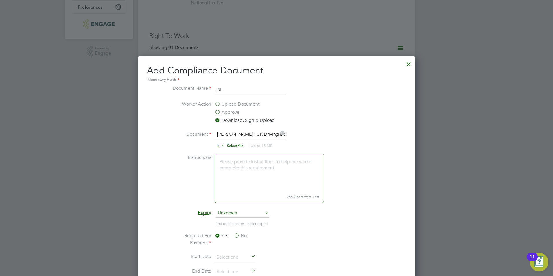
click at [233, 144] on input "file" at bounding box center [240, 139] width 91 height 17
click at [410, 62] on div at bounding box center [408, 63] width 10 height 10
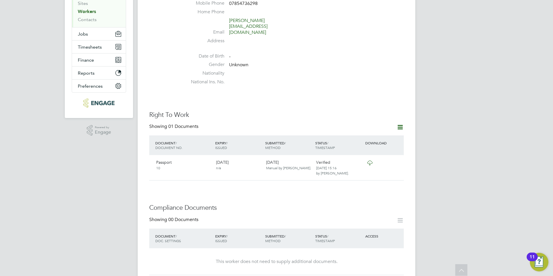
scroll to position [0, 0]
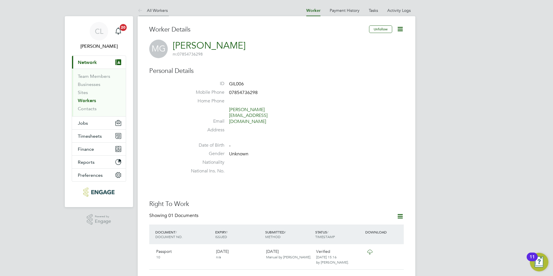
click at [139, 10] on icon at bounding box center [141, 10] width 7 height 7
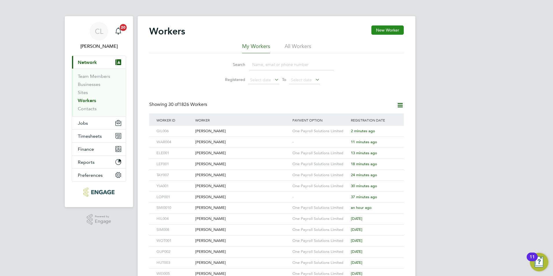
click at [392, 29] on button "New Worker" at bounding box center [387, 29] width 32 height 9
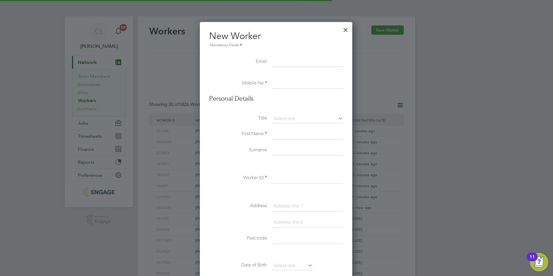
scroll to position [492, 153]
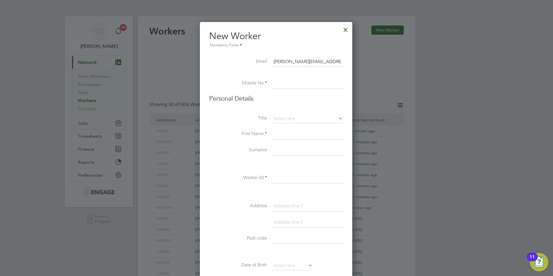
type input "[PERSON_NAME][EMAIL_ADDRESS][DOMAIN_NAME]"
click at [288, 84] on input at bounding box center [307, 83] width 71 height 10
type input "07855437652"
click at [298, 122] on input at bounding box center [307, 119] width 71 height 9
drag, startPoint x: 289, startPoint y: 127, endPoint x: 287, endPoint y: 130, distance: 4.6
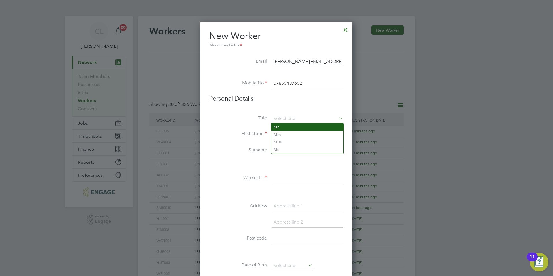
click at [288, 128] on li "Mr" at bounding box center [307, 127] width 72 height 8
type input "Mr"
click at [284, 137] on input at bounding box center [307, 134] width 71 height 10
type input "[PERSON_NAME]"
click at [291, 147] on input at bounding box center [307, 150] width 71 height 10
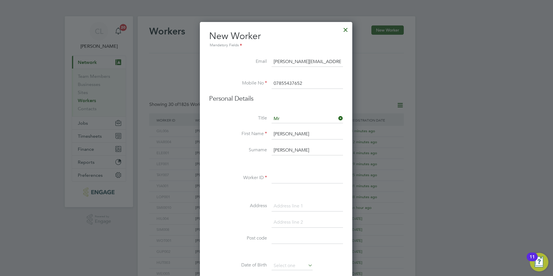
type input "[PERSON_NAME]"
click at [289, 181] on input at bounding box center [307, 178] width 71 height 10
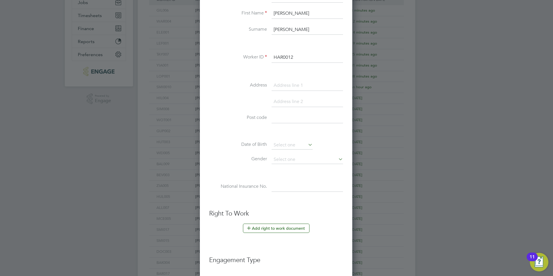
scroll to position [174, 0]
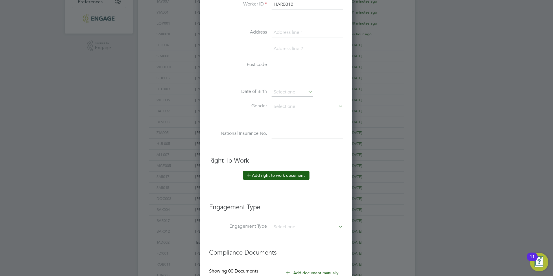
type input "HAR0012"
click at [279, 172] on button "Add right to work document" at bounding box center [276, 175] width 67 height 9
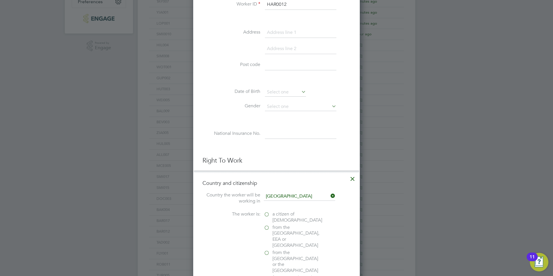
click at [280, 217] on span "a citizen of [DEMOGRAPHIC_DATA]" at bounding box center [297, 217] width 50 height 12
click at [0, 0] on input "a citizen of [DEMOGRAPHIC_DATA]" at bounding box center [0, 0] width 0 height 0
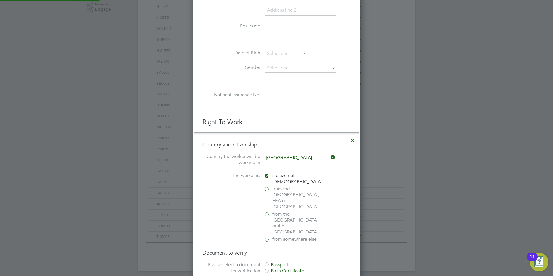
scroll to position [289, 0]
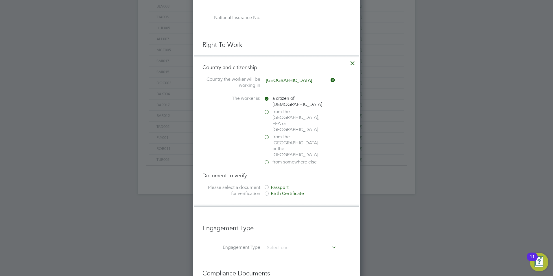
click at [279, 185] on div "Passport" at bounding box center [307, 188] width 87 height 6
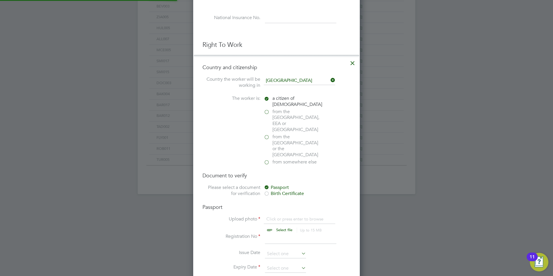
scroll to position [8, 72]
click at [269, 216] on input "file" at bounding box center [289, 224] width 91 height 17
click at [355, 63] on icon at bounding box center [352, 61] width 10 height 10
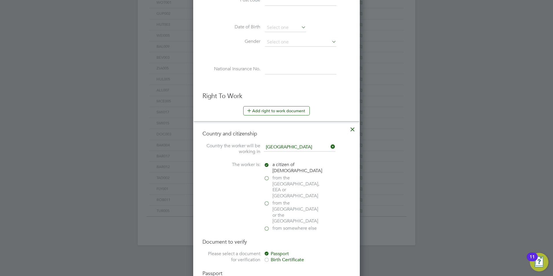
scroll to position [492, 153]
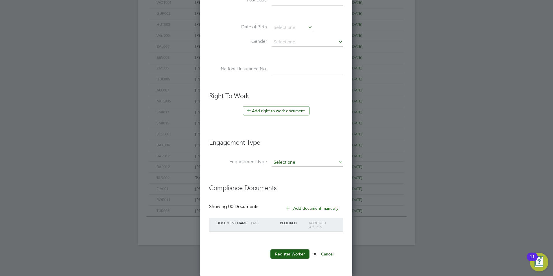
click at [288, 159] on input at bounding box center [307, 162] width 71 height 8
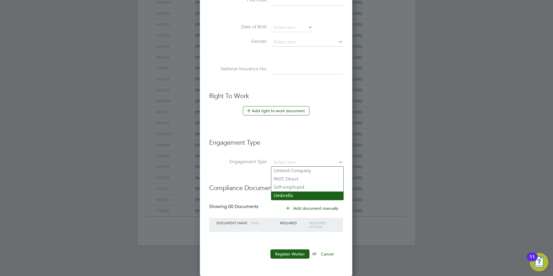
click at [289, 198] on li "Umbrella" at bounding box center [307, 195] width 72 height 8
type input "Umbrella"
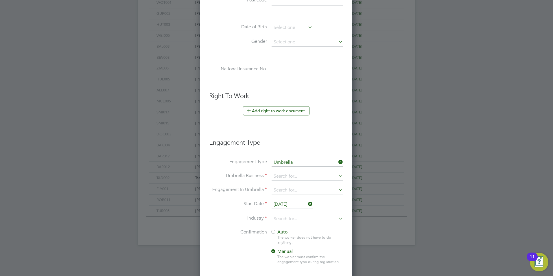
scroll to position [599, 153]
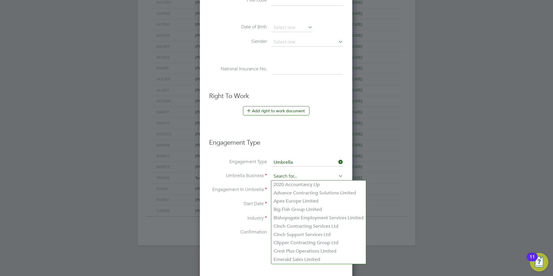
click at [284, 178] on input at bounding box center [307, 176] width 71 height 8
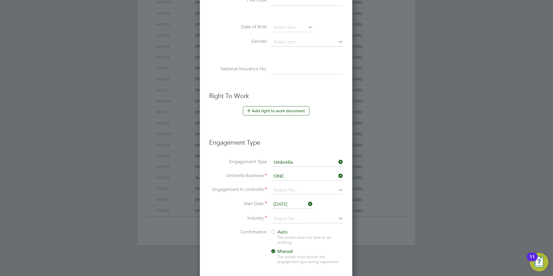
click at [277, 184] on b "One" at bounding box center [278, 184] width 9 height 5
type input "One Payroll Solutions Limited"
click at [277, 185] on li "Umbrella Business One Payroll Solutions Limited" at bounding box center [276, 179] width 134 height 14
click at [279, 190] on input at bounding box center [307, 190] width 71 height 8
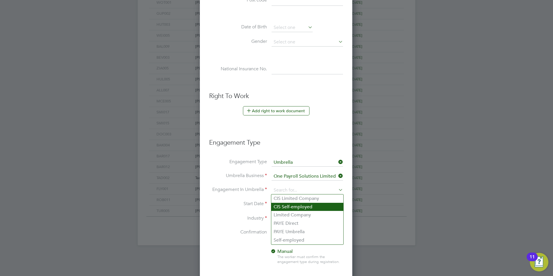
click at [281, 206] on div "Workers New Worker My Workers All Workers Search Registered Select date To Sele…" at bounding box center [277, 11] width 278 height 467
click at [277, 190] on input at bounding box center [307, 190] width 71 height 8
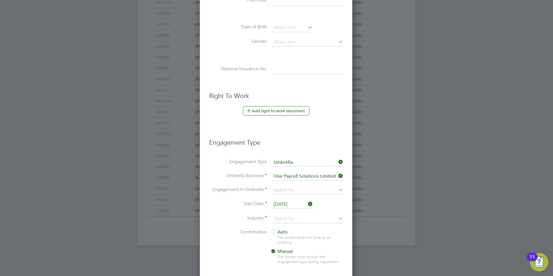
click at [287, 204] on li "CIS Self-employed" at bounding box center [307, 207] width 72 height 8
type input "CIS Self-employed"
click at [286, 206] on input "[DATE]" at bounding box center [292, 204] width 41 height 9
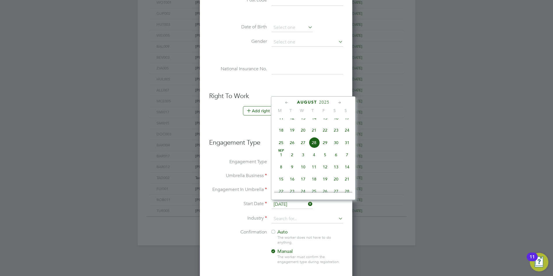
click at [281, 148] on span "25" at bounding box center [281, 142] width 11 height 11
type input "[DATE]"
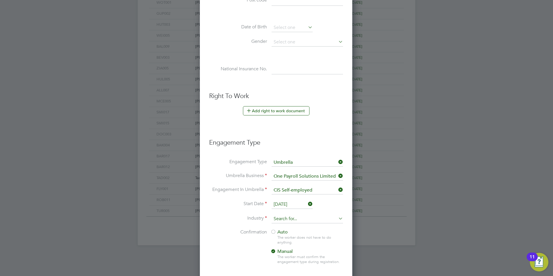
click at [277, 219] on input at bounding box center [307, 219] width 71 height 9
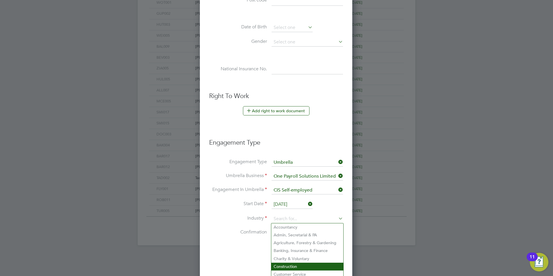
click at [282, 265] on li "Construction" at bounding box center [307, 267] width 72 height 8
type input "Construction"
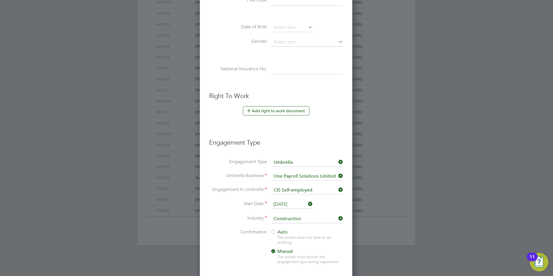
click at [274, 233] on div at bounding box center [273, 232] width 6 height 6
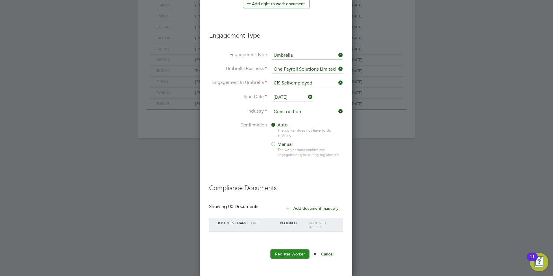
click at [275, 255] on button "Register Worker" at bounding box center [289, 253] width 39 height 9
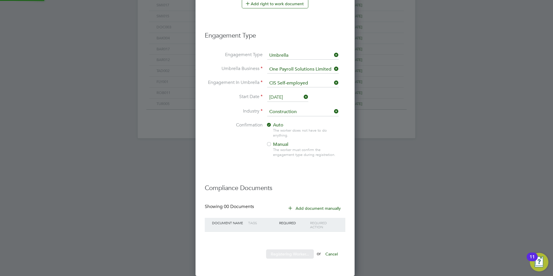
scroll to position [0, 0]
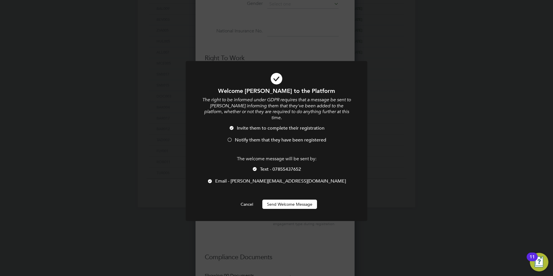
click at [246, 137] on span "Notify them that they have been registered" at bounding box center [280, 140] width 91 height 6
click at [258, 166] on li "Text - 07855437652" at bounding box center [276, 172] width 150 height 12
click at [276, 200] on button "Send Welcome Message" at bounding box center [289, 204] width 55 height 9
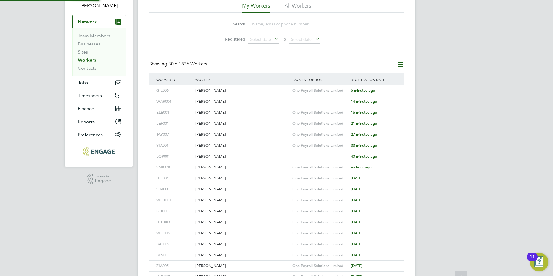
scroll to position [0, 0]
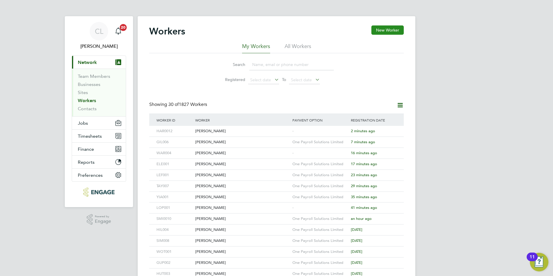
click at [391, 32] on button "New Worker" at bounding box center [387, 29] width 32 height 9
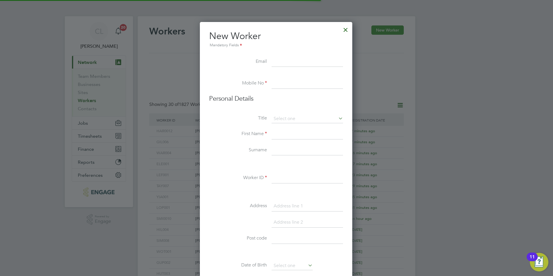
scroll to position [492, 153]
click at [275, 61] on input "Chinoso." at bounding box center [307, 62] width 71 height 10
click at [278, 61] on input "Chinoso." at bounding box center [307, 62] width 71 height 10
click at [296, 60] on input "Chinoso." at bounding box center [307, 62] width 71 height 10
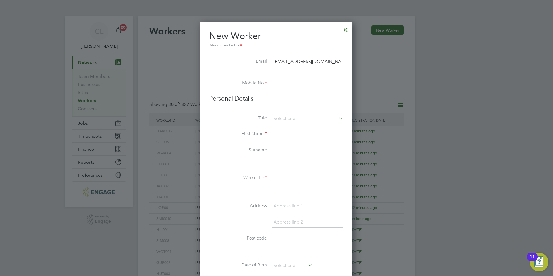
type input "Chinoso.ali9@yahoo.com"
click at [285, 84] on input at bounding box center [307, 83] width 71 height 10
type input "9"
type input "07867884632"
click at [301, 123] on div "Workers New Worker My Workers All Workers Search Registered Select date To Sele…" at bounding box center [277, 249] width 278 height 467
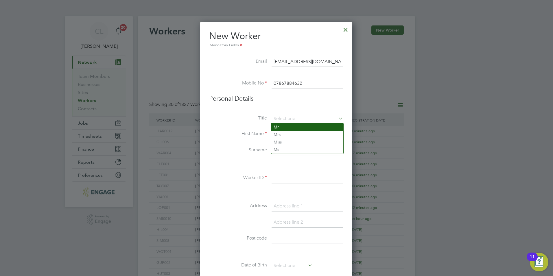
click at [290, 126] on li "Mr" at bounding box center [307, 127] width 72 height 8
type input "Mr"
click at [288, 137] on input at bounding box center [307, 134] width 71 height 10
type input "Chinoso"
click at [308, 145] on li "First Name Chinoso" at bounding box center [276, 137] width 134 height 16
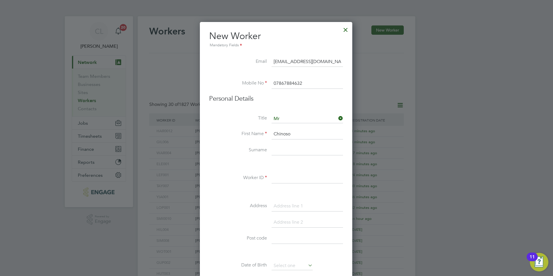
click at [305, 149] on input at bounding box center [307, 150] width 71 height 10
type input "Ali"
click at [279, 180] on input at bounding box center [307, 178] width 71 height 10
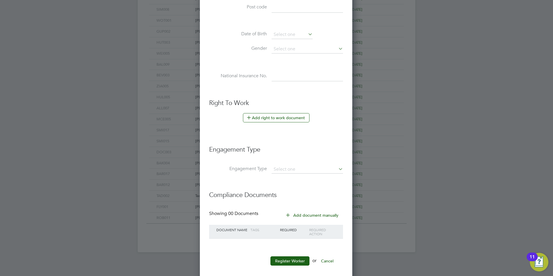
scroll to position [231, 0]
type input "ALI003"
click at [281, 117] on button "Add right to work document" at bounding box center [276, 117] width 67 height 9
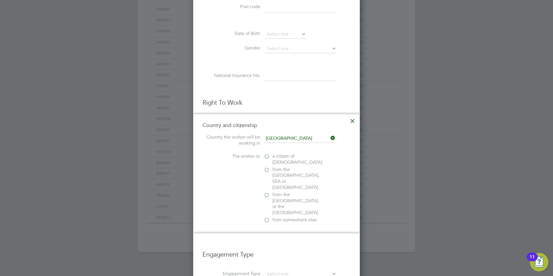
click at [279, 155] on span "a citizen of United Kingdom" at bounding box center [297, 159] width 50 height 12
click at [0, 0] on input "a citizen of United Kingdom" at bounding box center [0, 0] width 0 height 0
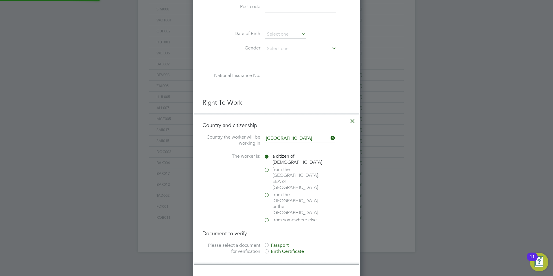
scroll to position [611, 167]
click at [276, 242] on div "Passport" at bounding box center [307, 245] width 87 height 6
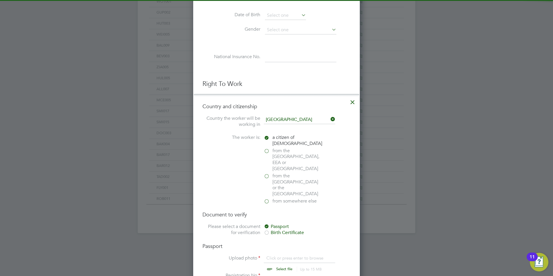
scroll to position [260, 0]
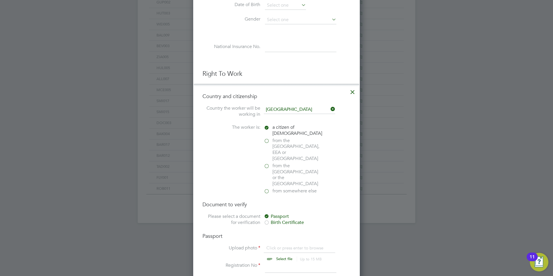
click at [279, 245] on input "file" at bounding box center [289, 253] width 91 height 17
type input "C:\fakepath\Chinoso Ali ID.pdf"
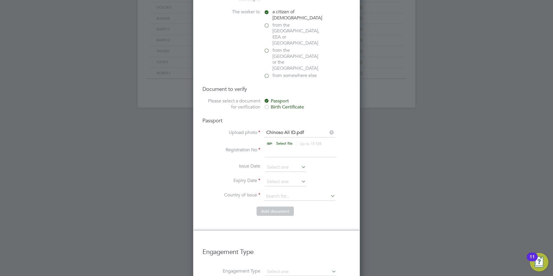
scroll to position [376, 0]
click at [283, 147] on input at bounding box center [300, 152] width 71 height 10
type input "10"
click at [279, 177] on input at bounding box center [285, 181] width 41 height 9
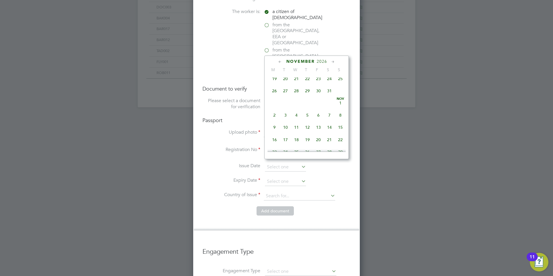
scroll to position [1162, 0]
click at [307, 85] on span "12" at bounding box center [307, 79] width 11 height 11
type input "[DATE]"
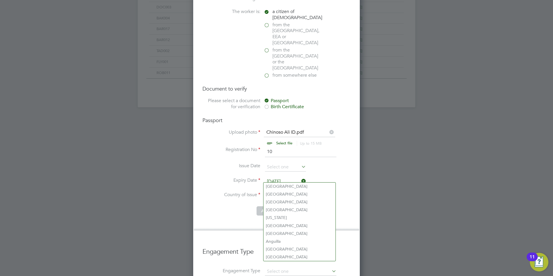
click at [282, 192] on input at bounding box center [299, 196] width 71 height 9
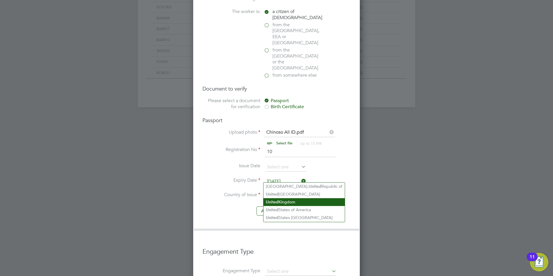
click at [279, 200] on li "United Kingdom" at bounding box center [303, 202] width 81 height 8
type input "United Kingdom"
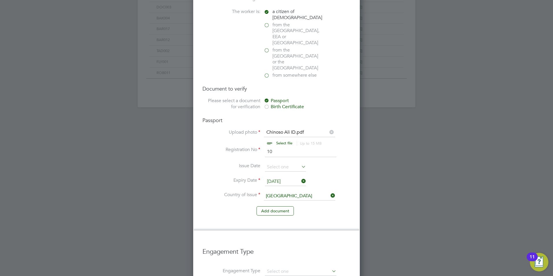
scroll to position [467, 0]
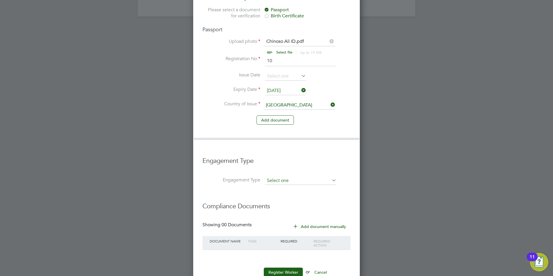
click at [281, 177] on input at bounding box center [300, 181] width 71 height 8
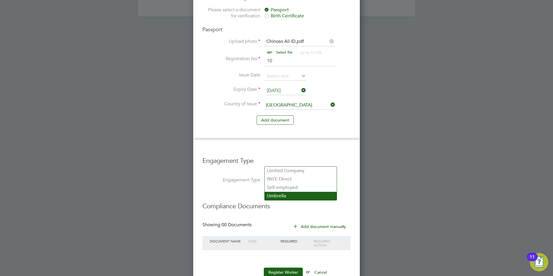
click at [278, 194] on li "Umbrella" at bounding box center [301, 196] width 72 height 8
type input "Umbrella"
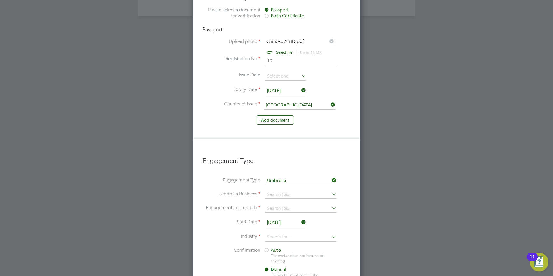
scroll to position [828, 167]
click at [280, 191] on input at bounding box center [300, 195] width 71 height 8
click at [276, 187] on b "One" at bounding box center [271, 184] width 9 height 5
type input "One Payroll Solutions Limited"
click at [276, 204] on input at bounding box center [300, 208] width 71 height 8
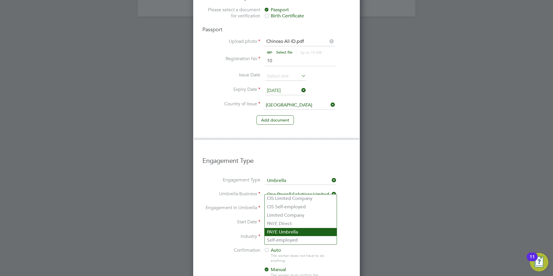
click at [289, 233] on li "PAYE Umbrella" at bounding box center [301, 232] width 72 height 8
type input "PAYE Umbrella"
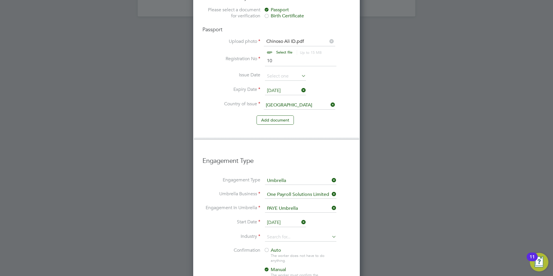
click at [283, 218] on input "[DATE]" at bounding box center [285, 222] width 41 height 9
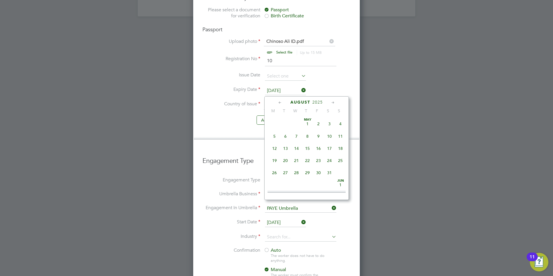
scroll to position [225, 0]
click at [276, 147] on span "25" at bounding box center [274, 142] width 11 height 11
type input "[DATE]"
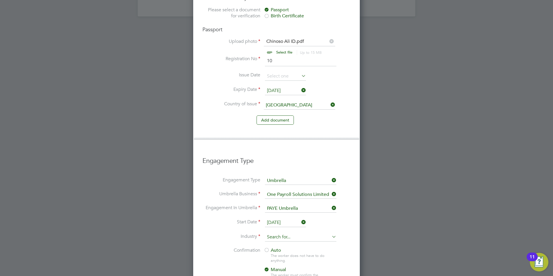
click at [272, 233] on input at bounding box center [300, 237] width 71 height 9
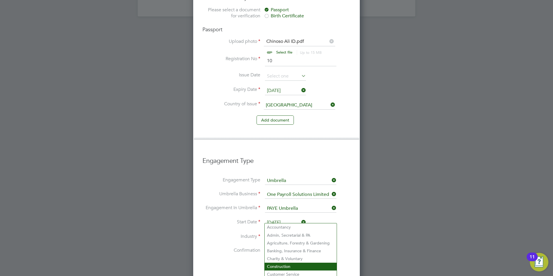
click at [283, 266] on li "Construction" at bounding box center [301, 267] width 72 height 8
type input "Construction"
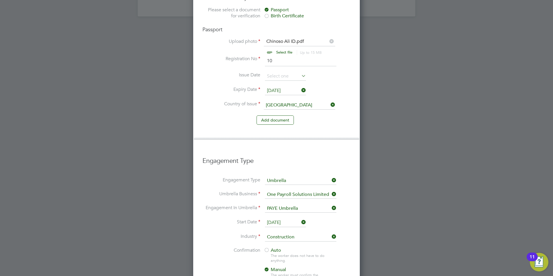
click at [274, 247] on span "Auto" at bounding box center [272, 250] width 17 height 6
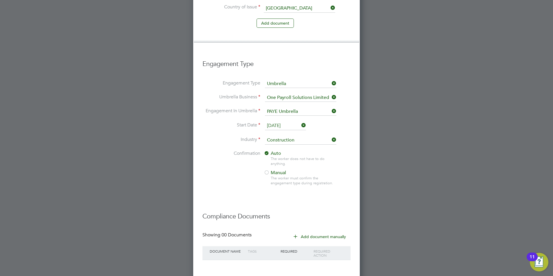
scroll to position [574, 0]
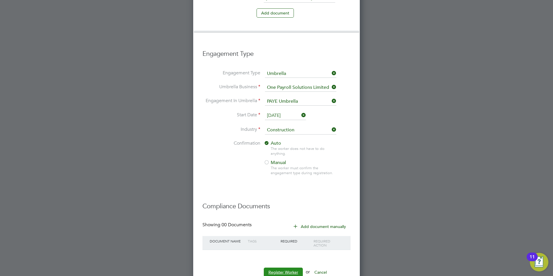
click at [278, 268] on button "Register Worker" at bounding box center [283, 272] width 39 height 9
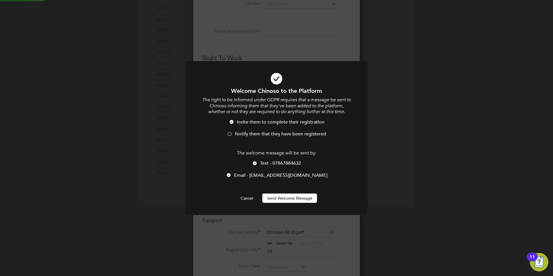
scroll to position [0, 0]
click at [234, 135] on li "Notify them that they have been registered" at bounding box center [276, 137] width 150 height 12
click at [266, 164] on span "Text - 07867884632" at bounding box center [280, 163] width 41 height 6
click at [269, 197] on button "Send Welcome Message" at bounding box center [289, 197] width 55 height 9
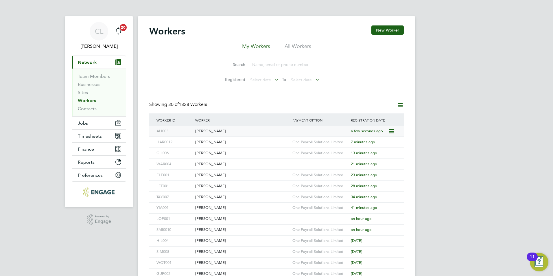
click at [241, 131] on div "[PERSON_NAME]" at bounding box center [242, 131] width 97 height 11
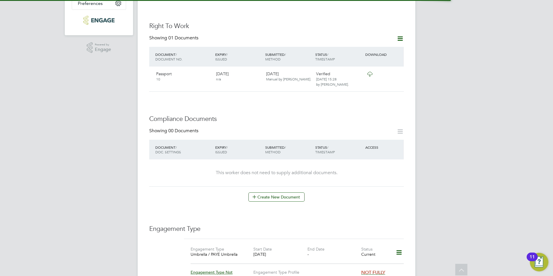
scroll to position [174, 0]
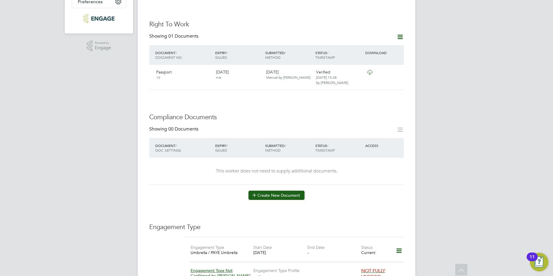
click at [282, 191] on button "Create New Document" at bounding box center [276, 195] width 56 height 9
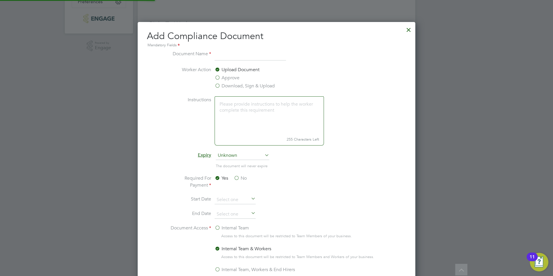
scroll to position [304, 278]
click at [239, 84] on label "Download, Sign & Upload" at bounding box center [245, 85] width 60 height 7
click at [0, 0] on input "Download, Sign & Upload" at bounding box center [0, 0] width 0 height 0
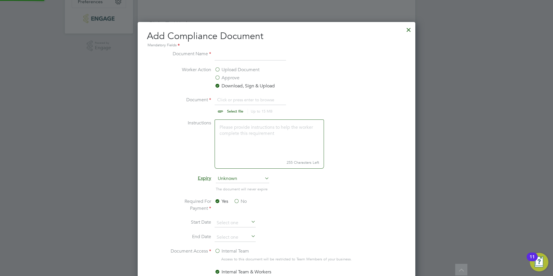
scroll to position [9, 72]
click at [225, 60] on input at bounding box center [250, 55] width 71 height 10
type input "CSCS"
click at [233, 111] on input "file" at bounding box center [240, 104] width 91 height 17
type input "C:\fakepath\Chinoso Ali CSCS.pdf"
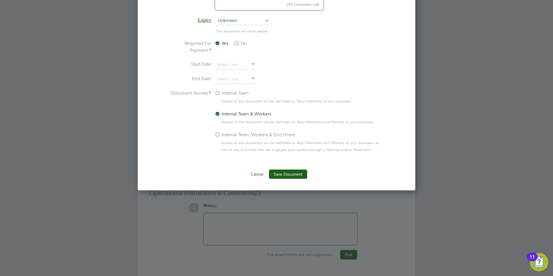
scroll to position [338, 0]
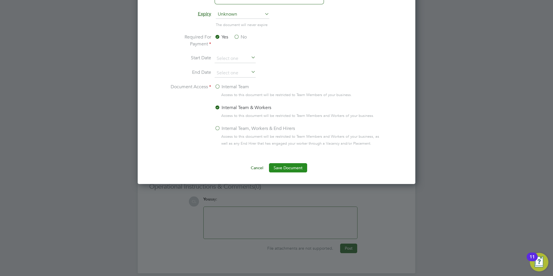
click at [281, 166] on button "Save Document" at bounding box center [288, 167] width 38 height 9
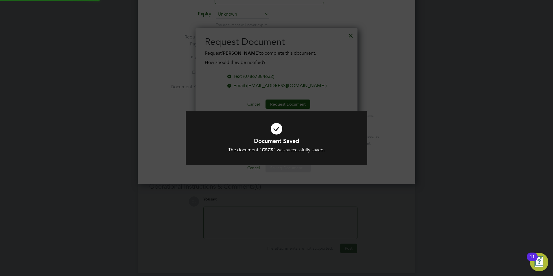
scroll to position [93, 162]
click at [341, 37] on div "Document Saved The document " CSCS " was successfully saved. Cancel Okay" at bounding box center [276, 138] width 553 height 276
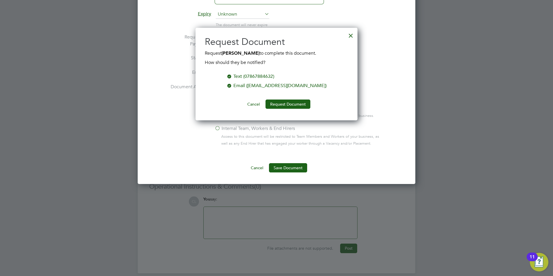
click at [349, 35] on div at bounding box center [351, 34] width 10 height 10
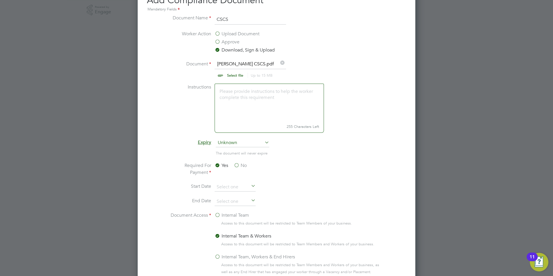
scroll to position [193, 0]
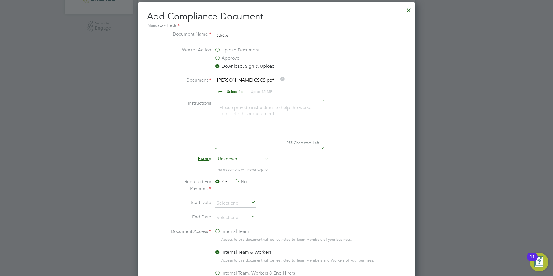
click at [408, 9] on div at bounding box center [408, 8] width 10 height 10
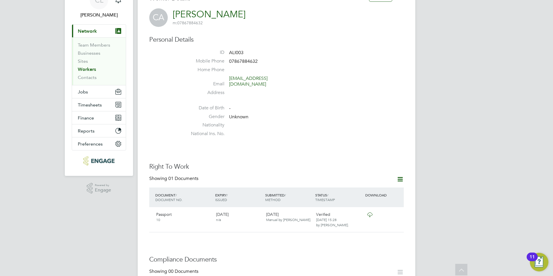
scroll to position [0, 0]
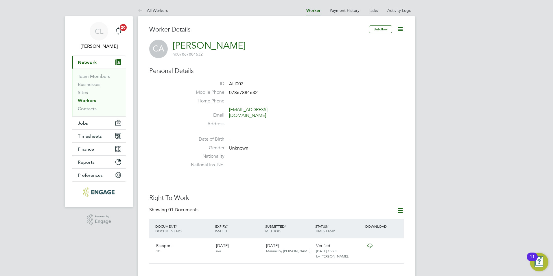
click at [153, 8] on link "All Workers" at bounding box center [153, 10] width 30 height 5
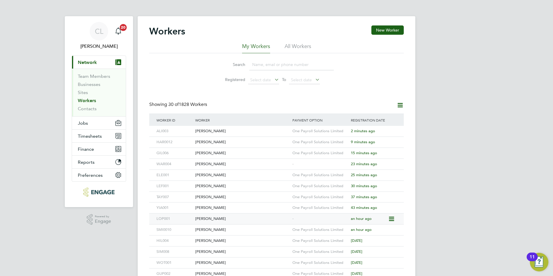
click at [220, 219] on div "[PERSON_NAME]" at bounding box center [242, 218] width 97 height 11
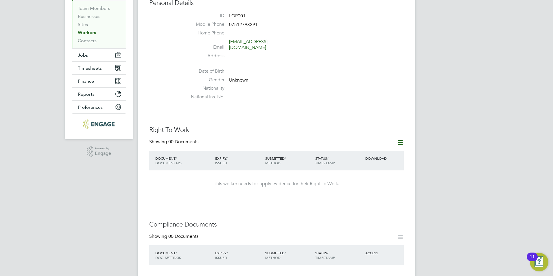
scroll to position [202, 0]
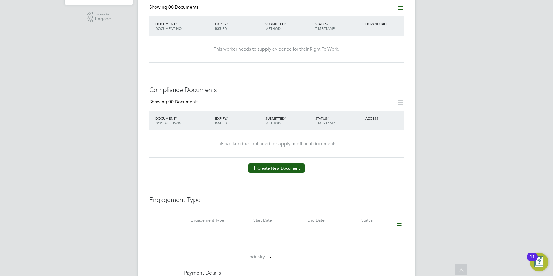
click at [263, 163] on button "Create New Document" at bounding box center [276, 167] width 56 height 9
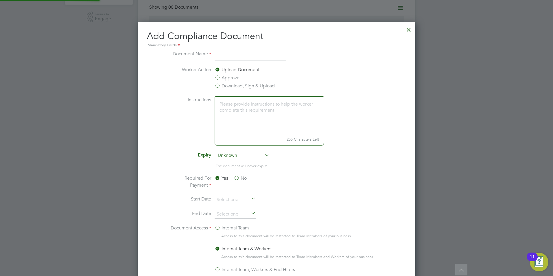
scroll to position [304, 278]
drag, startPoint x: 230, startPoint y: 89, endPoint x: 231, endPoint y: 85, distance: 3.5
click at [231, 86] on label "Download, Sign & Upload" at bounding box center [245, 85] width 60 height 7
click at [0, 0] on input "Download, Sign & Upload" at bounding box center [0, 0] width 0 height 0
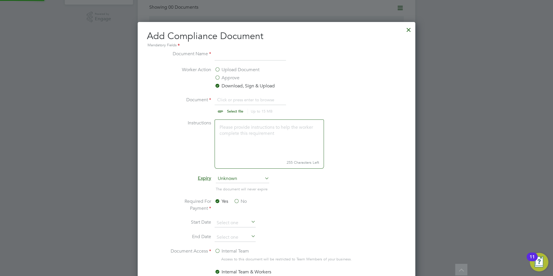
scroll to position [9, 72]
click at [229, 109] on input "file" at bounding box center [240, 104] width 91 height 17
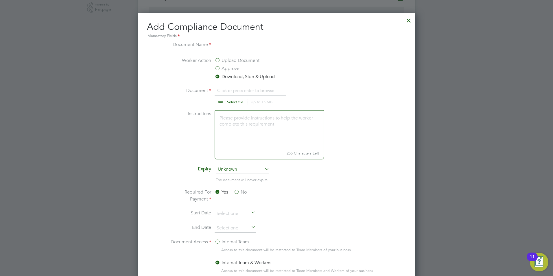
scroll to position [202, 0]
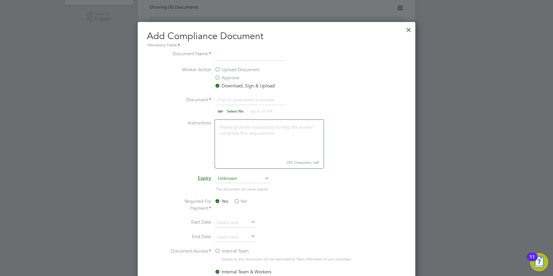
click at [236, 107] on input "file" at bounding box center [240, 104] width 91 height 17
type input "C:\fakepath\[PERSON_NAME] CSCS.jpg"
click at [232, 54] on input at bounding box center [250, 55] width 71 height 10
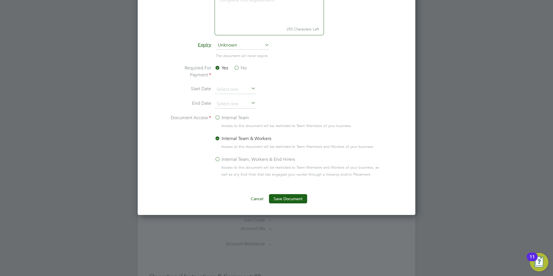
scroll to position [347, 0]
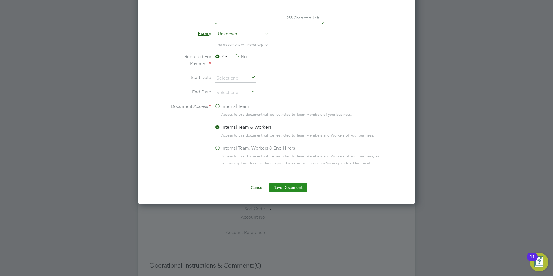
type input "CSCS"
click at [294, 186] on button "Save Document" at bounding box center [288, 187] width 38 height 9
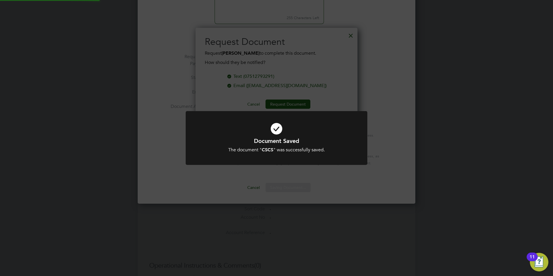
scroll to position [93, 162]
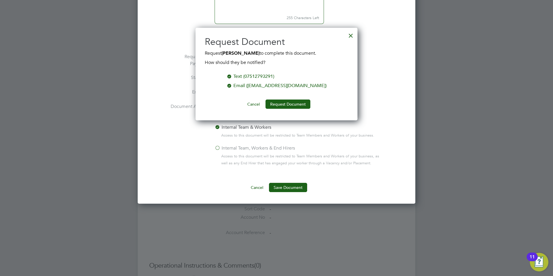
click at [349, 35] on div at bounding box center [351, 34] width 10 height 10
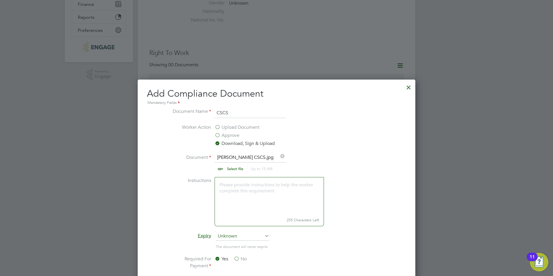
scroll to position [145, 0]
click at [408, 87] on div at bounding box center [408, 86] width 10 height 10
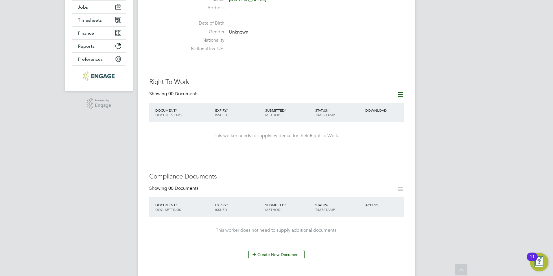
scroll to position [116, 0]
click at [400, 91] on icon at bounding box center [400, 94] width 7 height 7
click at [384, 100] on li "Add Right To Work Document" at bounding box center [368, 103] width 70 height 8
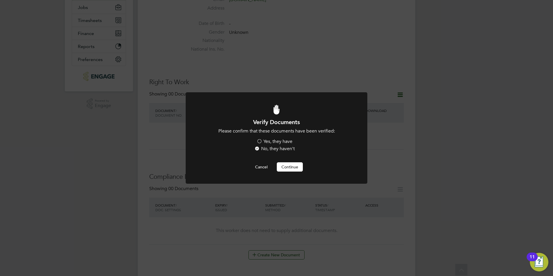
click at [268, 142] on label "Yes, they have" at bounding box center [275, 142] width 36 height 6
click at [0, 0] on input "Yes, they have" at bounding box center [0, 0] width 0 height 0
click at [283, 165] on button "Continue" at bounding box center [290, 166] width 26 height 9
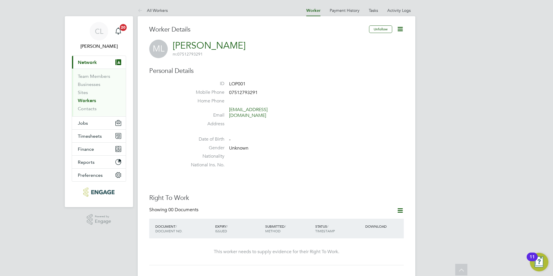
scroll to position [116, 0]
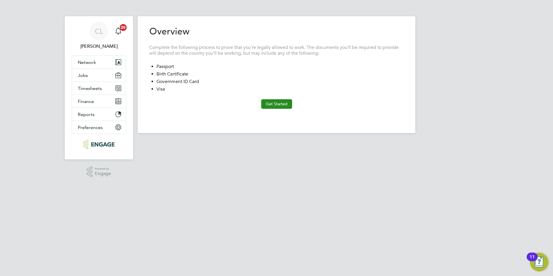
click at [278, 106] on button "Get Started" at bounding box center [276, 103] width 31 height 9
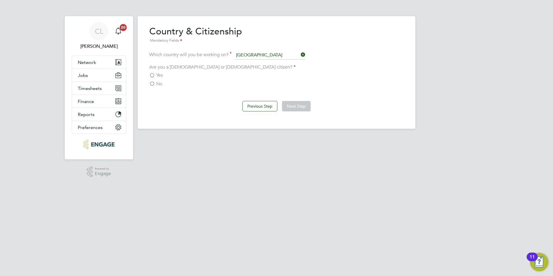
click at [152, 75] on label "Yes" at bounding box center [156, 75] width 14 height 6
click at [0, 0] on input "Yes" at bounding box center [0, 0] width 0 height 0
click at [292, 105] on button "Next Step" at bounding box center [296, 106] width 29 height 10
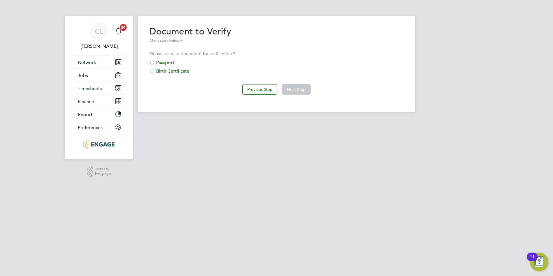
click at [158, 61] on div "Passport" at bounding box center [276, 63] width 255 height 6
click at [291, 90] on button "Next Step" at bounding box center [296, 89] width 29 height 10
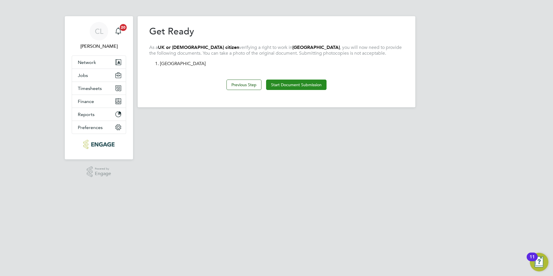
click at [272, 84] on button "Start Document Submission" at bounding box center [296, 85] width 60 height 10
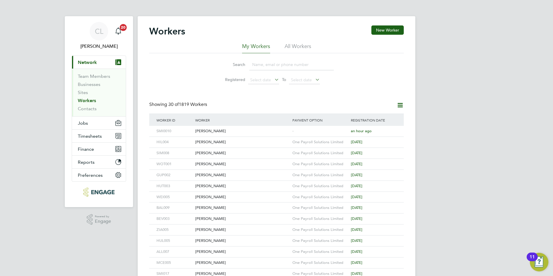
click at [272, 64] on input at bounding box center [291, 64] width 84 height 11
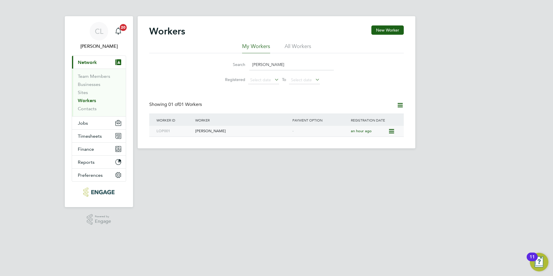
type input "[PERSON_NAME]"
click at [230, 131] on div "[PERSON_NAME]" at bounding box center [242, 131] width 97 height 11
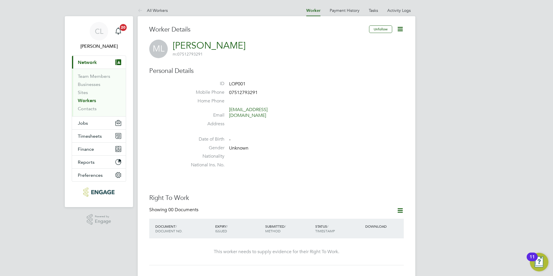
click at [399, 28] on icon at bounding box center [400, 28] width 7 height 7
click at [366, 68] on li "Edit Personal Details e" at bounding box center [367, 67] width 72 height 8
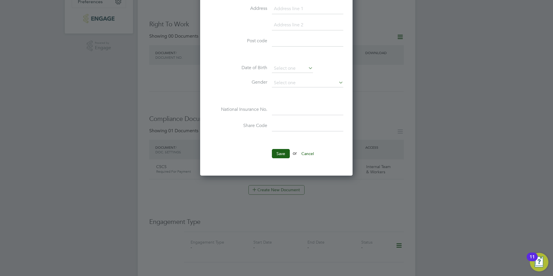
scroll to position [202, 0]
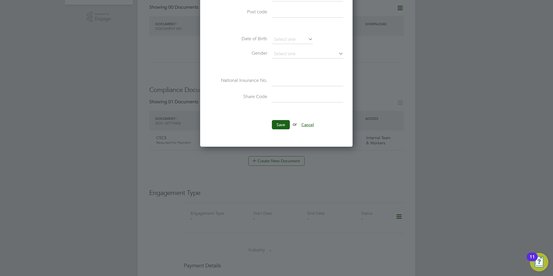
click at [309, 123] on button "Cancel" at bounding box center [308, 124] width 22 height 9
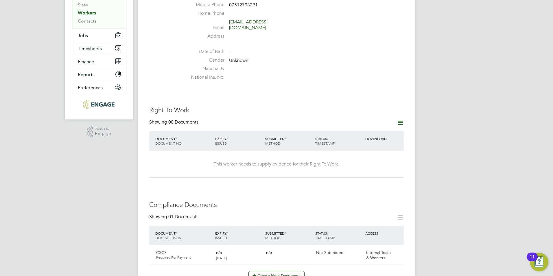
scroll to position [145, 0]
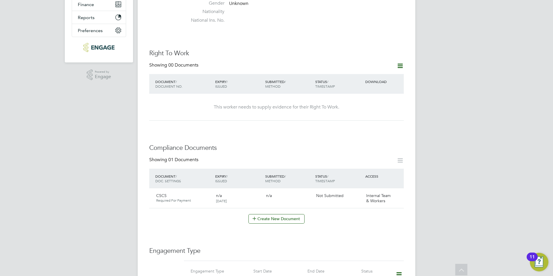
click at [397, 62] on icon at bounding box center [400, 65] width 7 height 7
click at [380, 73] on li "Add Right To Work Document" at bounding box center [368, 74] width 70 height 8
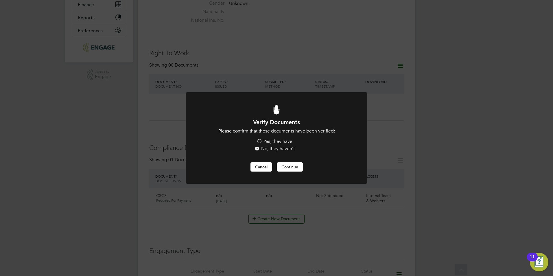
click at [266, 167] on button "Cancel" at bounding box center [261, 166] width 22 height 9
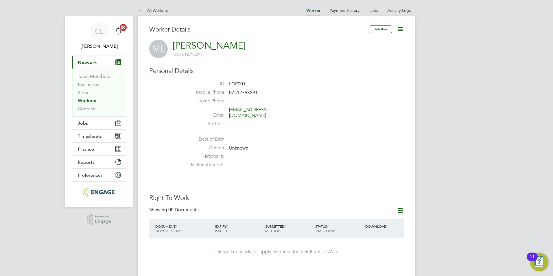
click at [152, 8] on link "All Workers" at bounding box center [153, 10] width 30 height 5
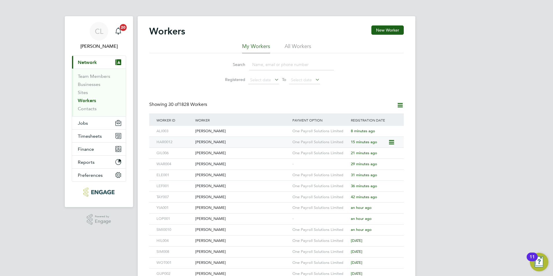
click at [229, 143] on div "[PERSON_NAME]" at bounding box center [242, 142] width 97 height 11
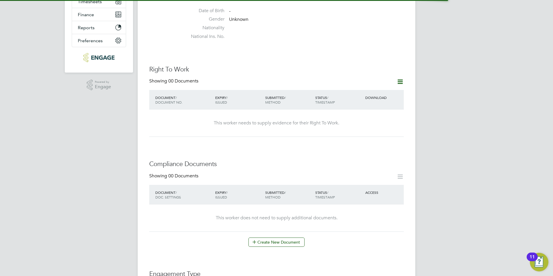
scroll to position [145, 0]
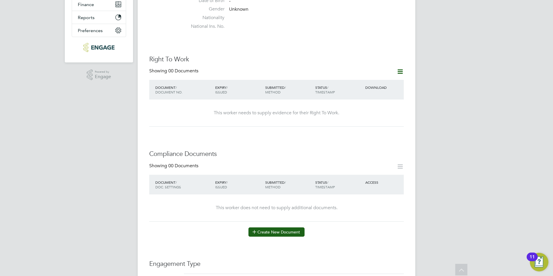
click at [265, 227] on button "Create New Document" at bounding box center [276, 231] width 56 height 9
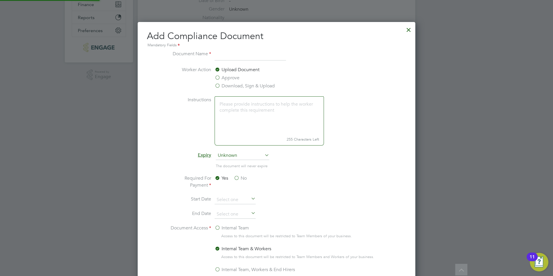
scroll to position [304, 278]
type input "CSCS"
click at [230, 82] on div "Upload Document Approve Download, Sign & Upload" at bounding box center [258, 78] width 87 height 24
click at [230, 86] on label "Download, Sign & Upload" at bounding box center [245, 85] width 60 height 7
click at [0, 0] on input "Download, Sign & Upload" at bounding box center [0, 0] width 0 height 0
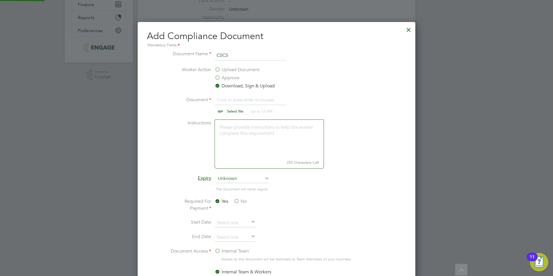
scroll to position [327, 278]
click at [233, 108] on input "file" at bounding box center [240, 104] width 91 height 17
type input "C:\fakepath\Christopher Harry Pro.pdf"
click at [252, 99] on input "file" at bounding box center [240, 104] width 91 height 17
type input "C:\fakepath\Christopher Harry Pro.pdf"
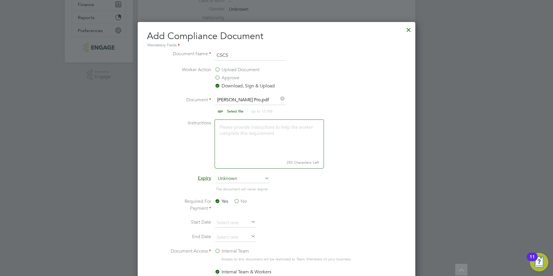
drag, startPoint x: 233, startPoint y: 60, endPoint x: 207, endPoint y: 56, distance: 26.0
click at [207, 56] on li "Document Name CSCS" at bounding box center [276, 58] width 217 height 16
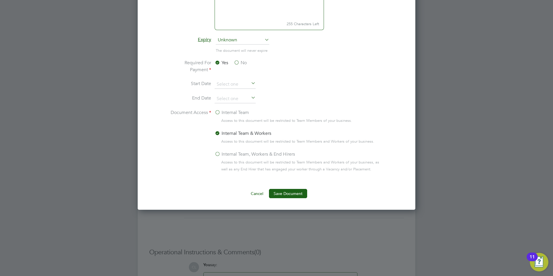
scroll to position [289, 0]
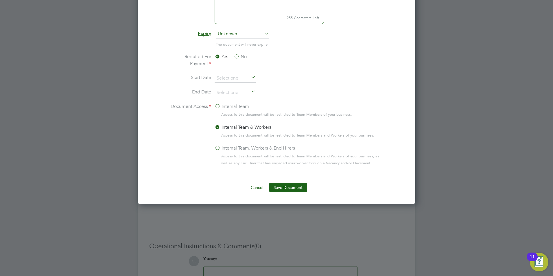
click at [279, 188] on button "Save Document" at bounding box center [288, 187] width 38 height 9
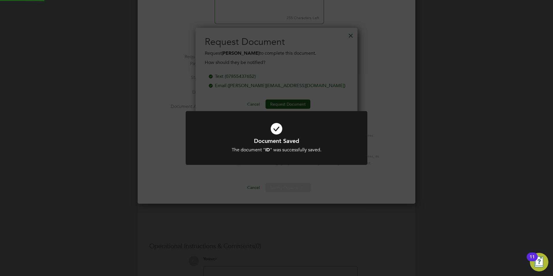
scroll to position [93, 162]
drag, startPoint x: 320, startPoint y: 84, endPoint x: 340, endPoint y: 54, distance: 35.7
click at [321, 82] on div "Document Saved The document " ID " was successfully saved. Cancel Okay" at bounding box center [276, 138] width 553 height 276
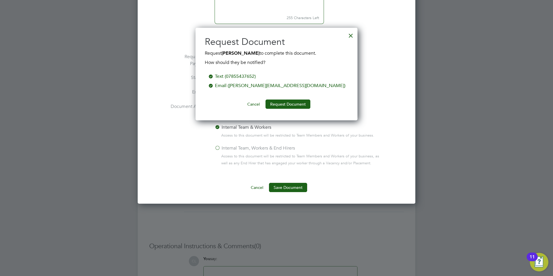
click at [352, 35] on div at bounding box center [351, 34] width 10 height 10
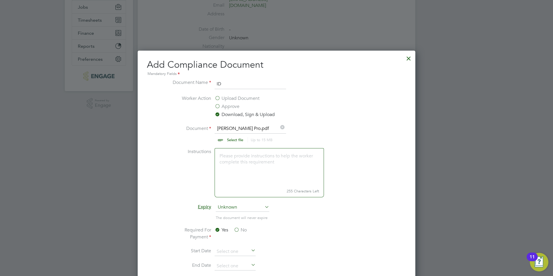
scroll to position [116, 0]
click at [242, 92] on li "Document Name ID" at bounding box center [276, 87] width 217 height 16
click at [242, 87] on input "ID" at bounding box center [250, 84] width 71 height 10
type input "I"
type input "CSCS"
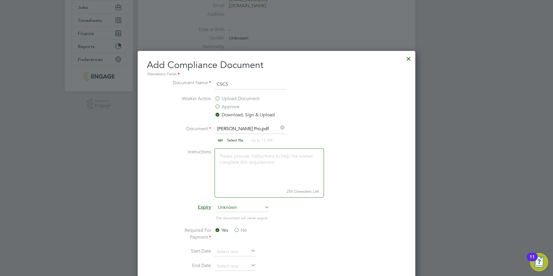
click at [235, 136] on input "file" at bounding box center [240, 133] width 91 height 17
type input "C:\fakepath\Christopher Harry CSCS.jpg"
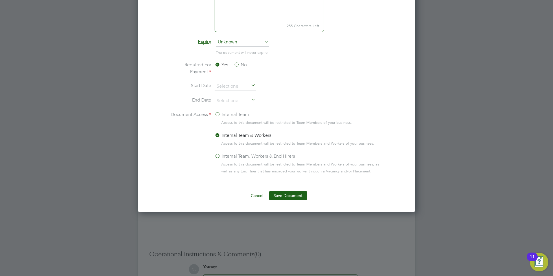
scroll to position [340, 0]
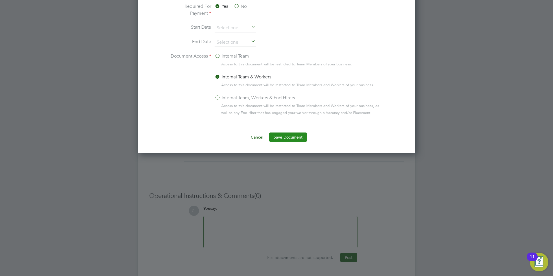
click at [286, 136] on button "Save Document" at bounding box center [288, 136] width 38 height 9
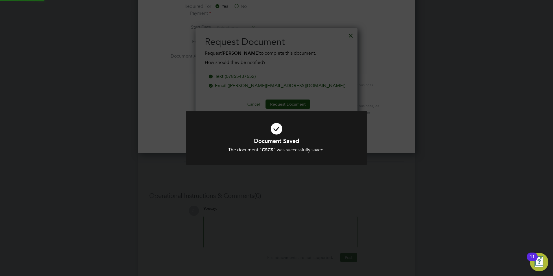
scroll to position [93, 162]
click at [364, 51] on div "Document Saved The document " CSCS " was successfully saved. Cancel Okay" at bounding box center [276, 138] width 553 height 276
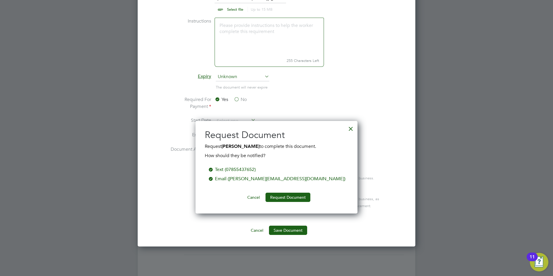
scroll to position [166, 0]
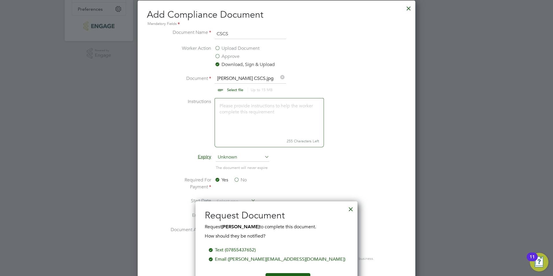
click at [350, 208] on div at bounding box center [351, 207] width 10 height 10
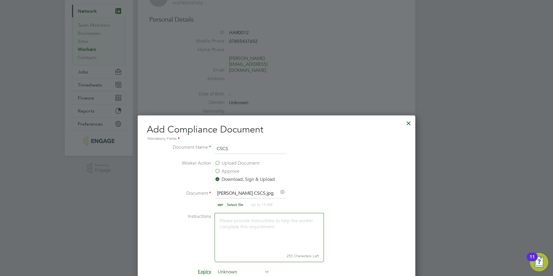
click at [404, 123] on div at bounding box center [408, 122] width 10 height 10
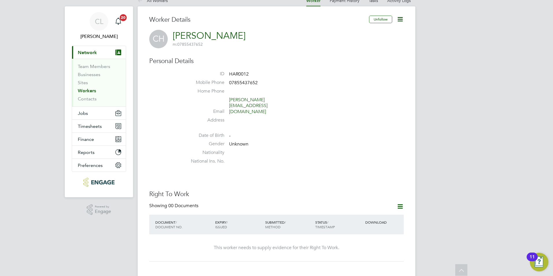
scroll to position [0, 0]
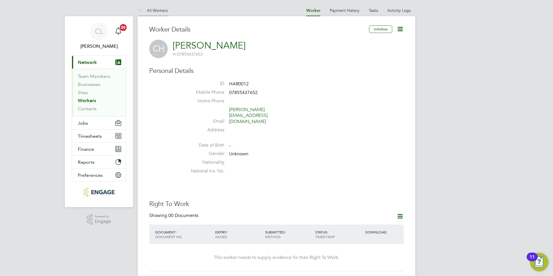
click at [153, 10] on link "All Workers" at bounding box center [153, 10] width 30 height 5
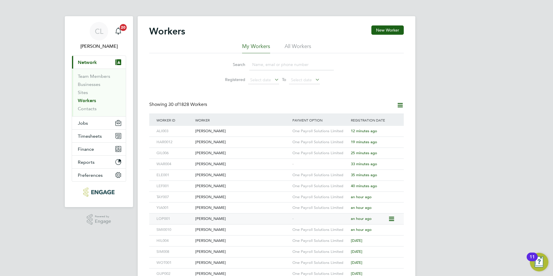
click at [226, 215] on div "[PERSON_NAME]" at bounding box center [242, 218] width 97 height 11
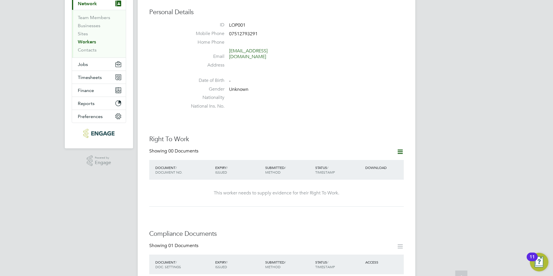
scroll to position [174, 0]
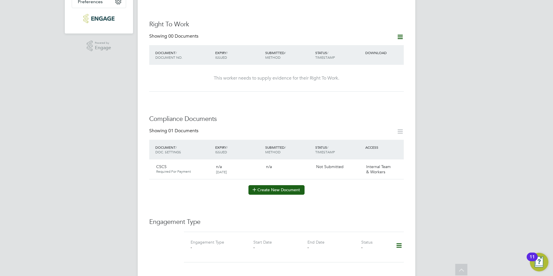
click at [276, 187] on button "Create New Document" at bounding box center [276, 189] width 56 height 9
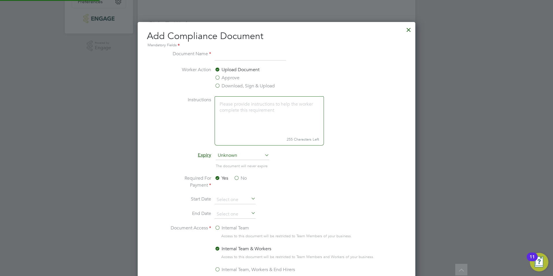
scroll to position [304, 278]
type input "I"
click at [228, 86] on label "Download, Sign & Upload" at bounding box center [245, 85] width 60 height 7
click at [0, 0] on input "Download, Sign & Upload" at bounding box center [0, 0] width 0 height 0
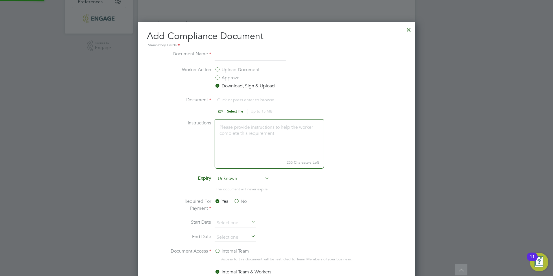
scroll to position [9, 72]
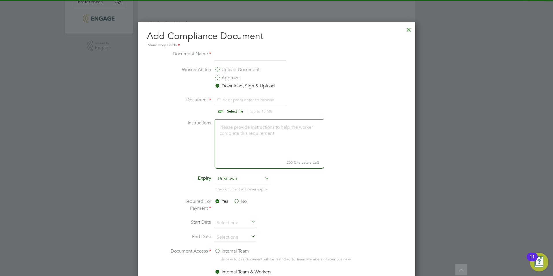
click at [227, 109] on input "file" at bounding box center [240, 104] width 91 height 17
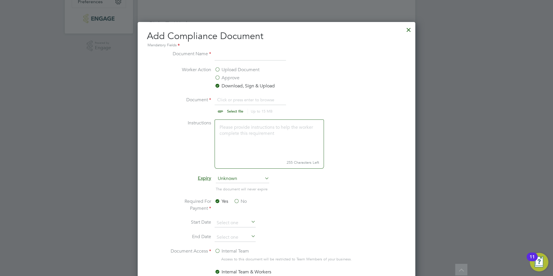
type input "C:\fakepath\[PERSON_NAME].jpg"
click at [220, 60] on input at bounding box center [250, 55] width 71 height 10
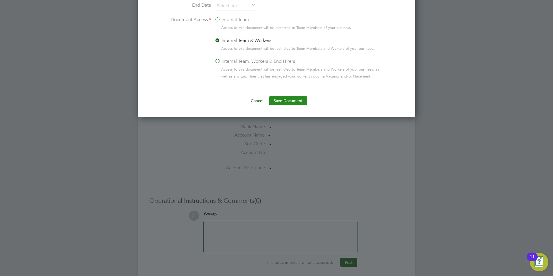
type input "BP"
click at [291, 102] on button "Save Document" at bounding box center [288, 100] width 38 height 9
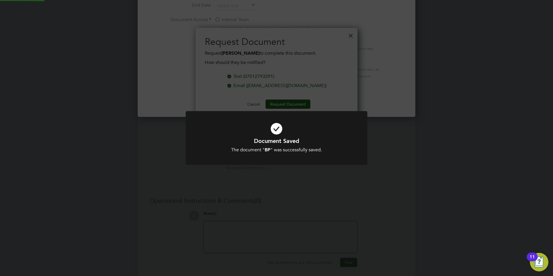
scroll to position [93, 162]
click at [375, 51] on div "Document Saved The document " BP " was successfully saved. Cancel Okay" at bounding box center [276, 138] width 553 height 276
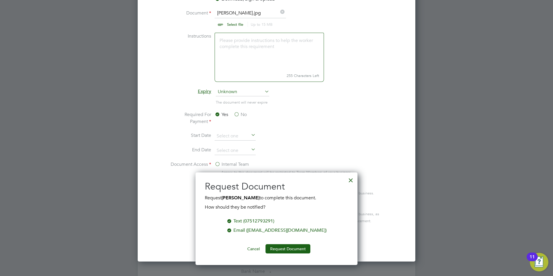
click at [349, 182] on div at bounding box center [351, 179] width 10 height 10
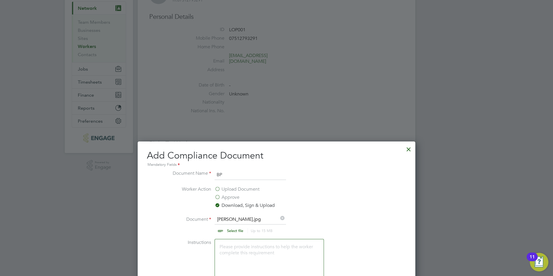
scroll to position [47, 0]
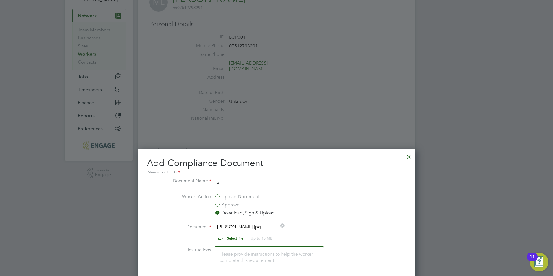
click at [405, 156] on div at bounding box center [408, 155] width 10 height 10
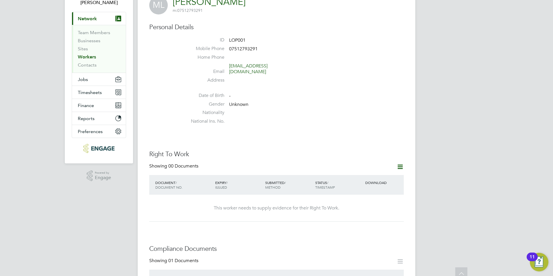
scroll to position [0, 0]
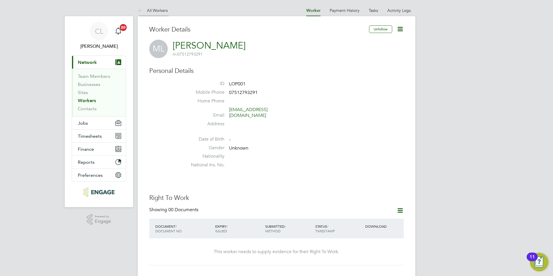
drag, startPoint x: 139, startPoint y: 9, endPoint x: 133, endPoint y: 8, distance: 6.2
click at [139, 8] on icon at bounding box center [141, 10] width 7 height 7
